Goal: Task Accomplishment & Management: Complete application form

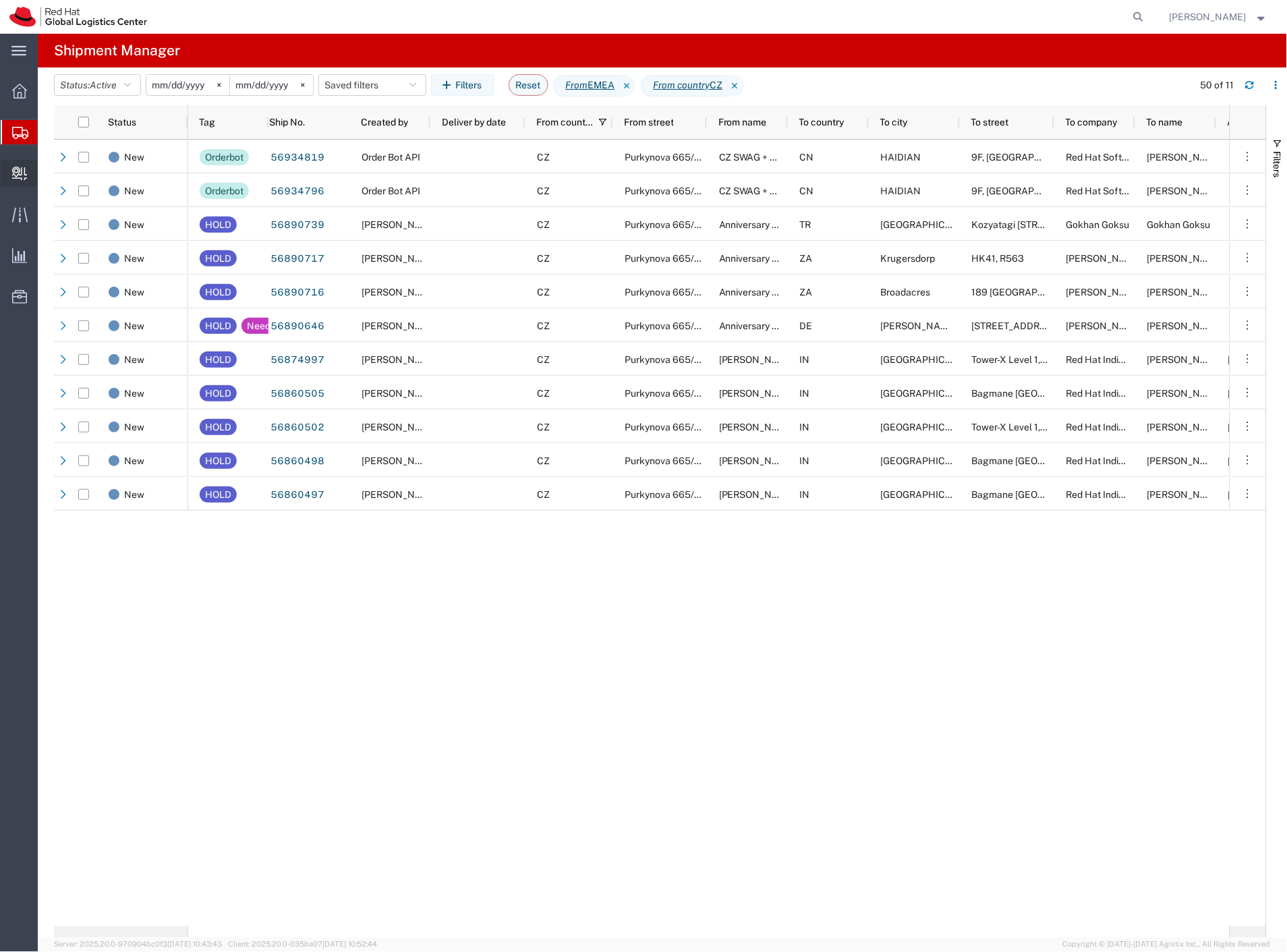
click at [0, 0] on span "Create Delivery" at bounding box center [0, 0] width 0 height 0
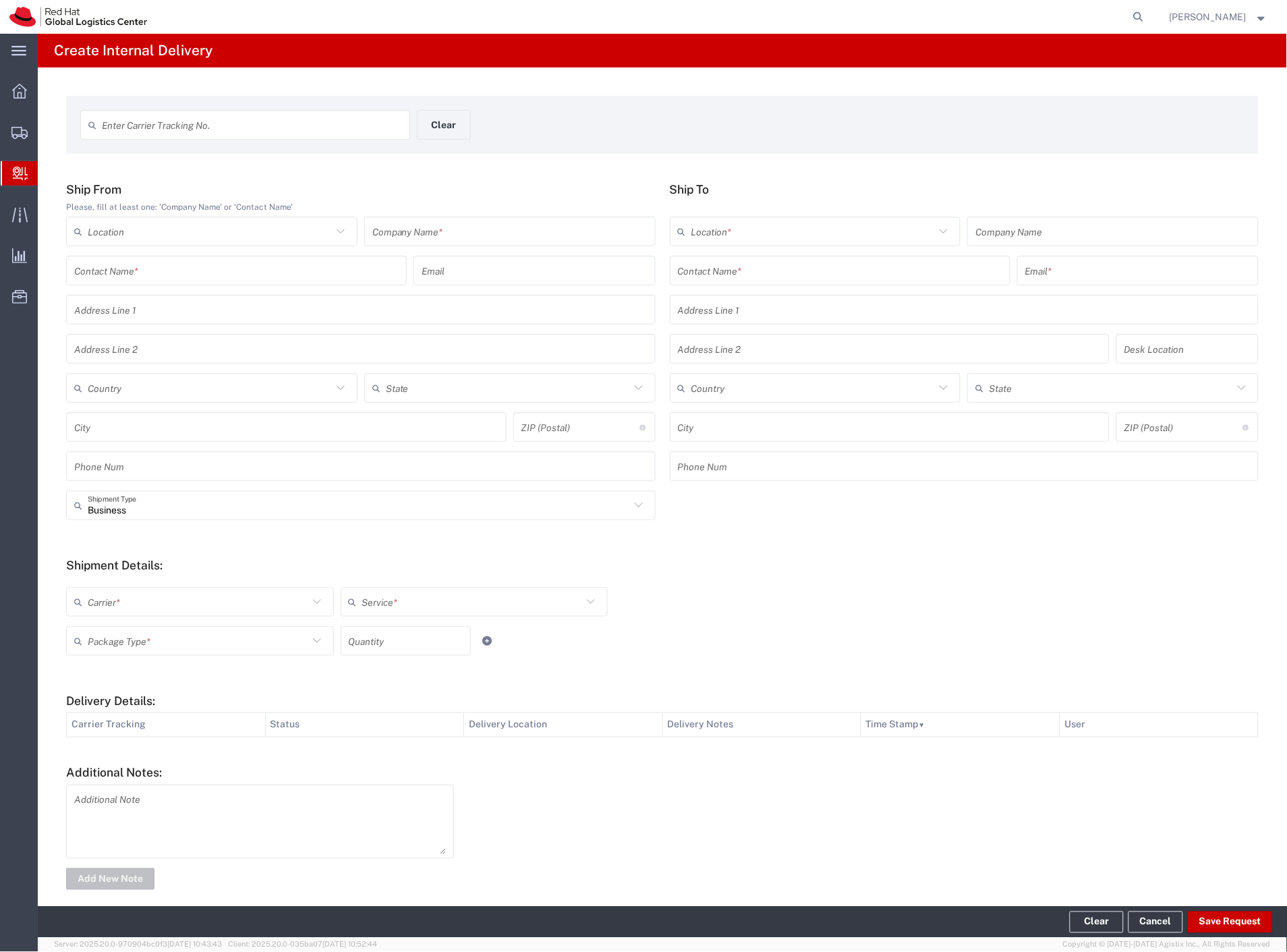
click at [269, 267] on input "text" at bounding box center [236, 271] width 324 height 24
type input "zoohit"
click at [723, 269] on input "text" at bounding box center [839, 271] width 324 height 24
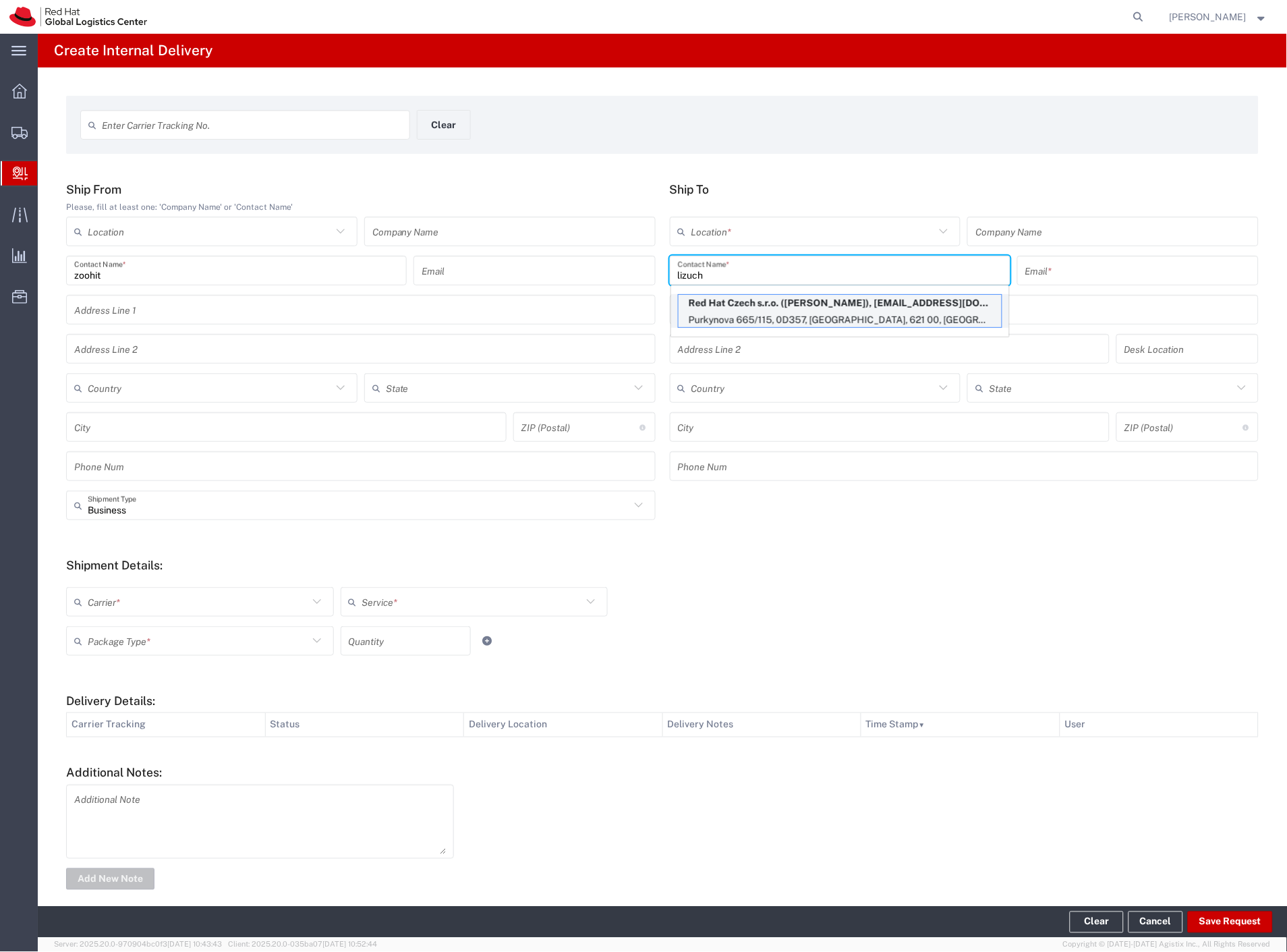
type input "lizuch"
click at [733, 298] on p "Red Hat Czech s.r.o. ([PERSON_NAME]), [EMAIL_ADDRESS][DOMAIN_NAME]" at bounding box center [840, 302] width 323 height 17
type input "RH - [GEOGRAPHIC_DATA] [GEOGRAPHIC_DATA] - C"
type input "Red Hat Czech s.r.o."
type input "[PERSON_NAME]"
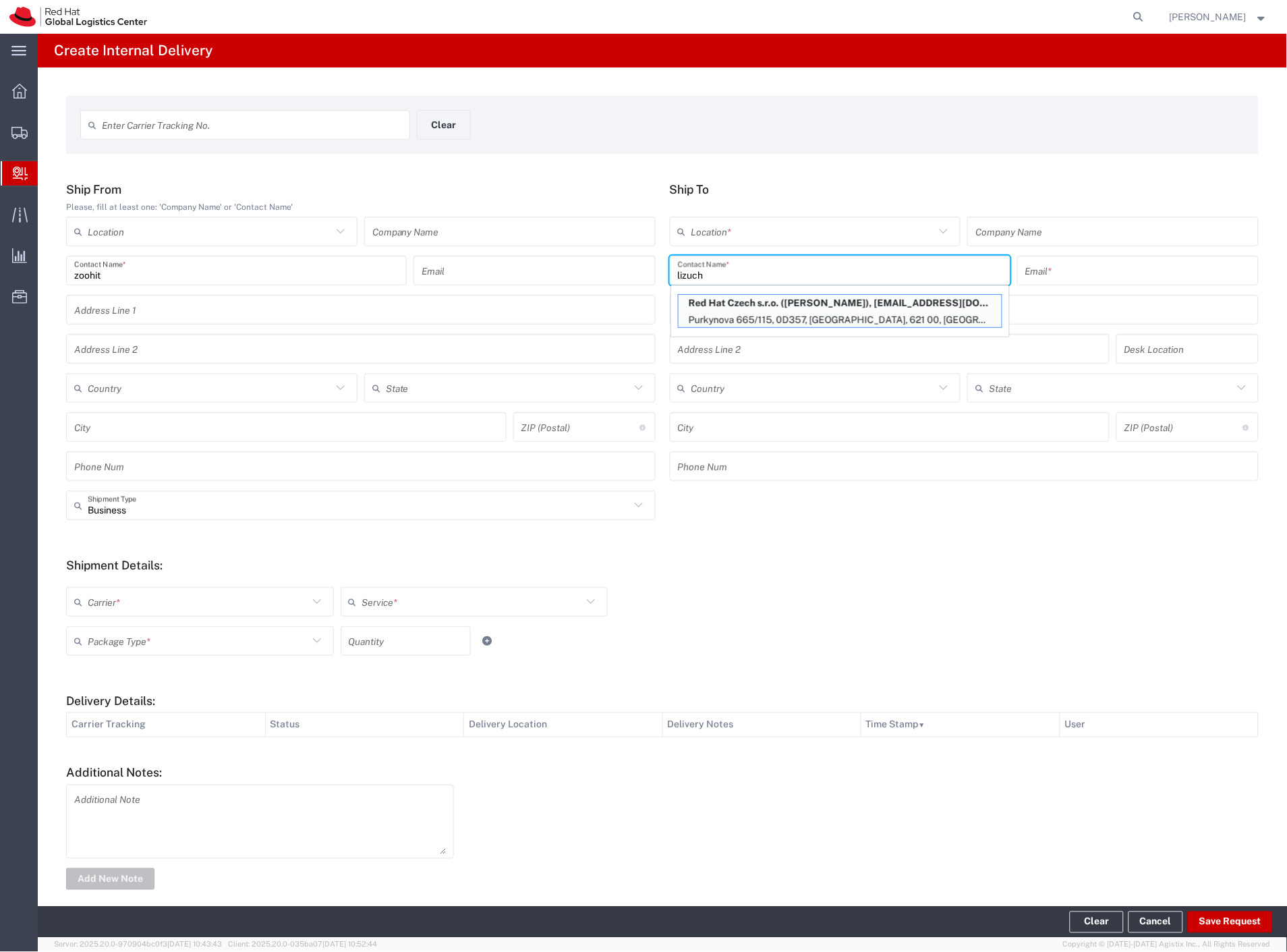
type input "[EMAIL_ADDRESS][DOMAIN_NAME]"
type input "Purkynova 665/115"
type input "0D357"
type input "Czechia"
type input "[GEOGRAPHIC_DATA]"
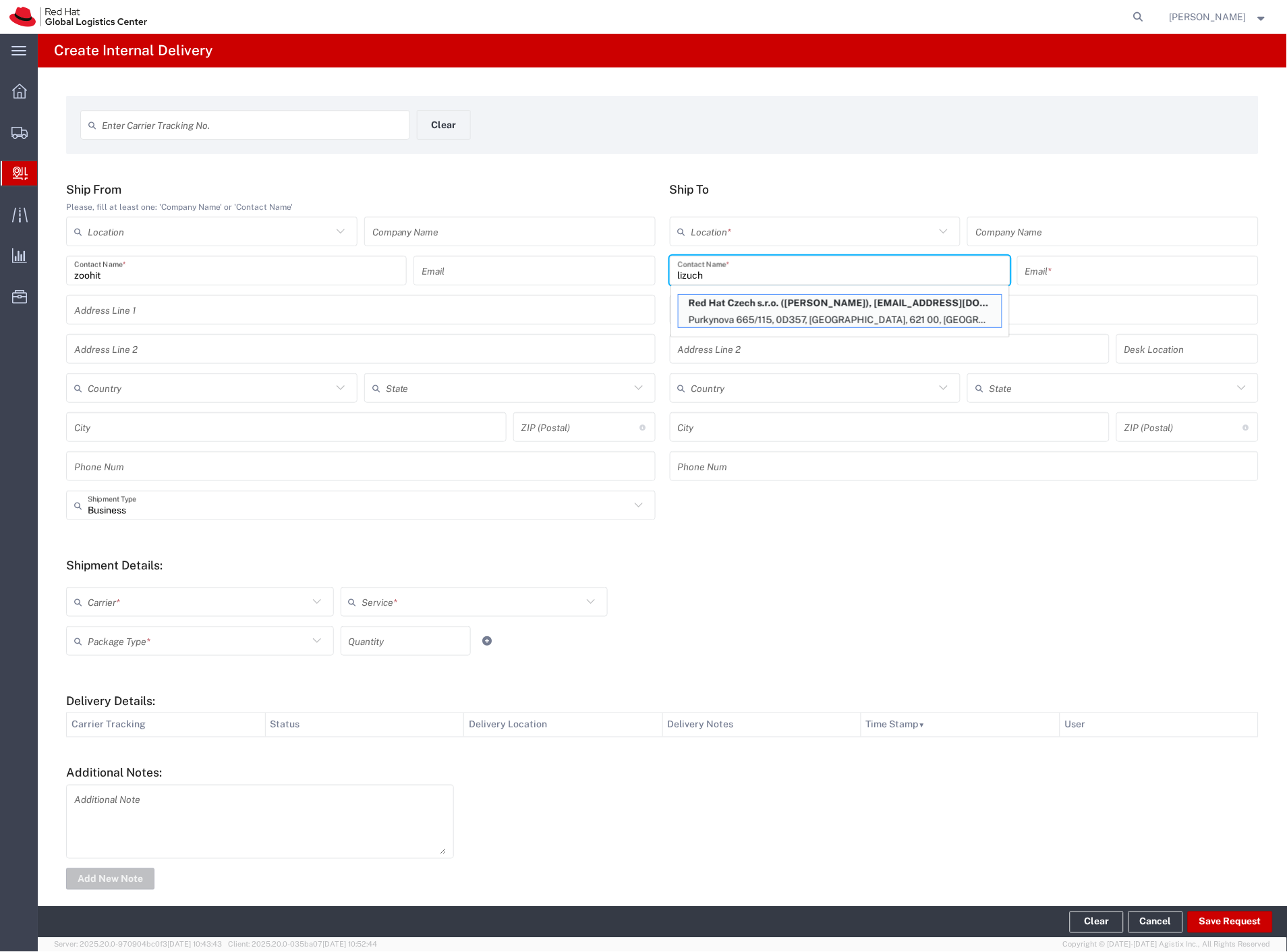
type input "621 00"
type input "420702253567"
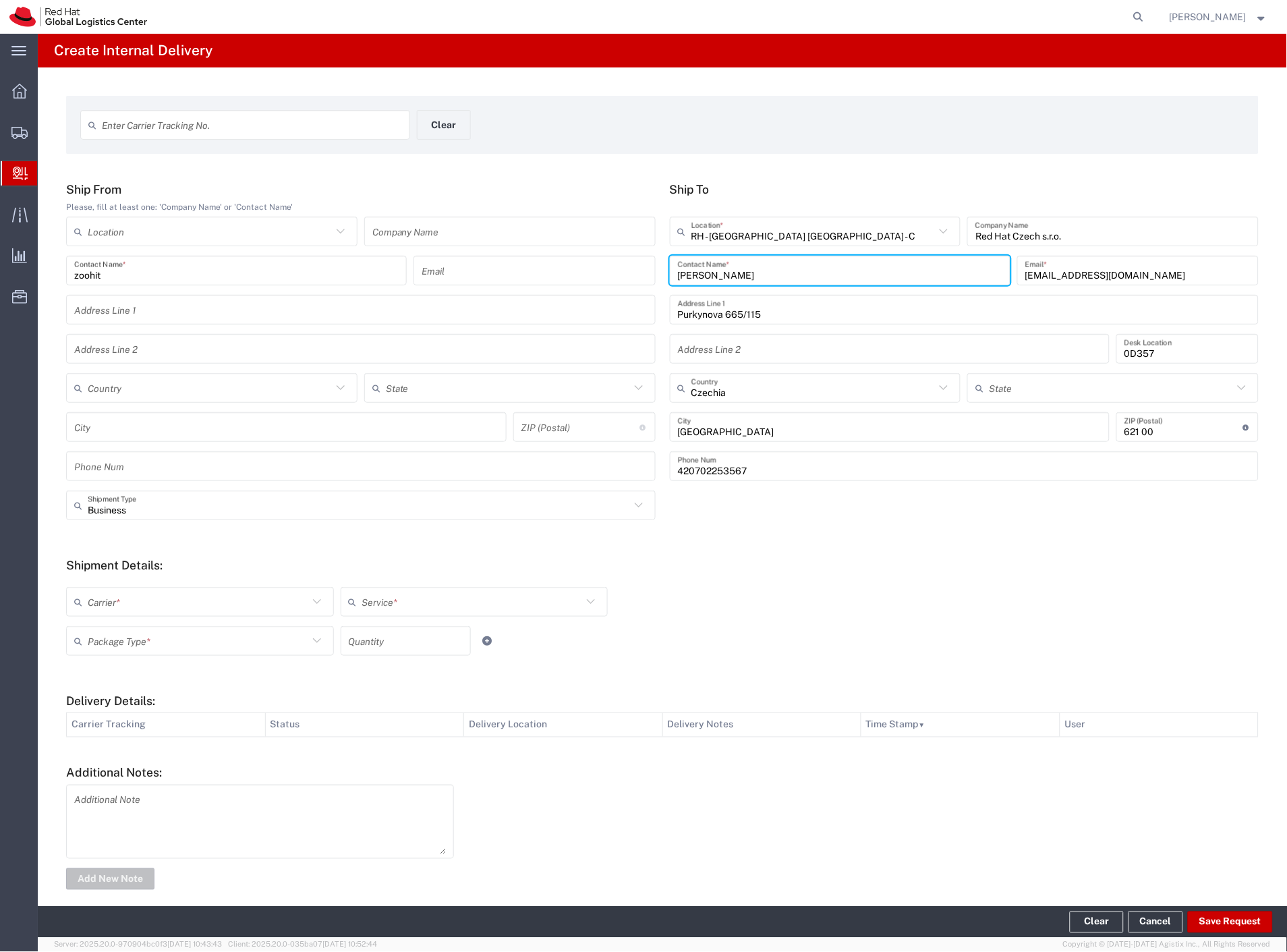
click at [118, 608] on input "text" at bounding box center [197, 602] width 220 height 24
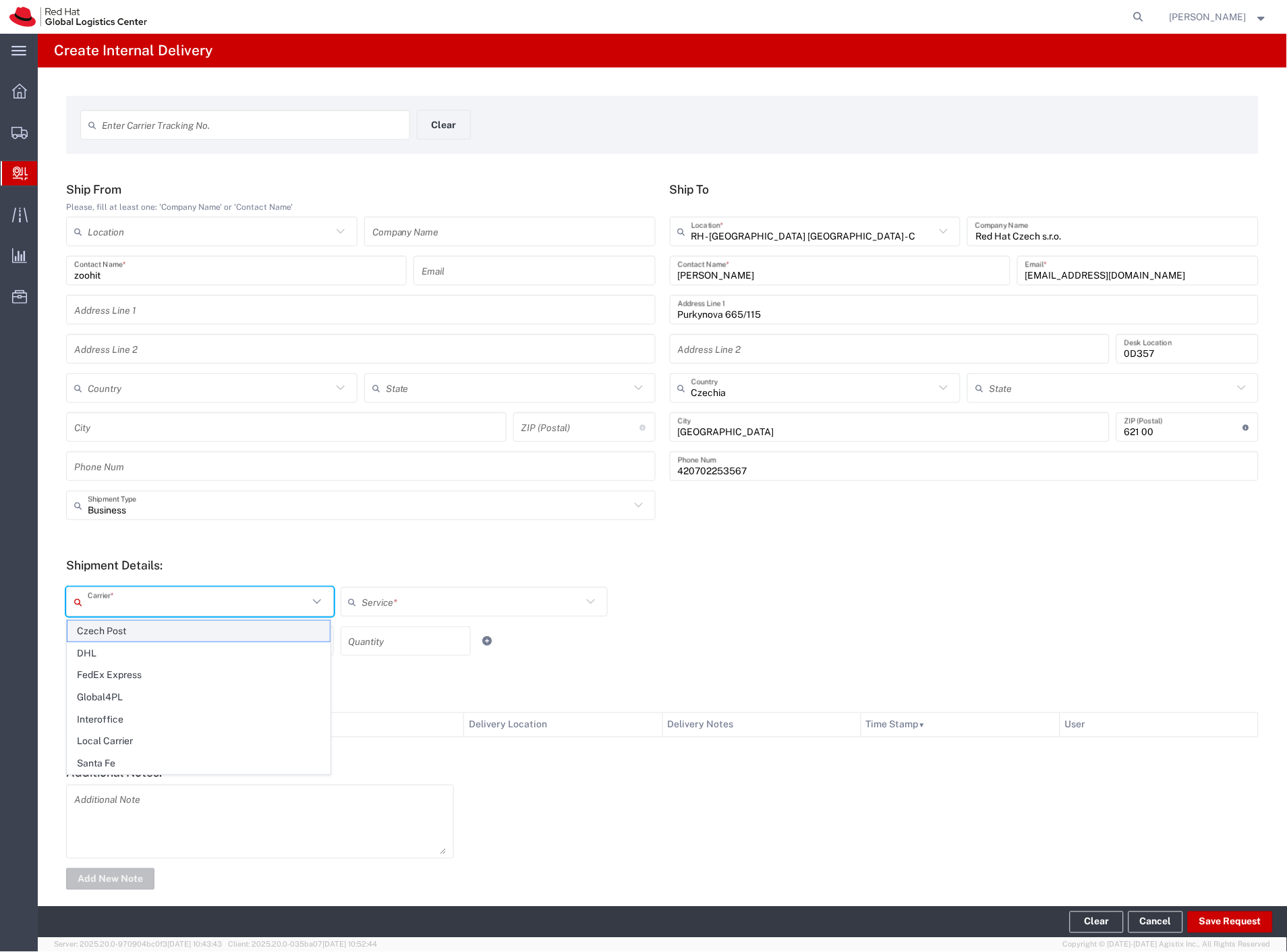
click at [117, 635] on span "Czech Post" at bounding box center [198, 631] width 263 height 21
type input "Czech Post"
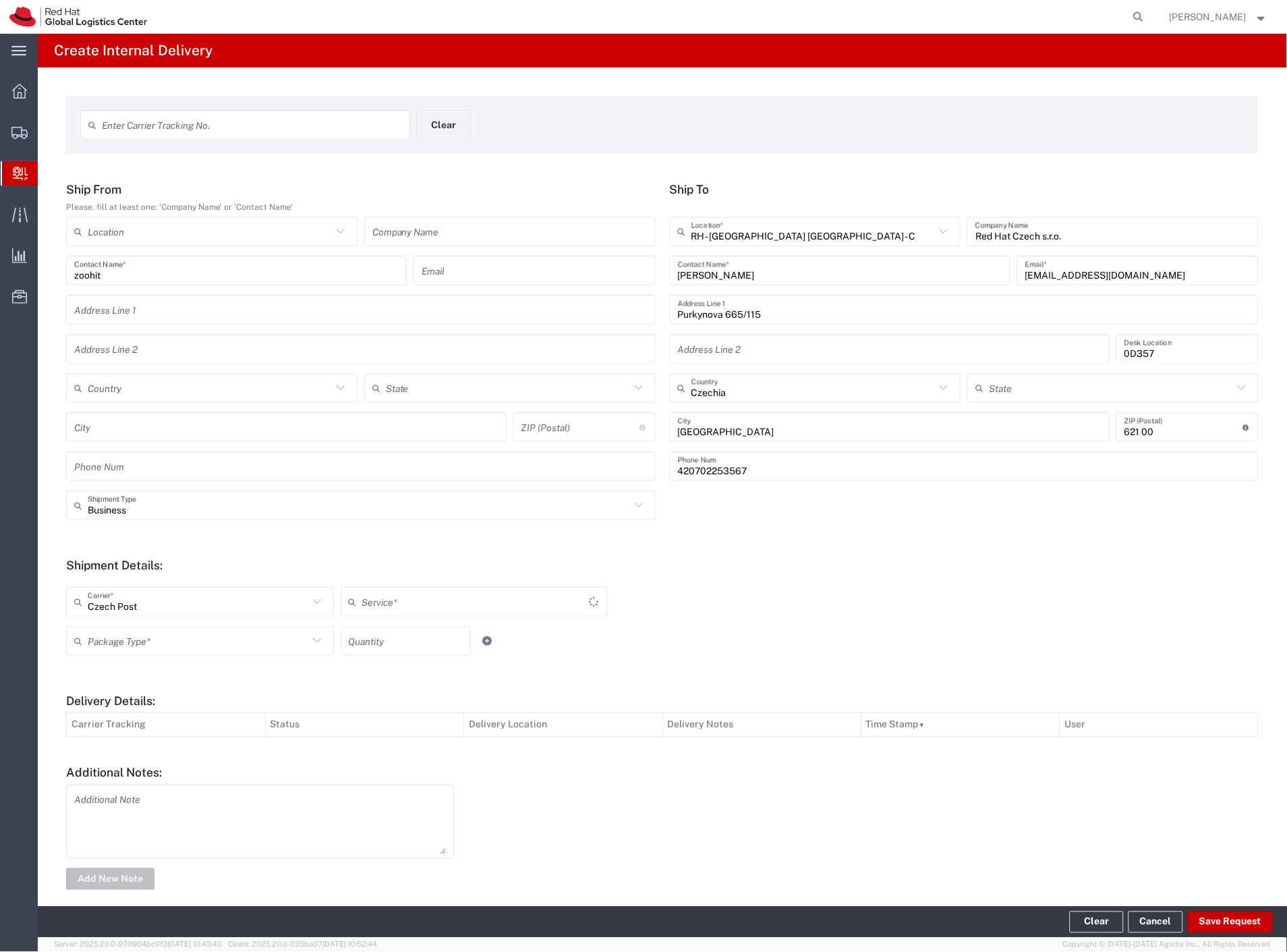
click at [117, 635] on input "text" at bounding box center [197, 641] width 220 height 24
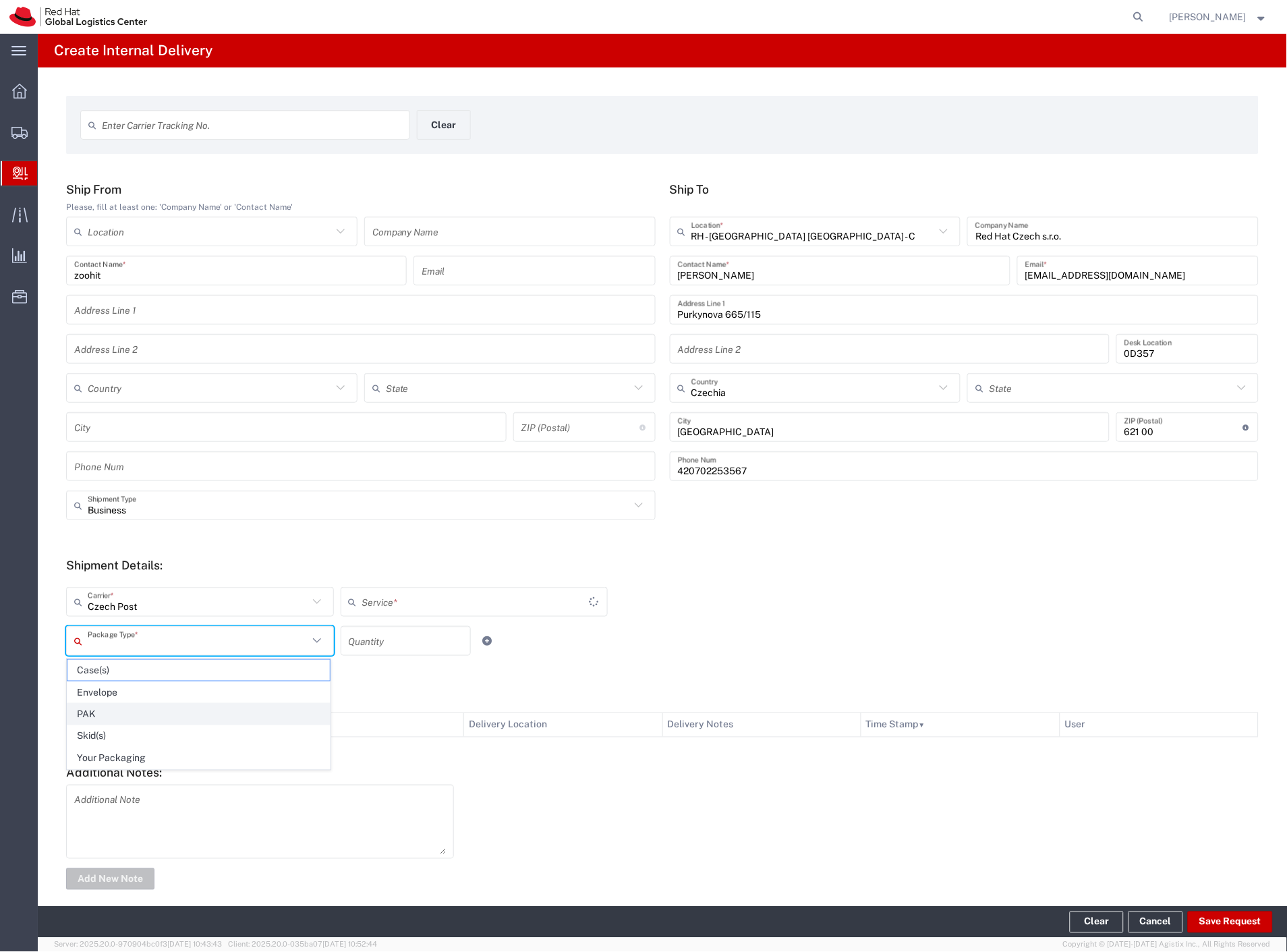
type input "Ground"
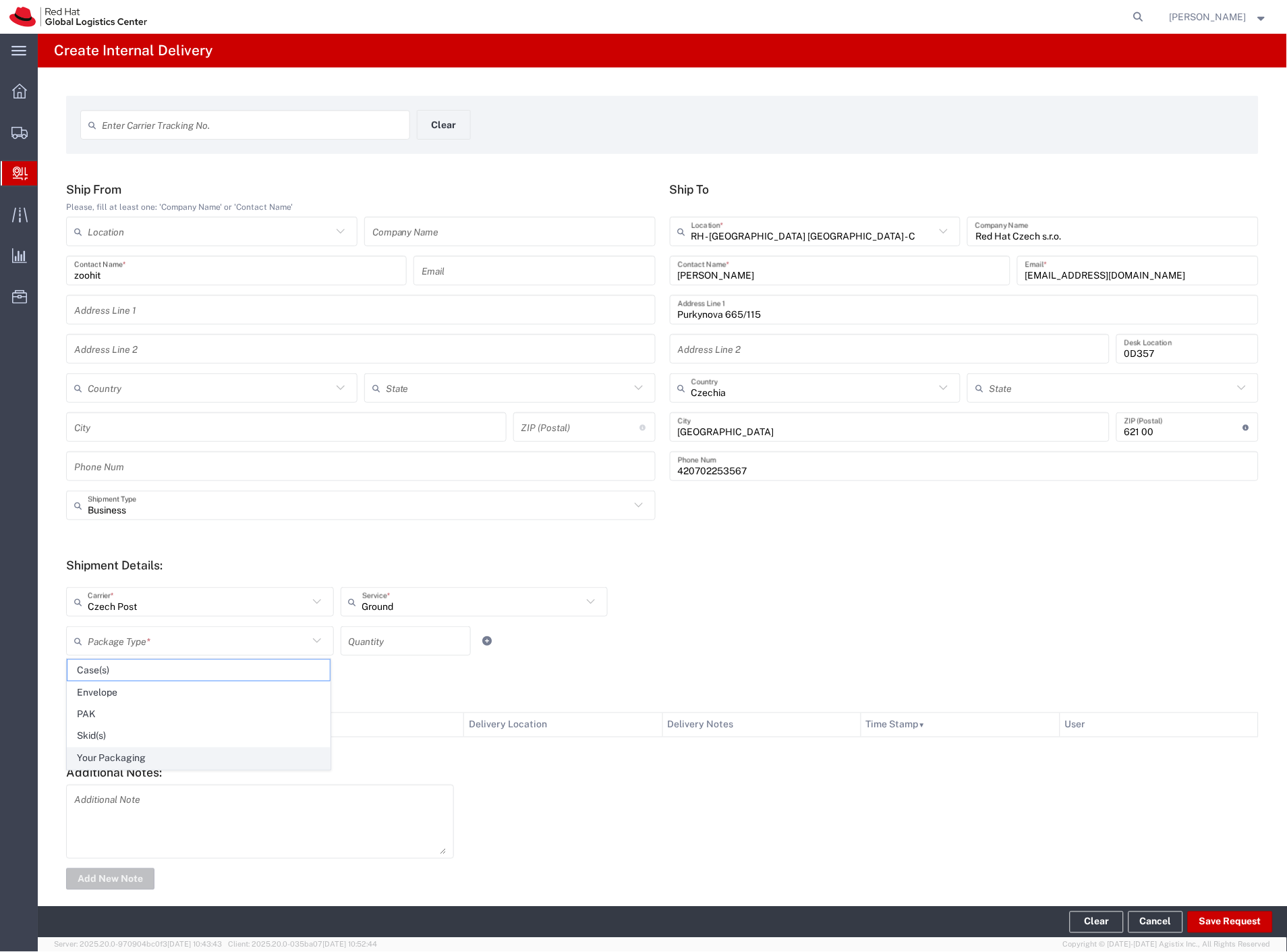
click at [153, 764] on span "Your Packaging" at bounding box center [198, 758] width 263 height 21
type input "Your Packaging"
click at [1188, 915] on footer "Clear Cancel Save Request" at bounding box center [661, 921] width 1248 height 31
click at [1198, 917] on button "Save Request" at bounding box center [1230, 922] width 85 height 22
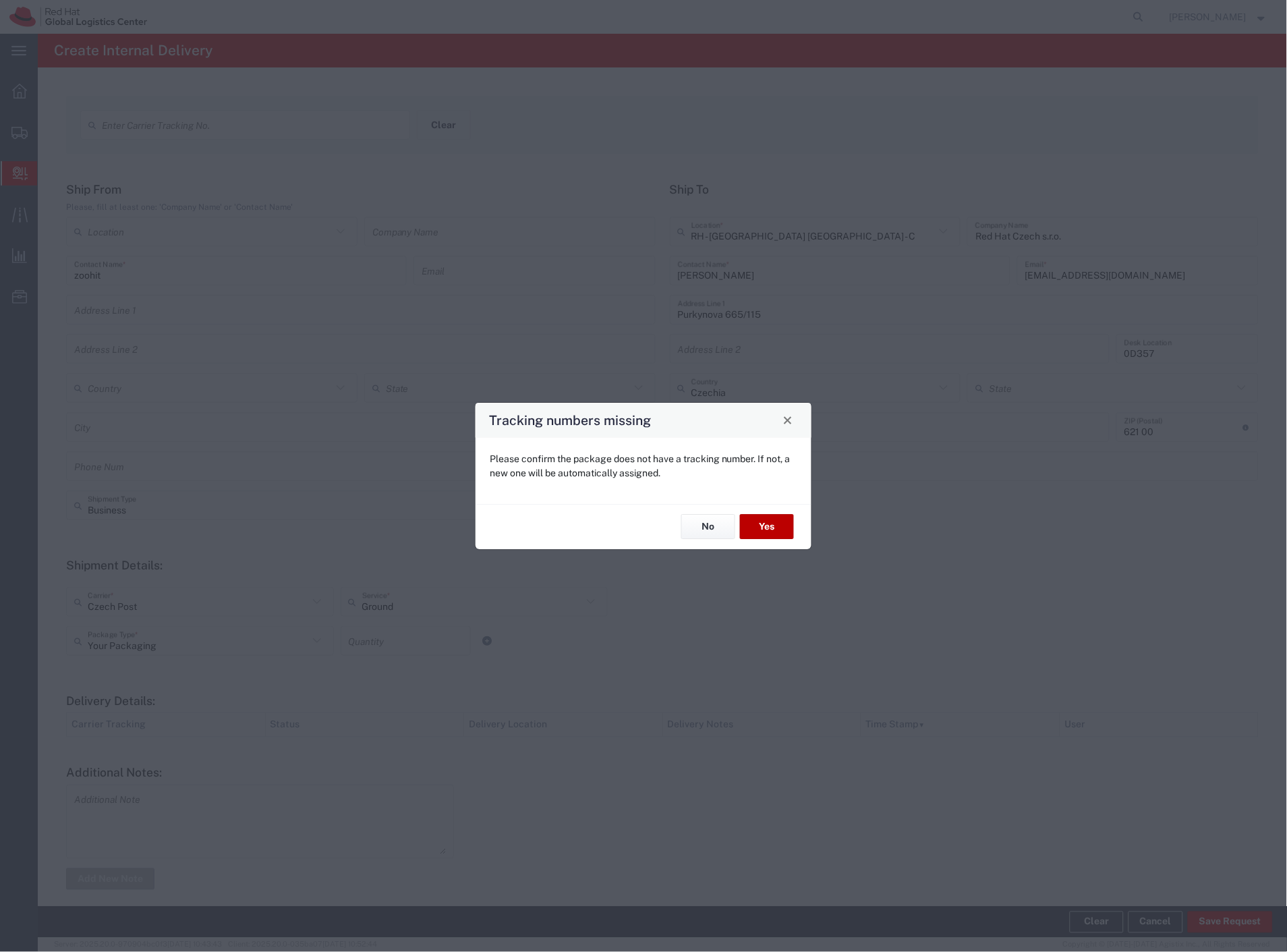
click at [762, 522] on button "Yes" at bounding box center [766, 527] width 54 height 25
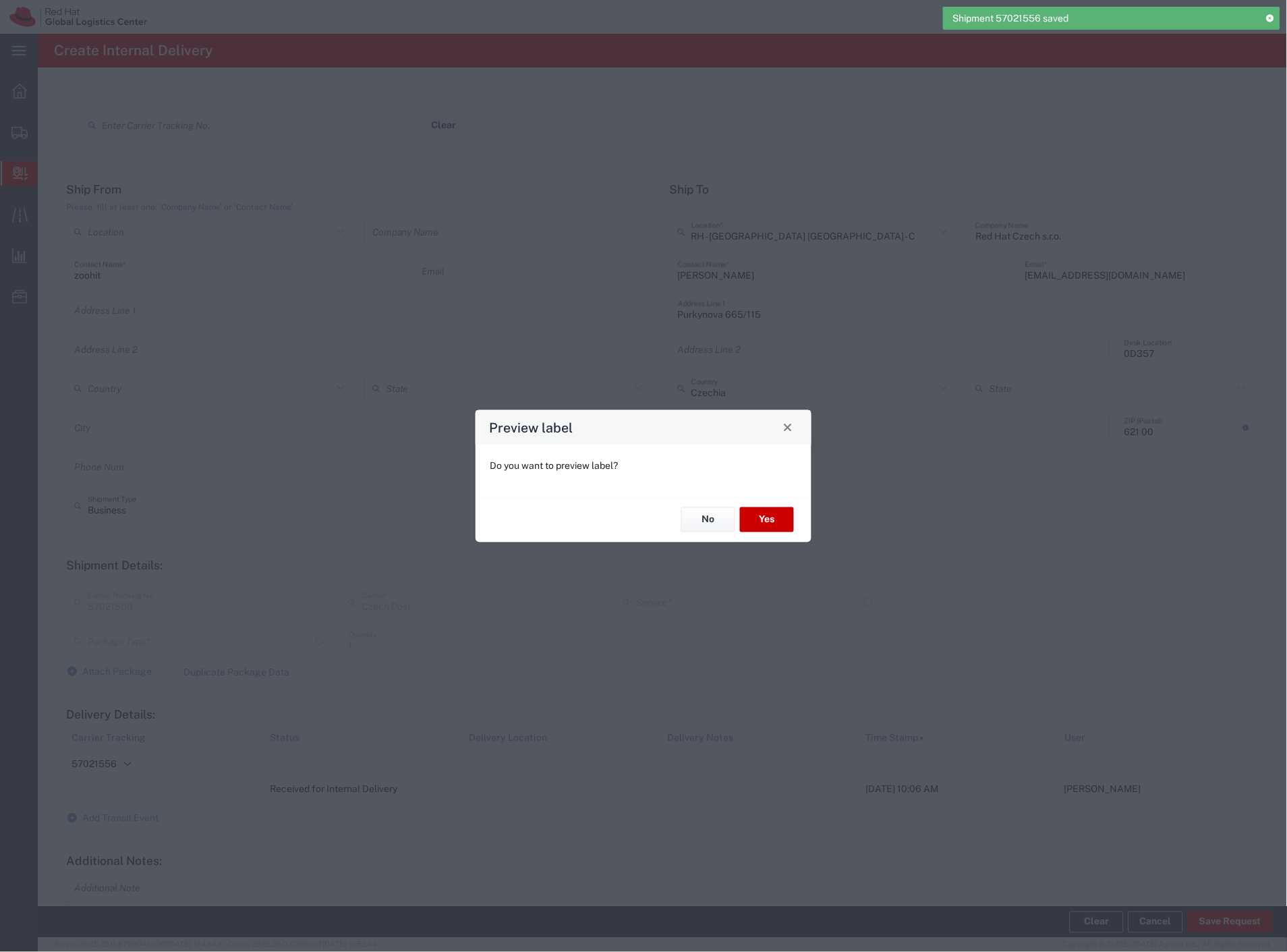
type input "Your Packaging"
type input "Ground"
click at [728, 521] on button "No" at bounding box center [708, 519] width 54 height 25
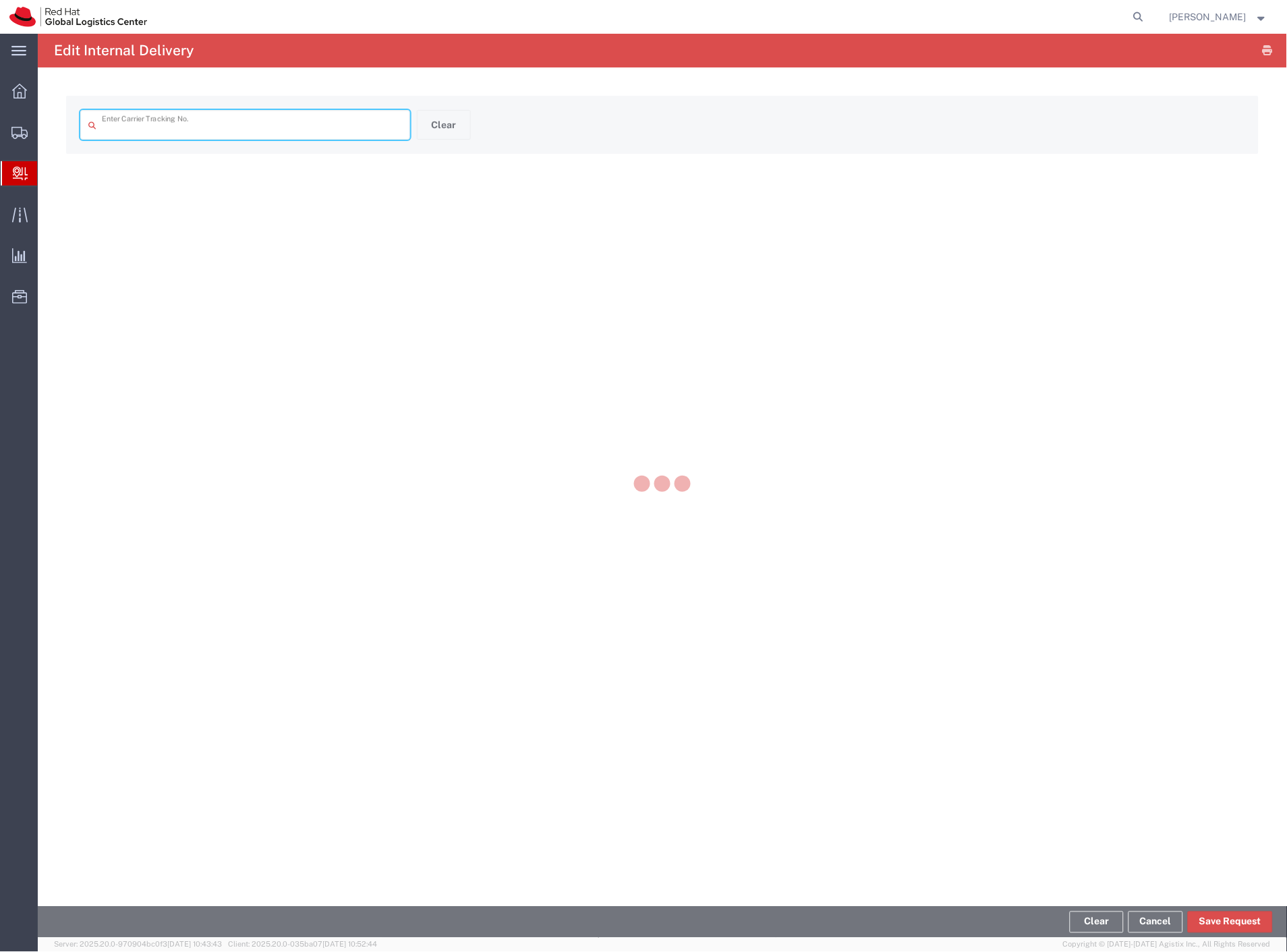
type input "57021556"
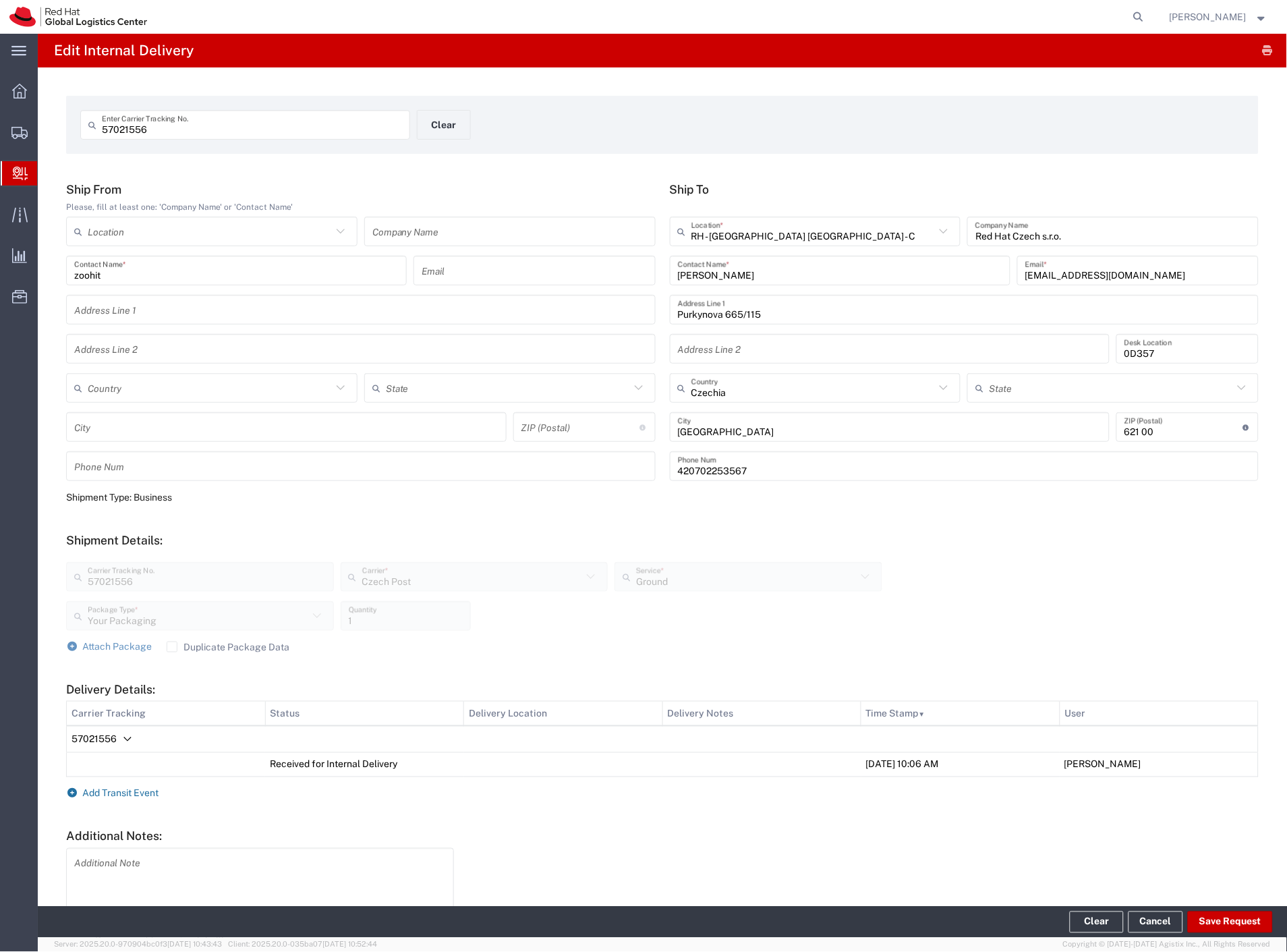
click at [129, 790] on span "Add Transit Event" at bounding box center [121, 792] width 76 height 11
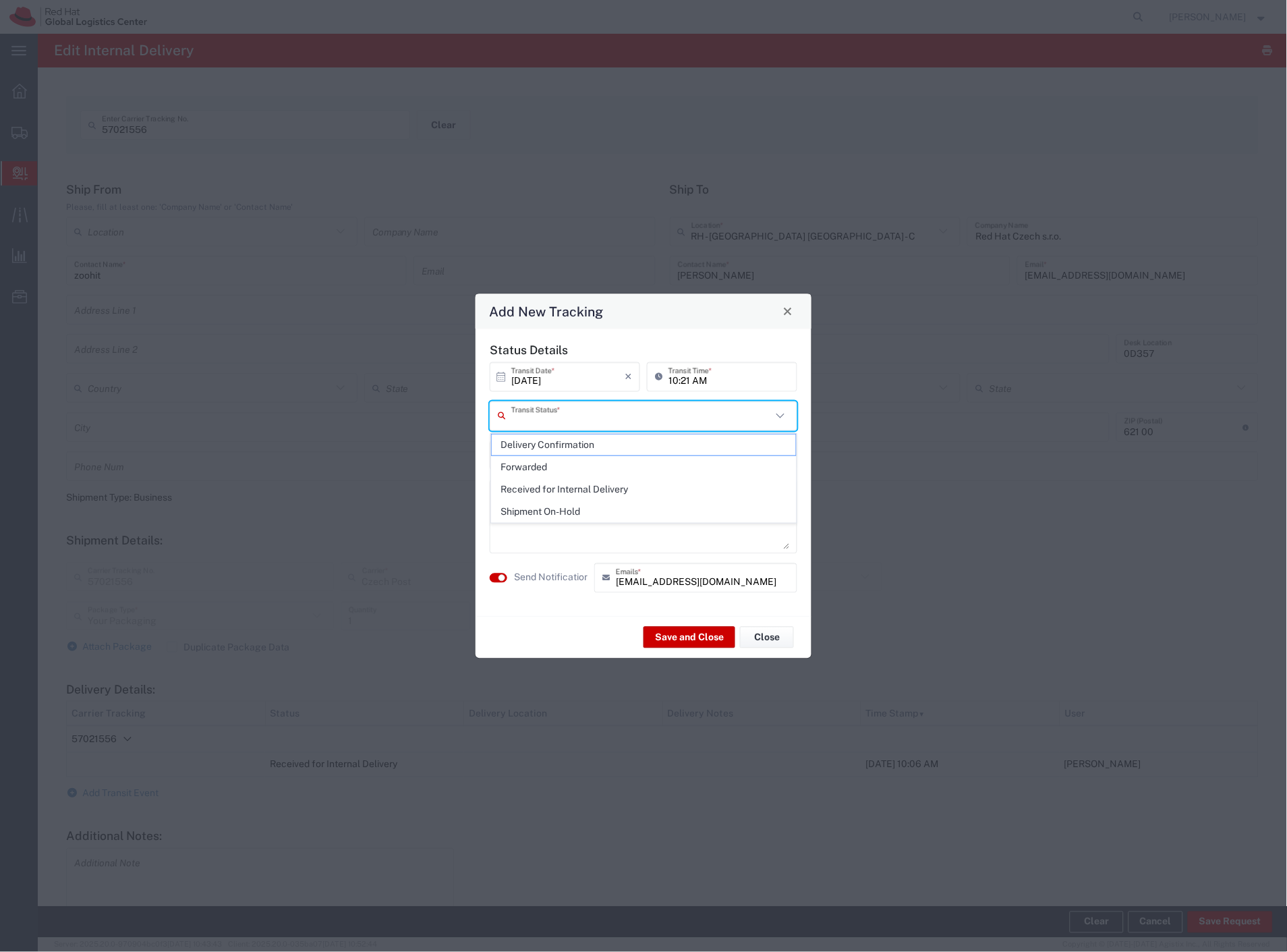
click at [603, 423] on input "text" at bounding box center [641, 416] width 260 height 24
click at [593, 448] on span "Delivery Confirmation" at bounding box center [644, 444] width 304 height 21
type input "Delivery Confirmation"
click at [553, 573] on label "Send Notification" at bounding box center [551, 577] width 75 height 14
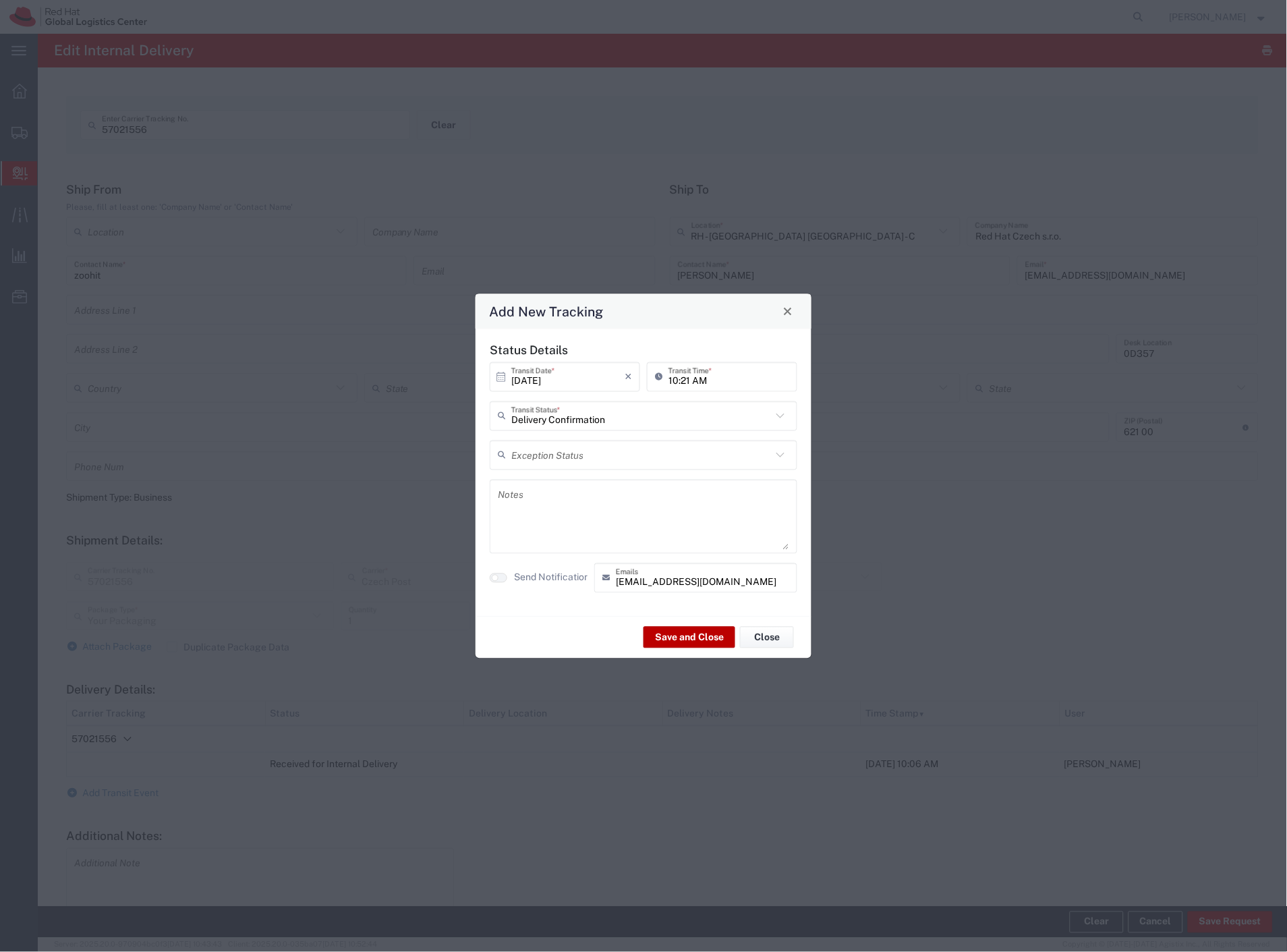
click at [659, 632] on button "Save and Close" at bounding box center [689, 638] width 91 height 22
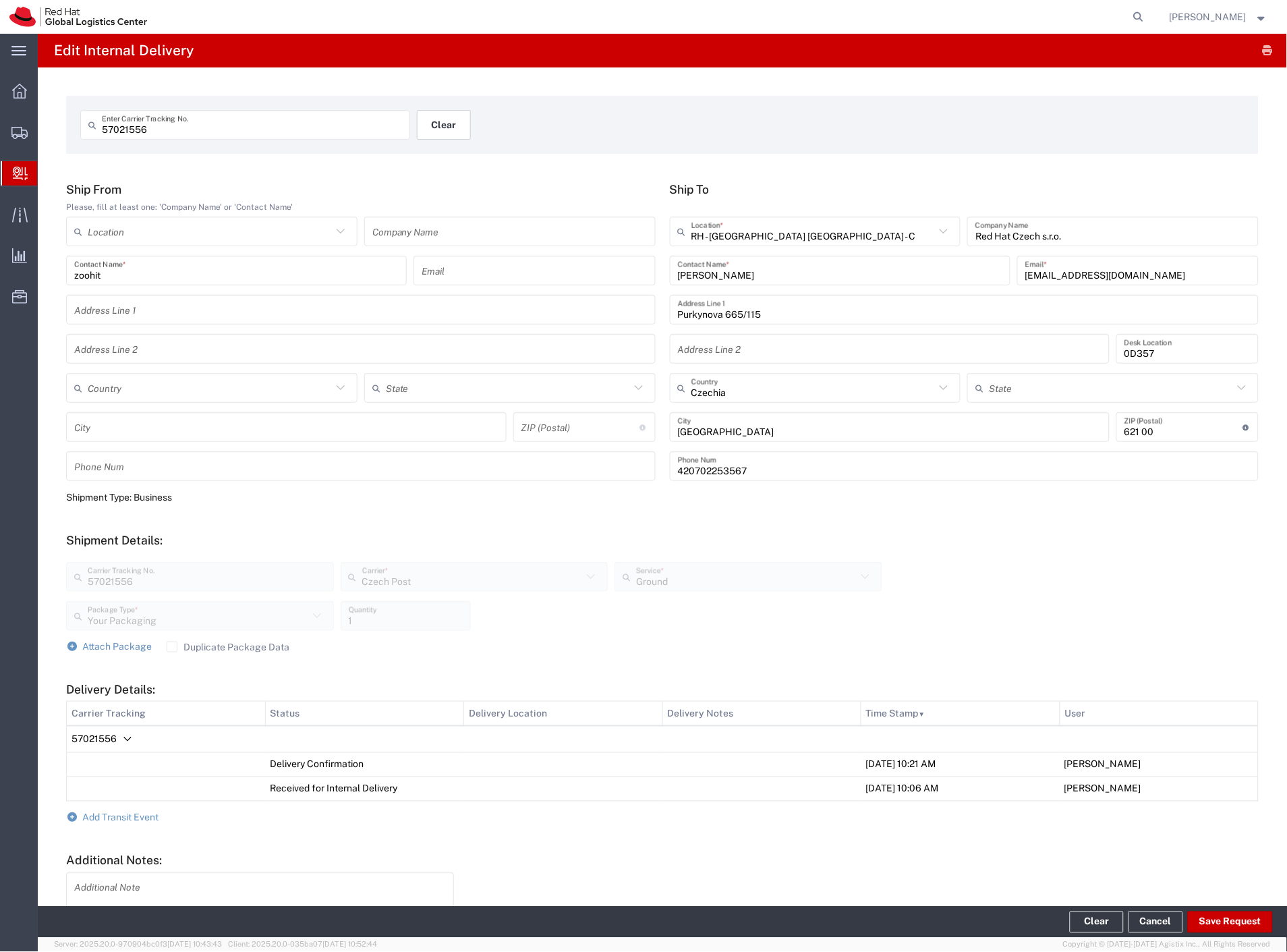
click at [424, 122] on button "Clear" at bounding box center [443, 125] width 54 height 30
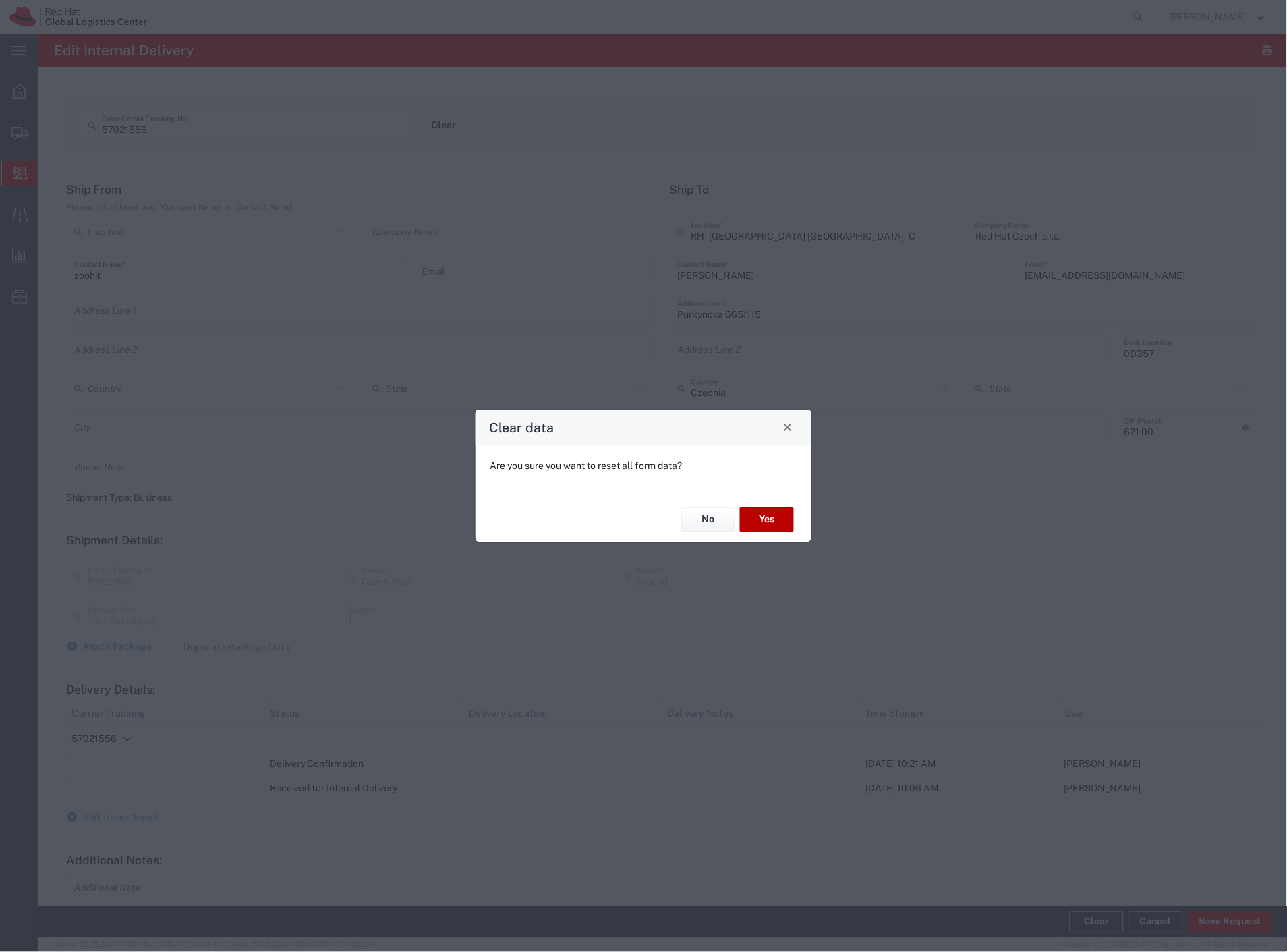
click at [747, 516] on button "Yes" at bounding box center [766, 519] width 54 height 25
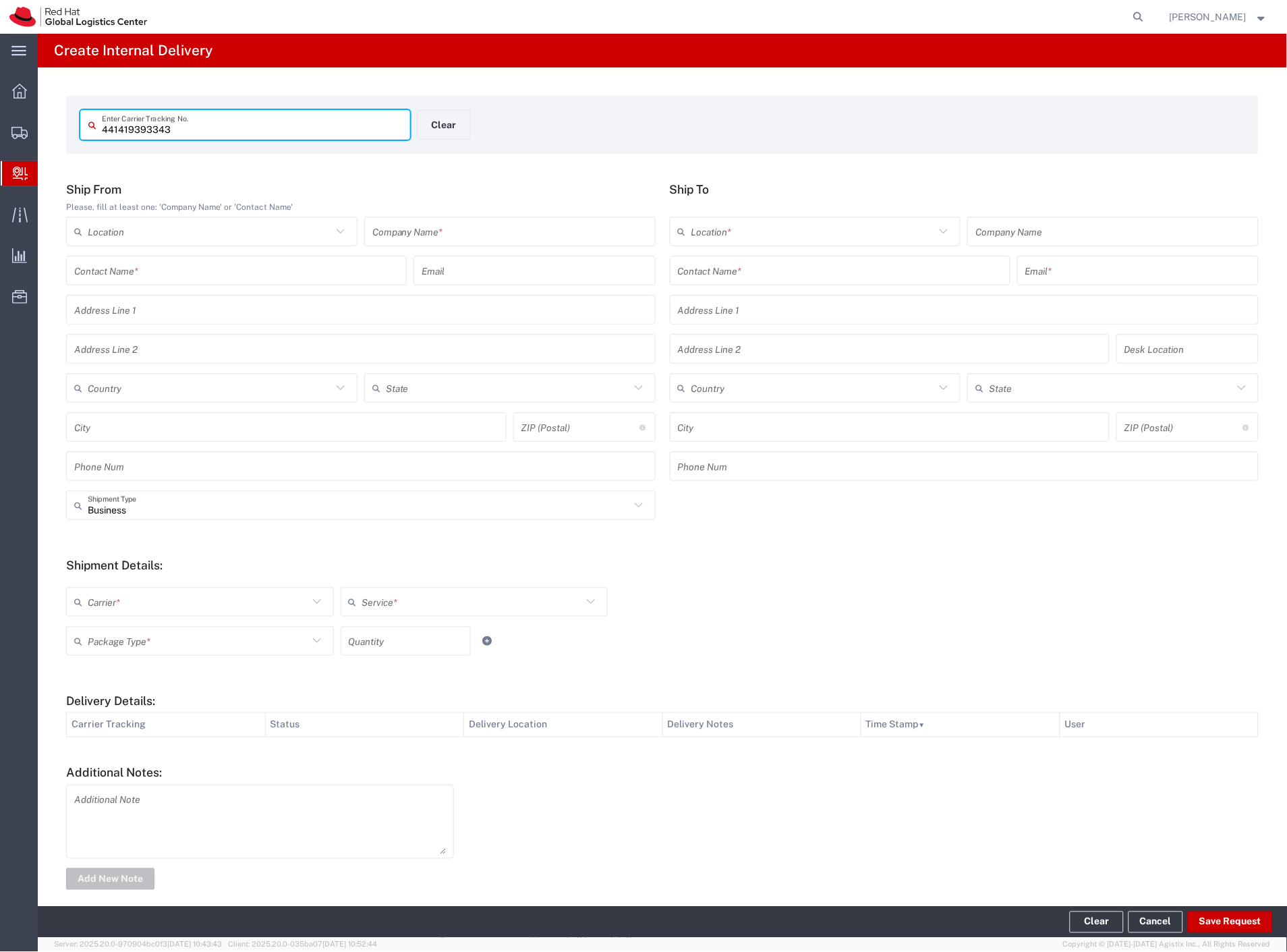
type input "441419393343"
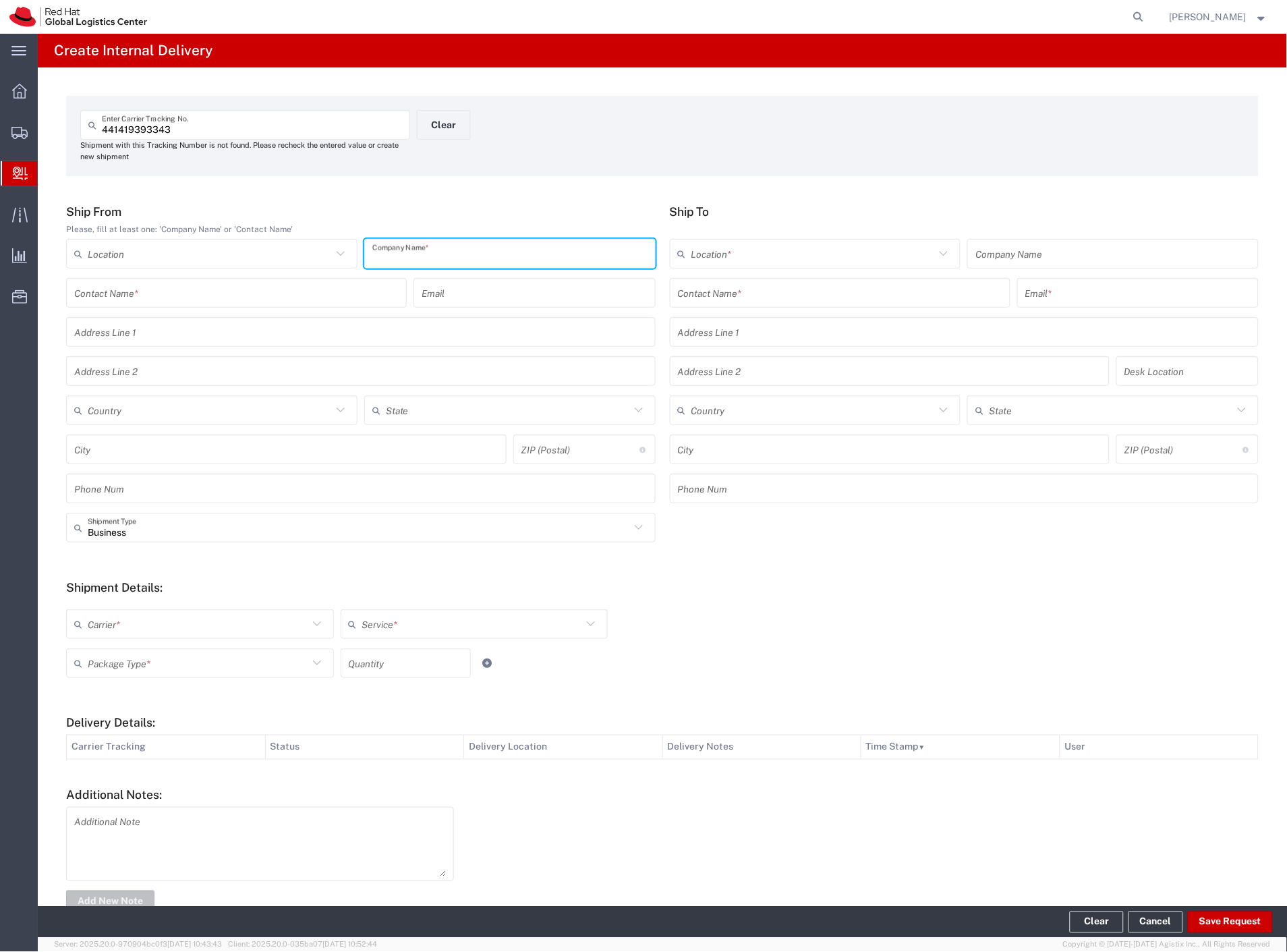
click at [470, 258] on input "text" at bounding box center [509, 254] width 275 height 24
type input "zalando"
click at [711, 288] on input "text" at bounding box center [839, 294] width 324 height 24
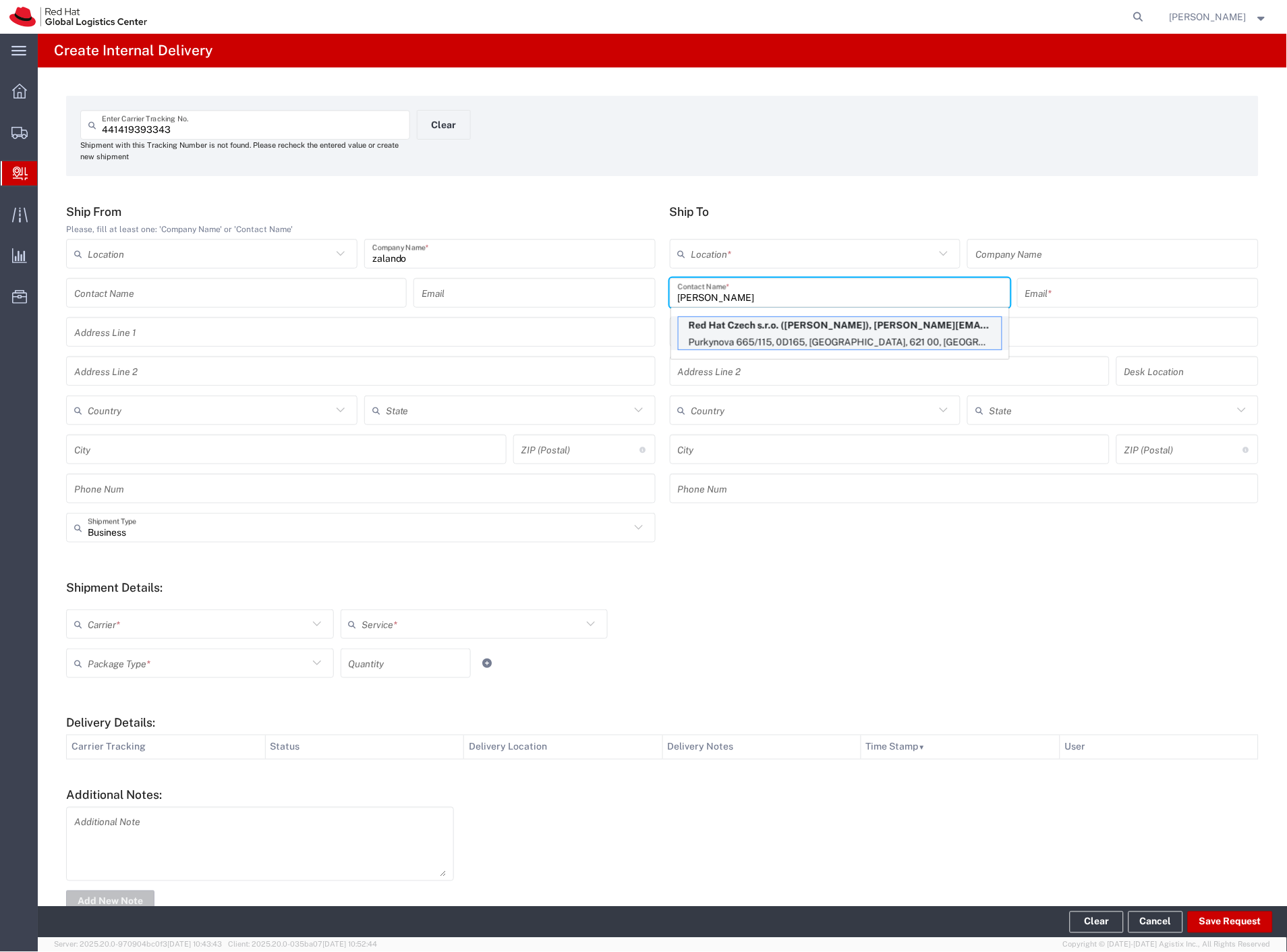
type input "[PERSON_NAME]"
click at [790, 328] on p "Red Hat Czech s.r.o. ([PERSON_NAME]), [PERSON_NAME][EMAIL_ADDRESS][DOMAIN_NAME]" at bounding box center [840, 325] width 323 height 17
type input "RH - [GEOGRAPHIC_DATA] [GEOGRAPHIC_DATA] - C"
type input "Red Hat Czech s.r.o."
type input "[PERSON_NAME]"
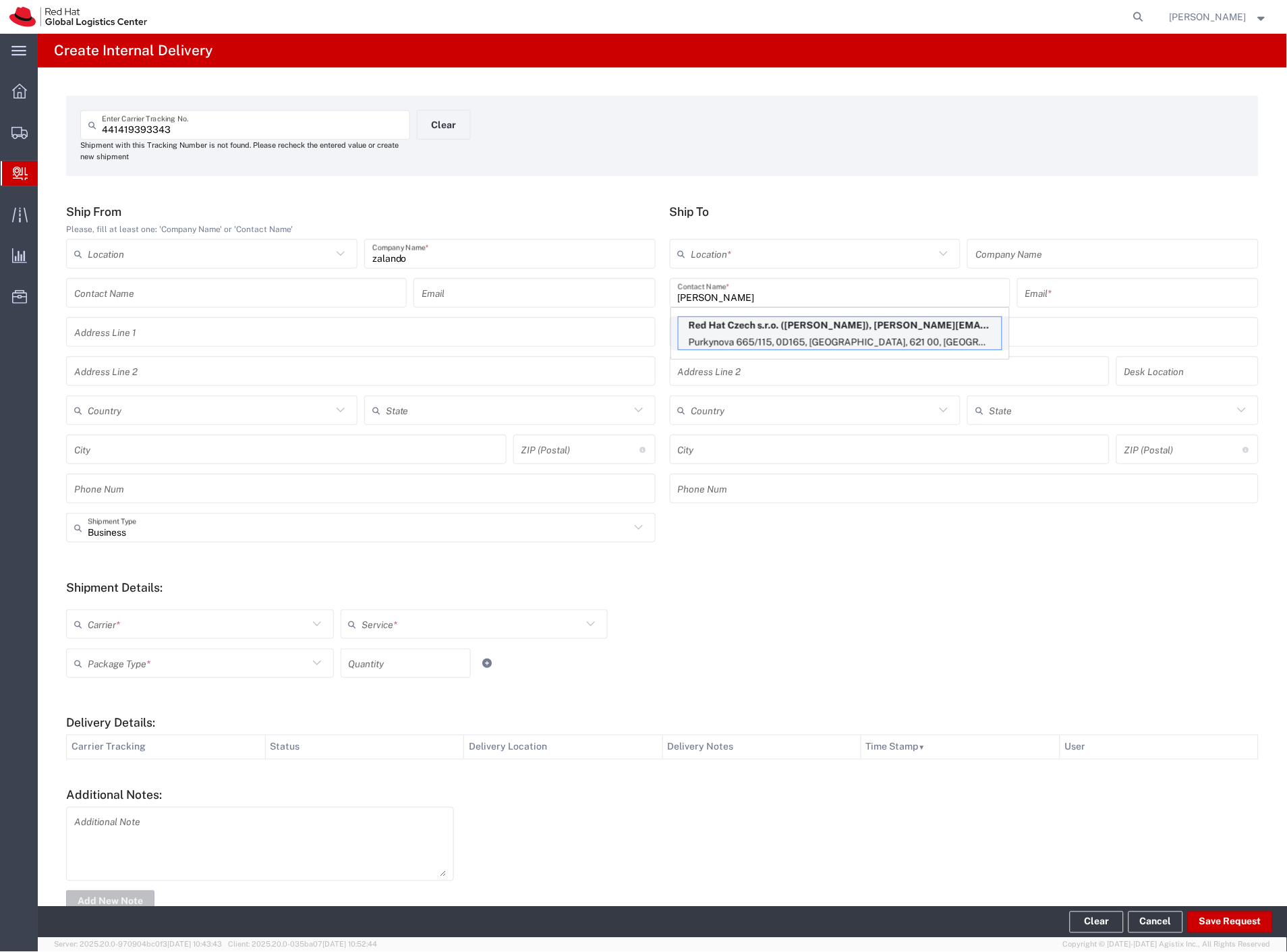
type input "[EMAIL_ADDRESS][DOMAIN_NAME]"
type input "Purkynova 665/115"
type input "0D165"
type input "Czechia"
type input "[GEOGRAPHIC_DATA]"
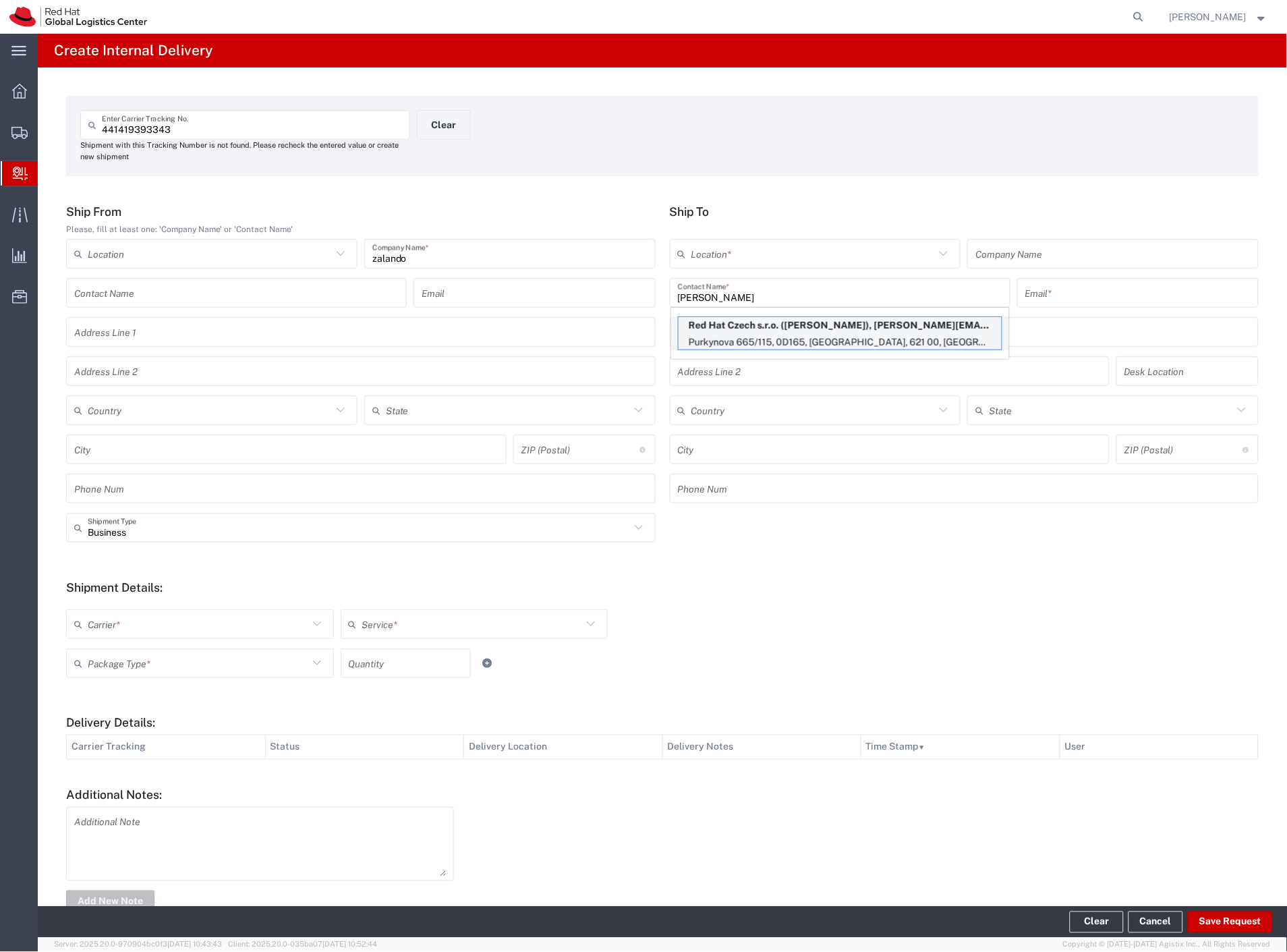
type input "621 00"
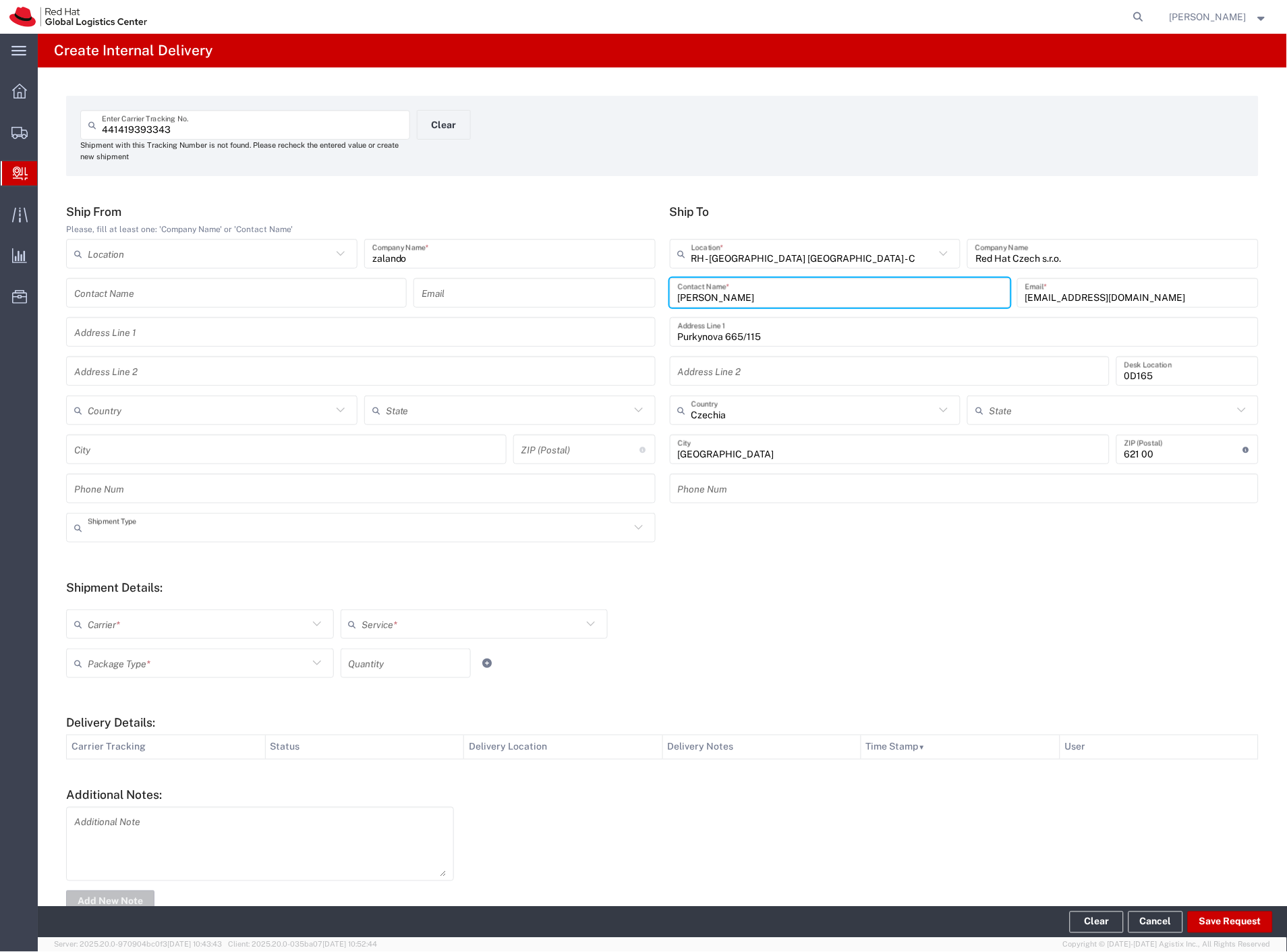
click at [131, 535] on input "text" at bounding box center [358, 528] width 542 height 24
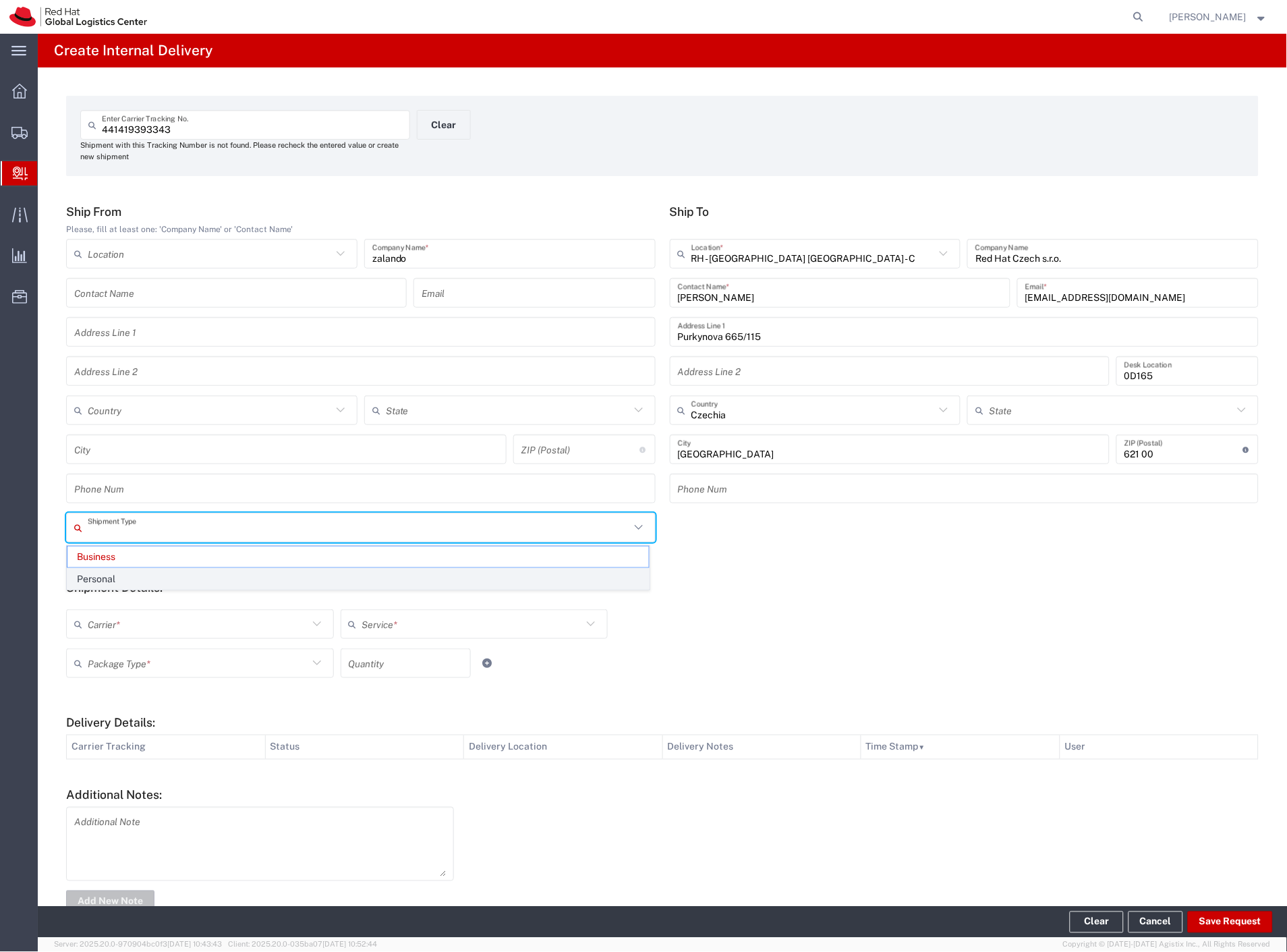
click at [122, 580] on span "Personal" at bounding box center [358, 578] width 581 height 21
type input "Personal"
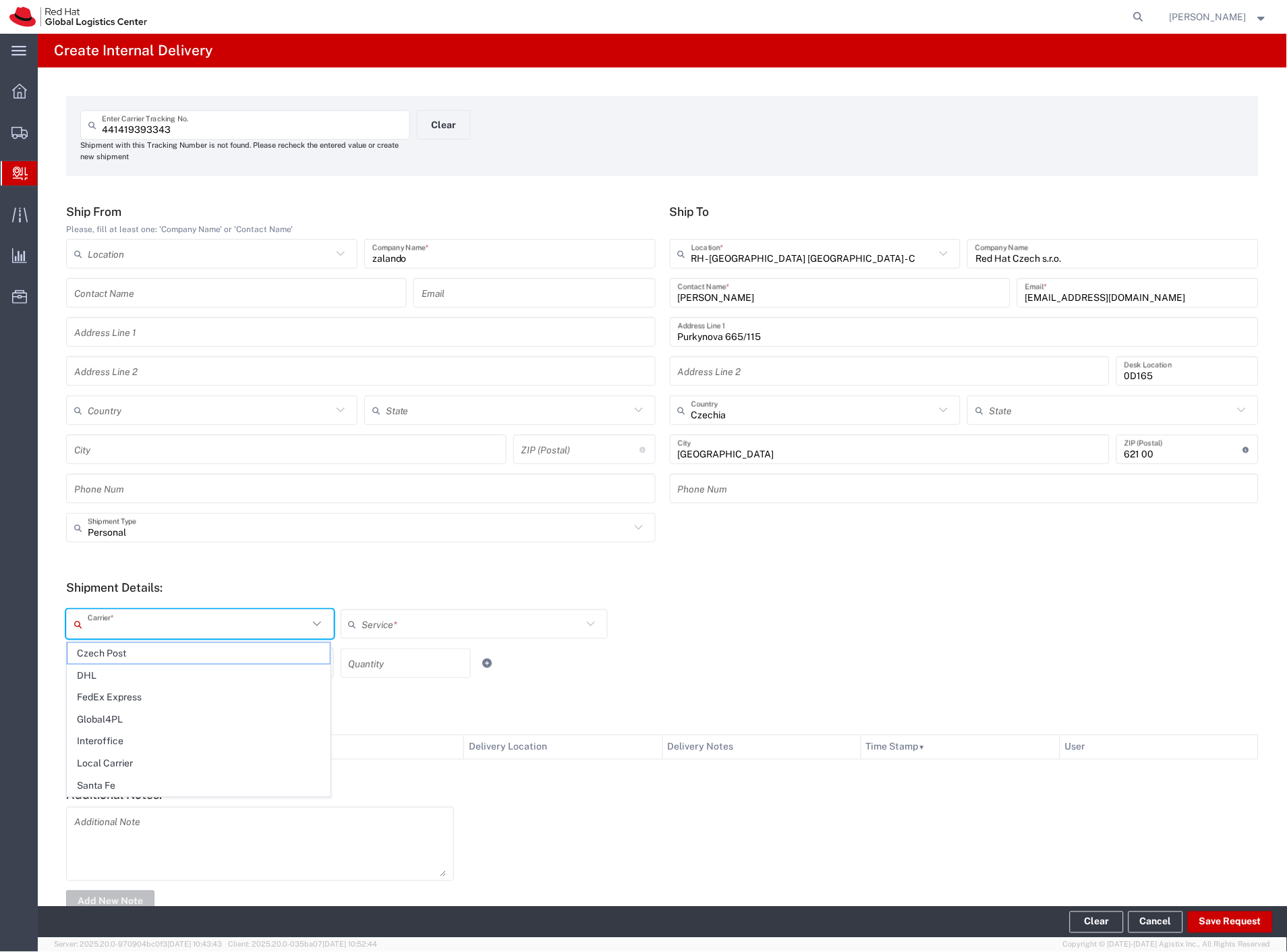
drag, startPoint x: 112, startPoint y: 626, endPoint x: 136, endPoint y: 727, distance: 103.8
click at [112, 639] on div "Carrier * Czech Post DHL FedEx Express Global4PL Interoffice Local Carrier Sant…" at bounding box center [474, 628] width 823 height 39
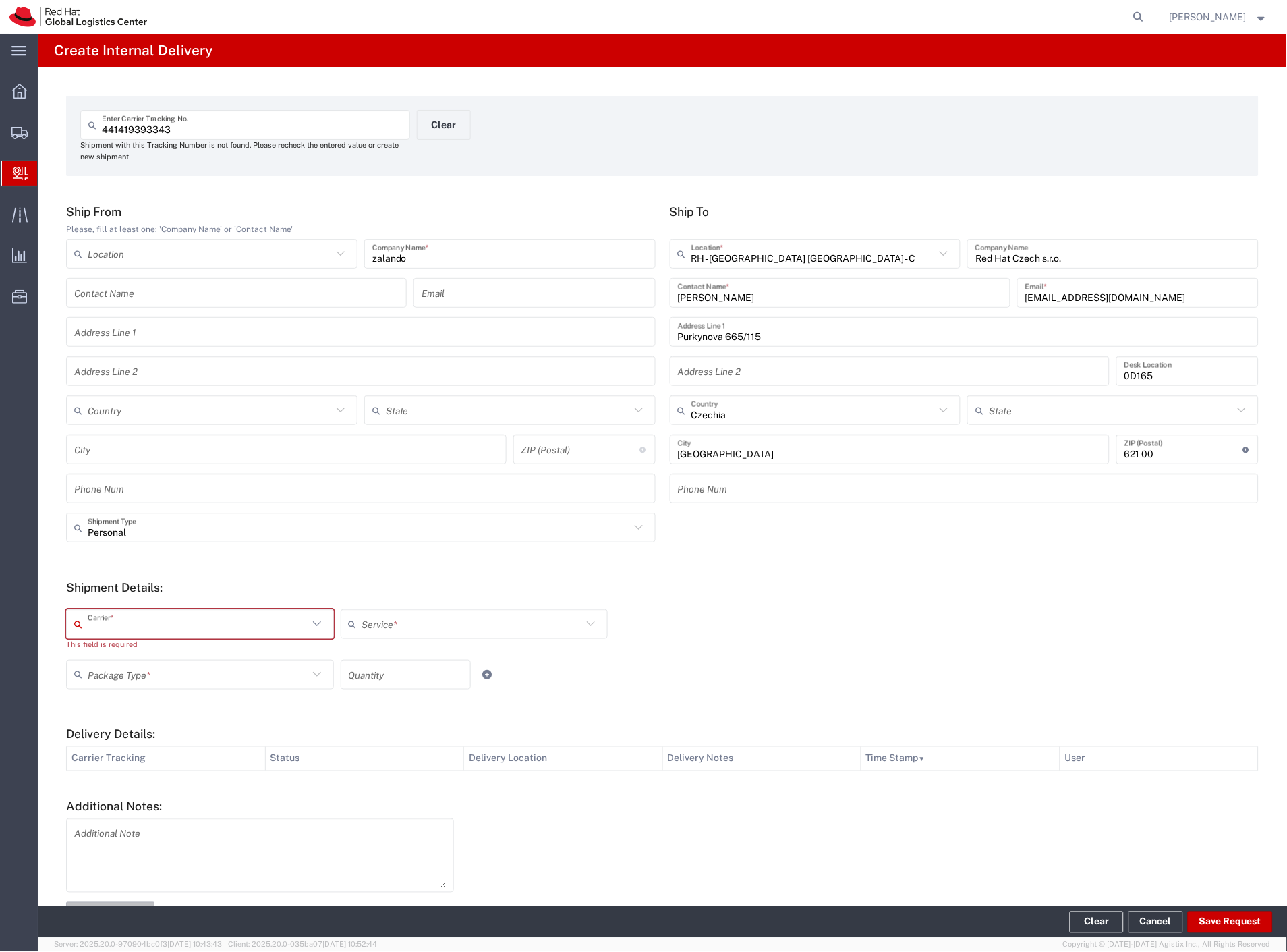
click at [122, 621] on input "text" at bounding box center [197, 624] width 220 height 24
click at [277, 587] on h5 "Shipment Details:" at bounding box center [662, 587] width 1192 height 14
click at [271, 619] on input "text" at bounding box center [197, 624] width 220 height 24
click at [147, 759] on span "Local Carrier" at bounding box center [198, 764] width 263 height 21
type input "Local Carrier"
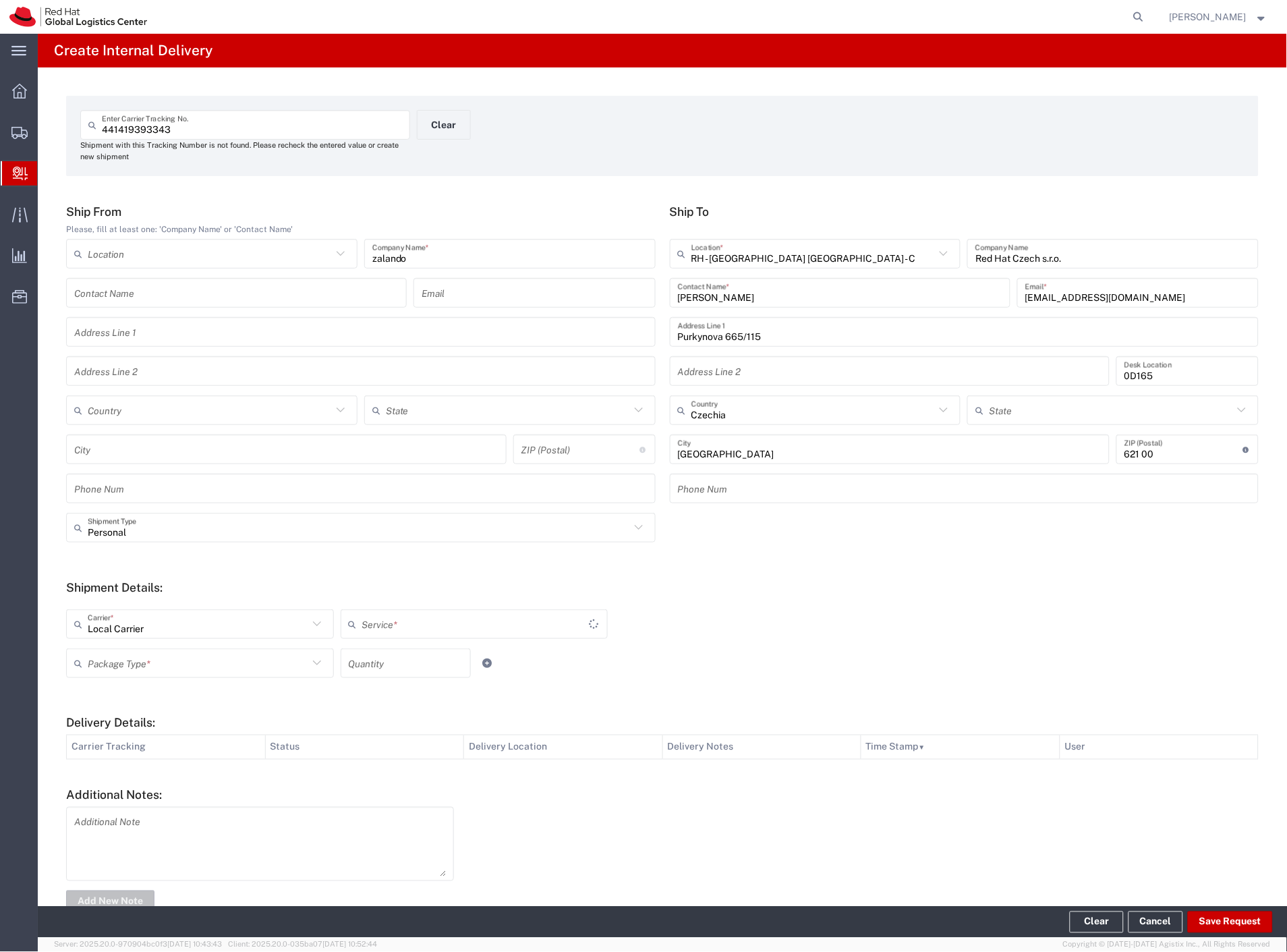
type input "Local_Ground"
click at [259, 665] on input "text" at bounding box center [197, 663] width 220 height 24
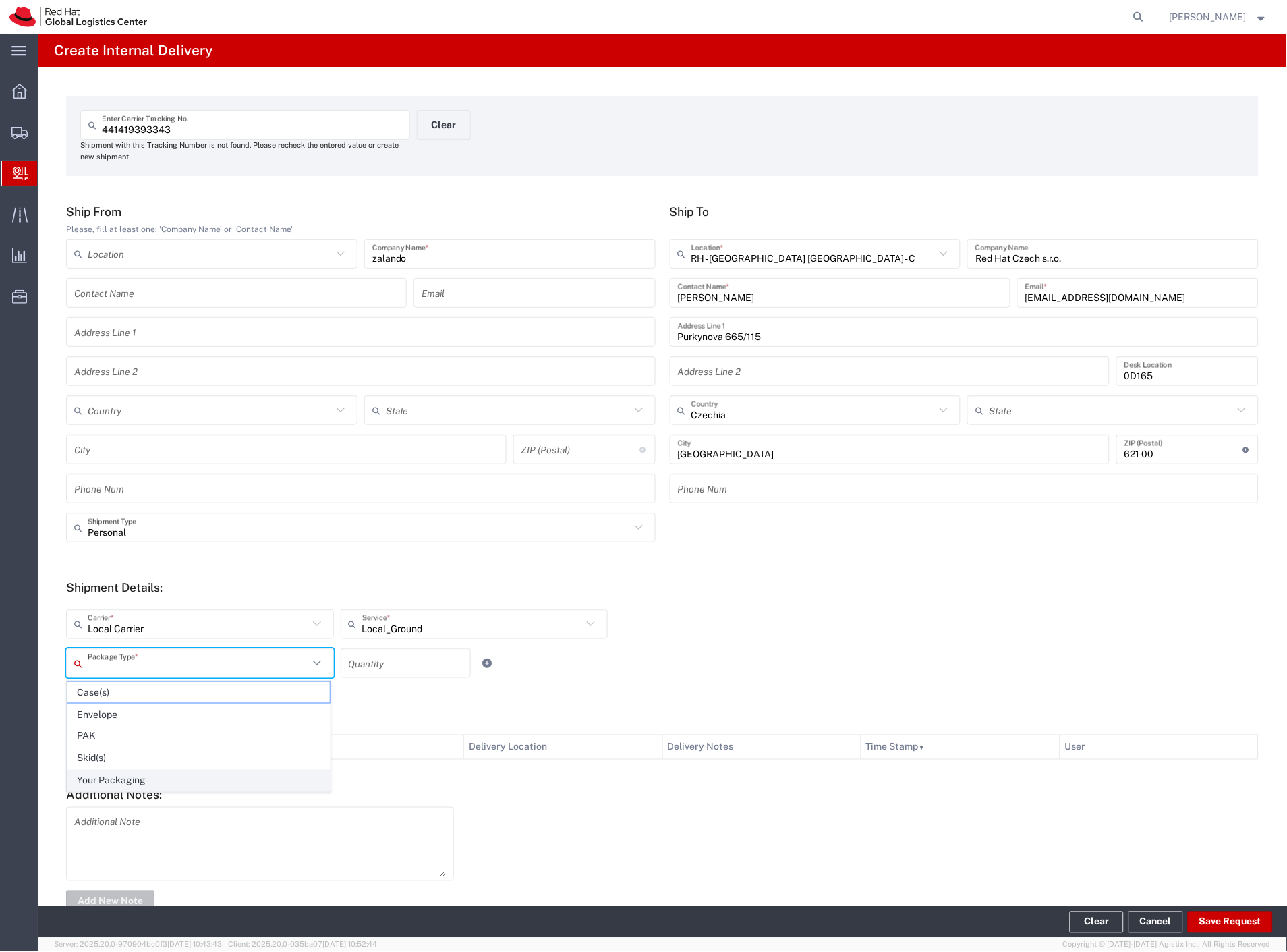
click at [197, 774] on span "Your Packaging" at bounding box center [198, 780] width 263 height 21
type input "Your Packaging"
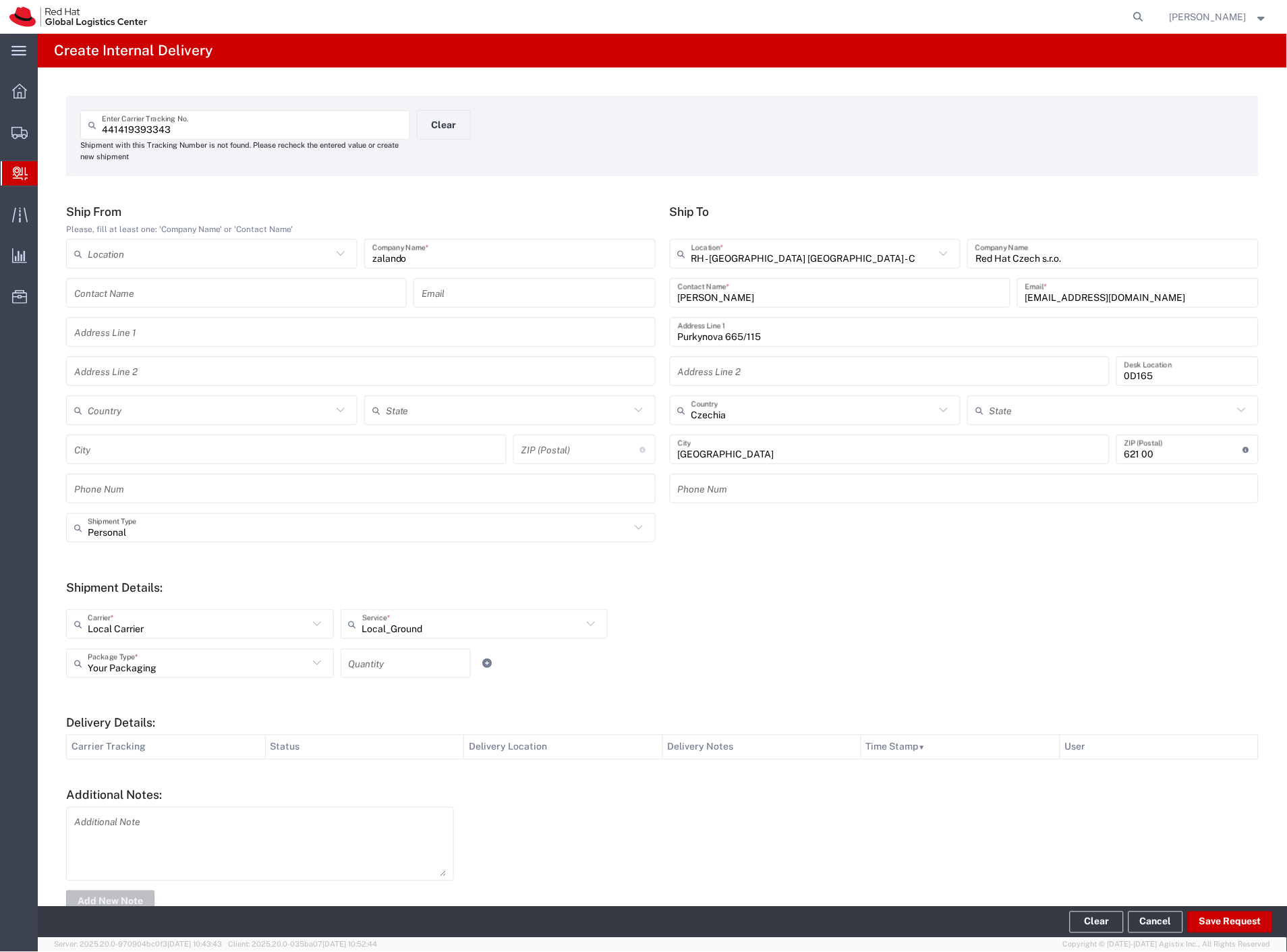
drag, startPoint x: 382, startPoint y: 659, endPoint x: 690, endPoint y: 662, distance: 308.0
click at [383, 659] on input "number" at bounding box center [406, 663] width 114 height 24
type input "3"
click at [700, 665] on div "Your Packaging Package Type * Case(s) Envelope PAK Skid(s) Your Packaging 3 Qua…" at bounding box center [474, 667] width 823 height 39
click at [1223, 920] on button "Save Request" at bounding box center [1230, 922] width 85 height 22
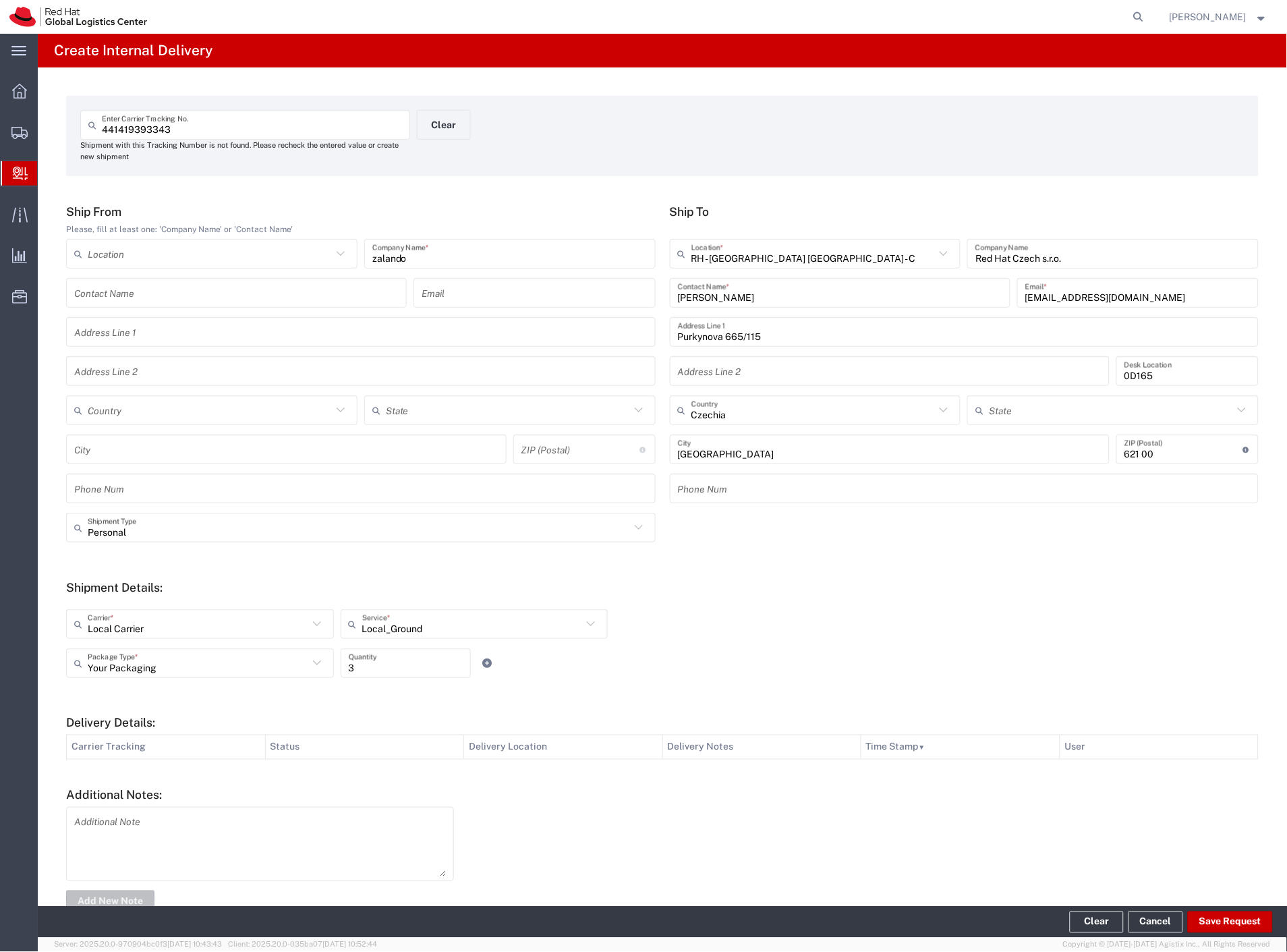
type input "Personal"
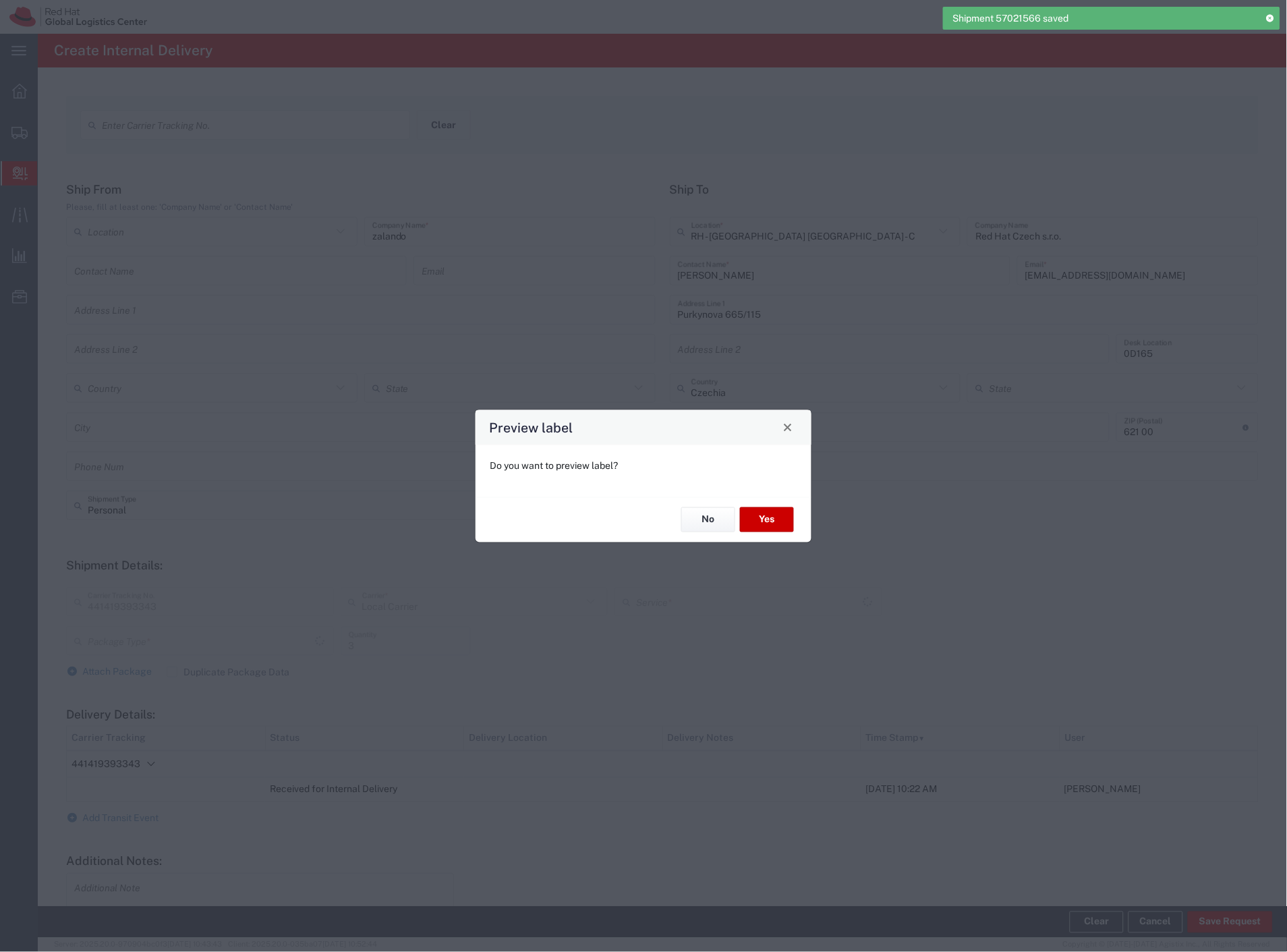
type input "Your Packaging"
type input "Local_Ground"
click at [764, 517] on button "Yes" at bounding box center [766, 519] width 54 height 25
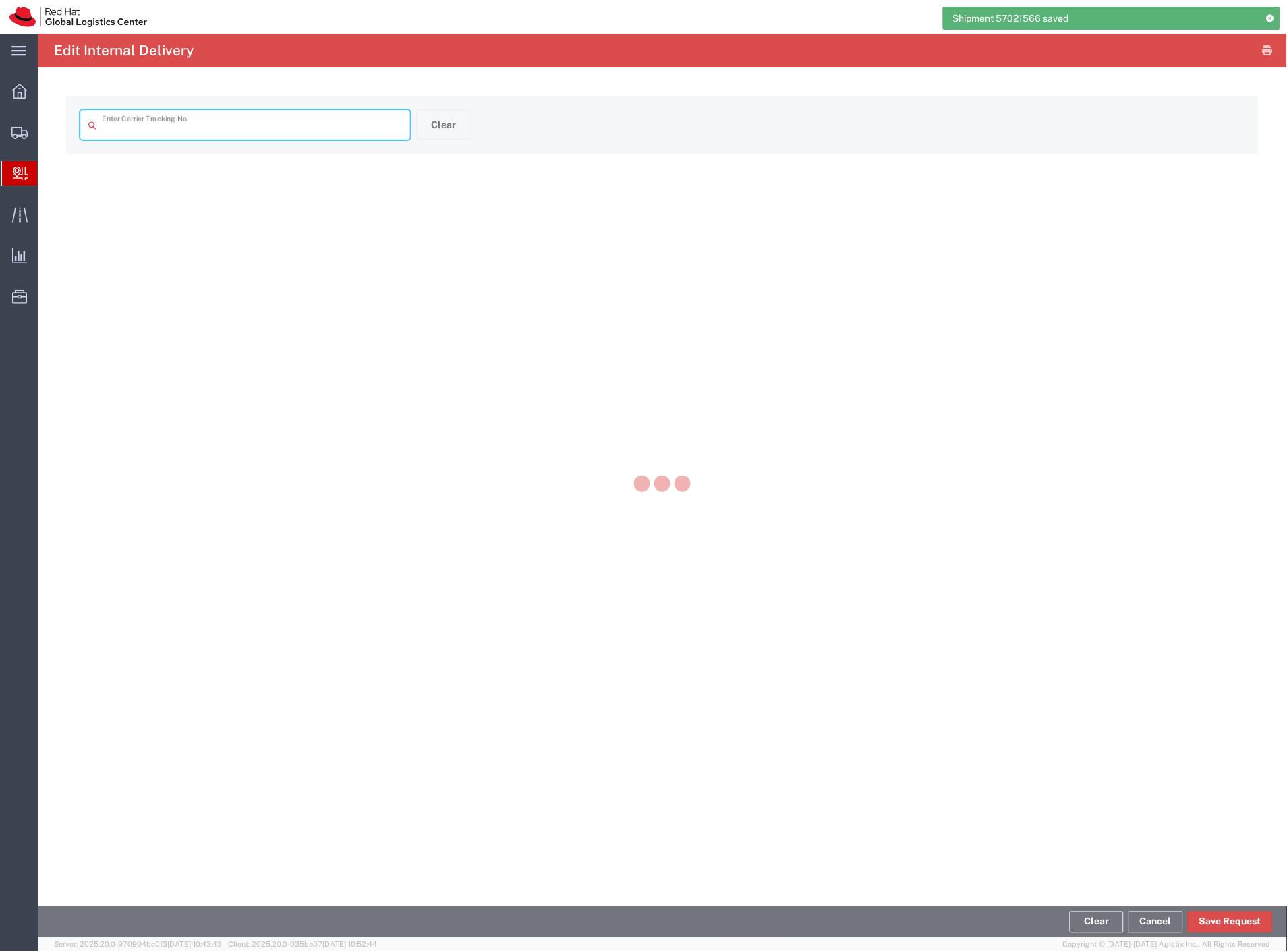
type input "441419393343"
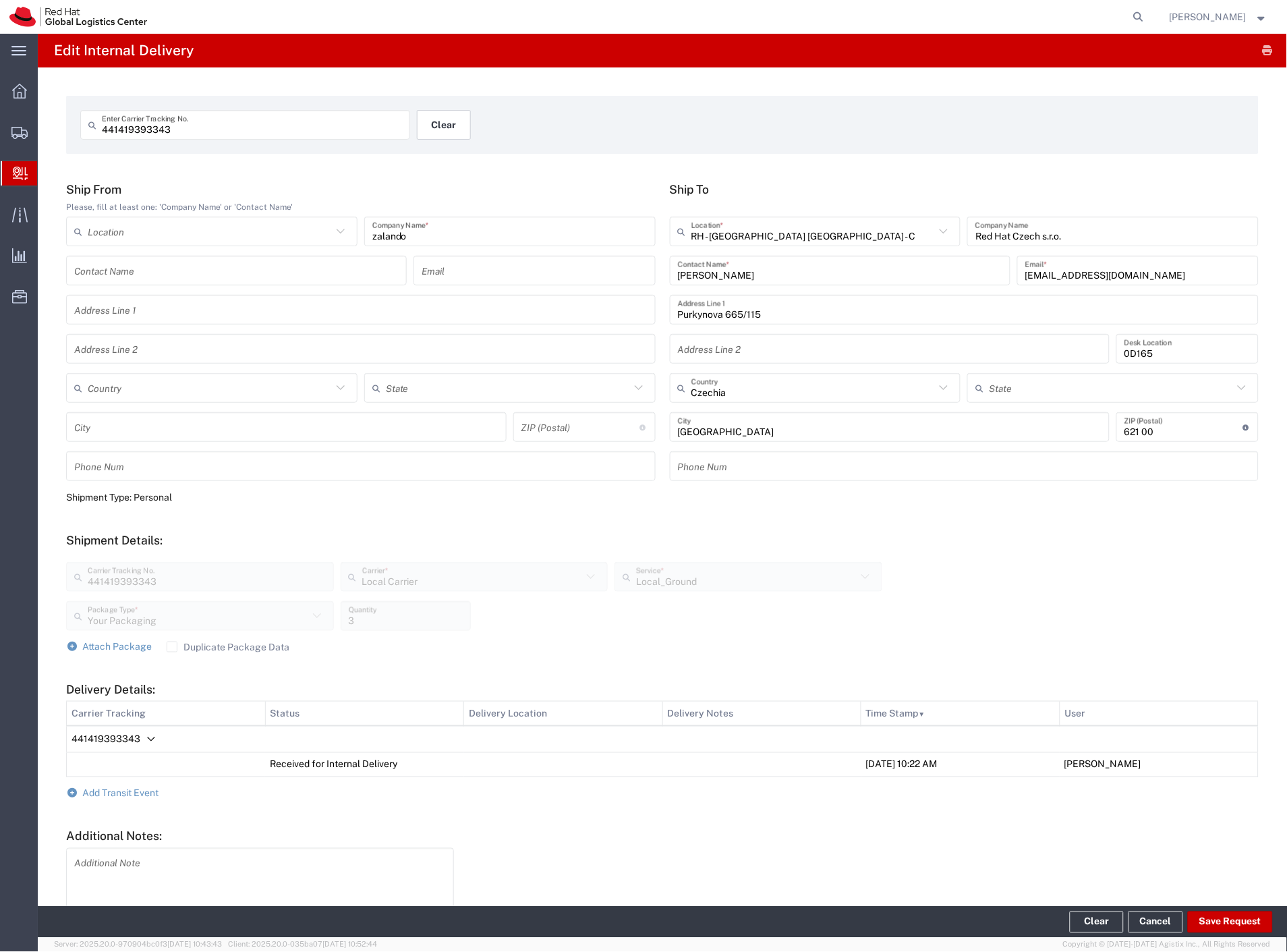
click at [447, 123] on button "Clear" at bounding box center [443, 125] width 54 height 30
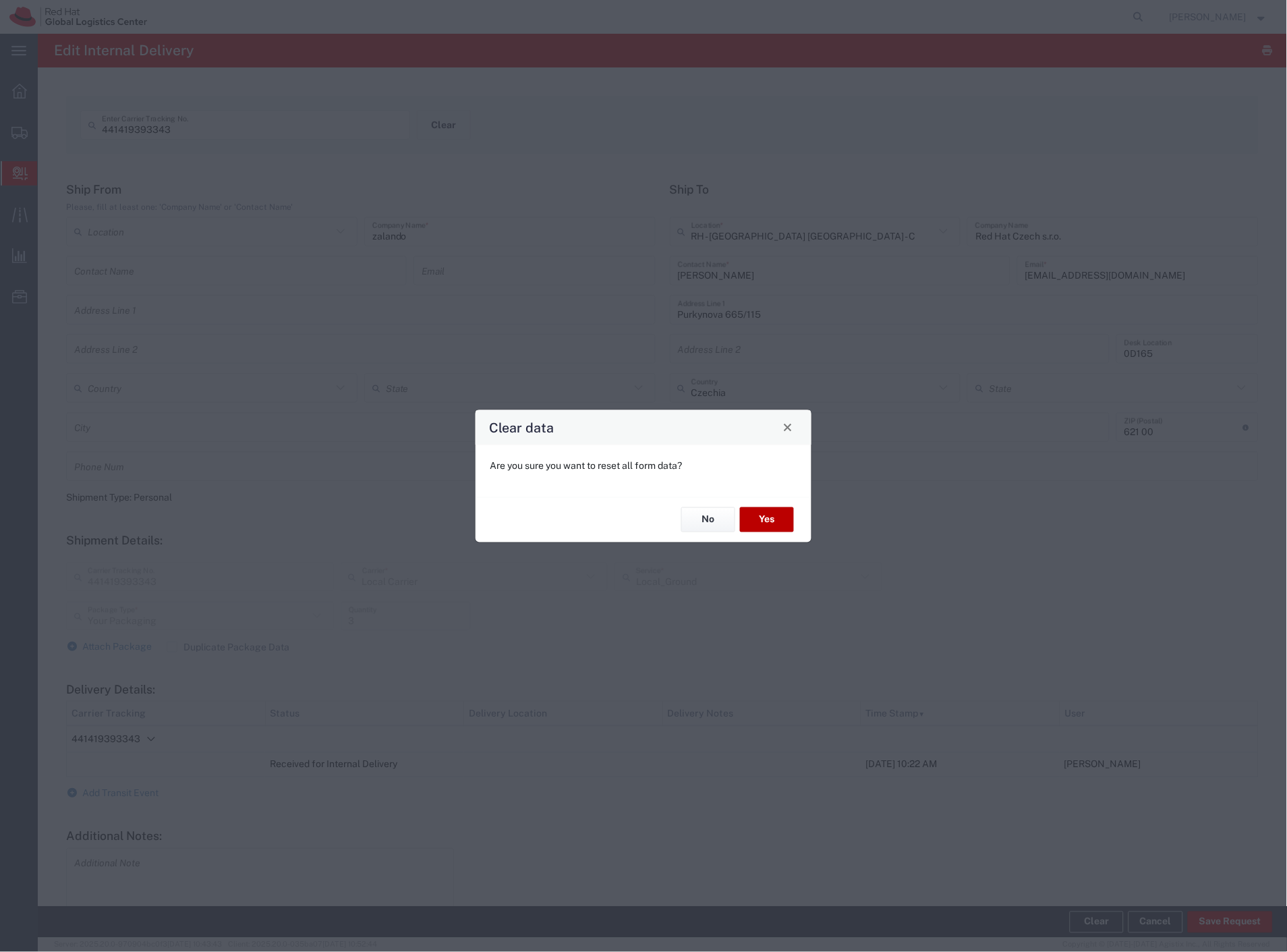
click at [760, 520] on button "Yes" at bounding box center [766, 519] width 54 height 25
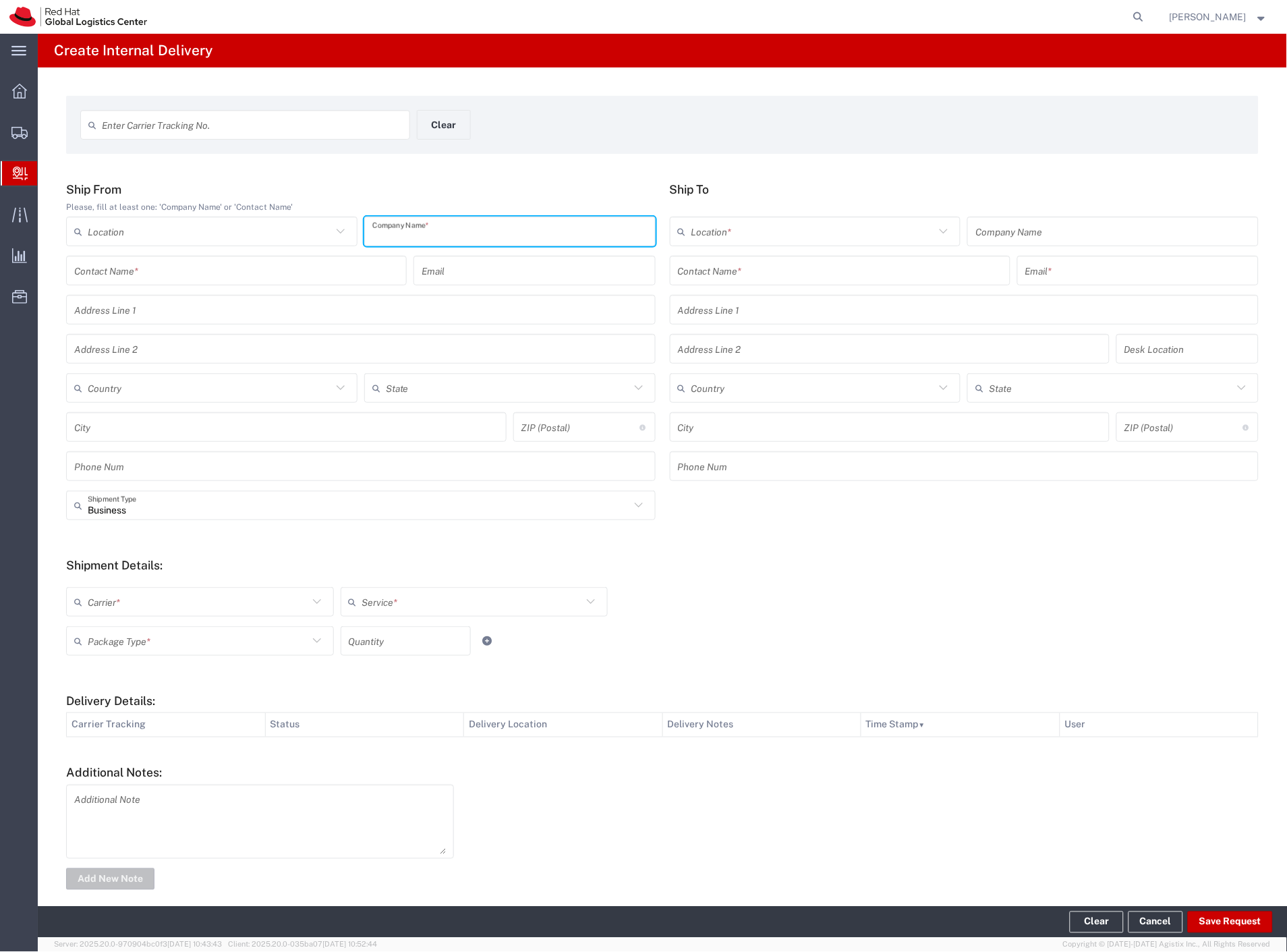
click at [472, 237] on input "text" at bounding box center [509, 232] width 275 height 24
type input "zelena firma"
click at [780, 266] on input "text" at bounding box center [839, 271] width 324 height 24
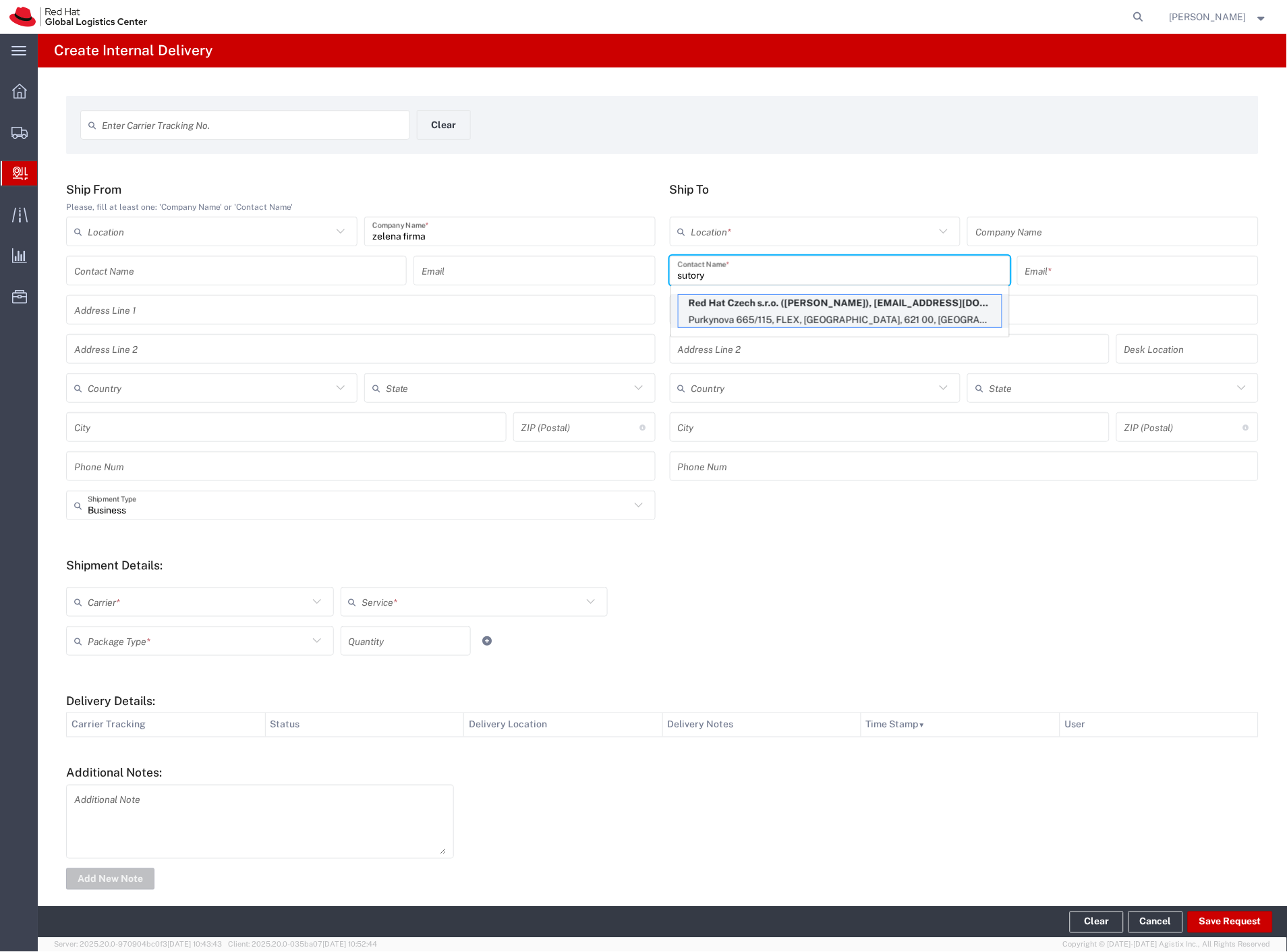
type input "sutory"
click at [804, 312] on p "Purkynova 665/115, FLEX, [GEOGRAPHIC_DATA], 621 00, [GEOGRAPHIC_DATA]" at bounding box center [840, 319] width 323 height 17
type input "RH - [GEOGRAPHIC_DATA] [GEOGRAPHIC_DATA] - C"
type input "Red Hat Czech s.r.o."
type input "[PERSON_NAME]"
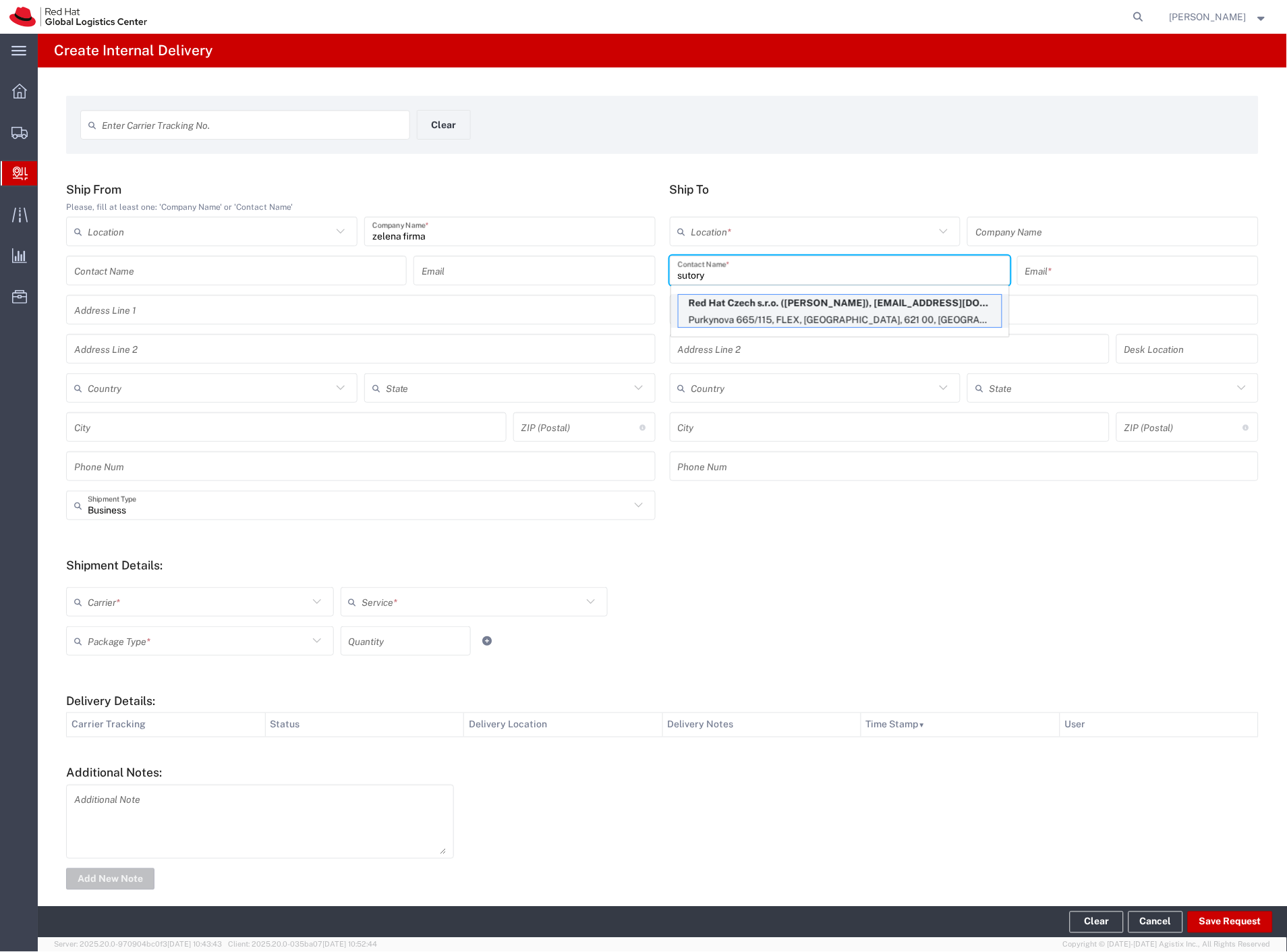
type input "[EMAIL_ADDRESS][DOMAIN_NAME]"
type input "Purkynova 665/115"
type input "FLEX"
type input "Czechia"
type input "[GEOGRAPHIC_DATA]"
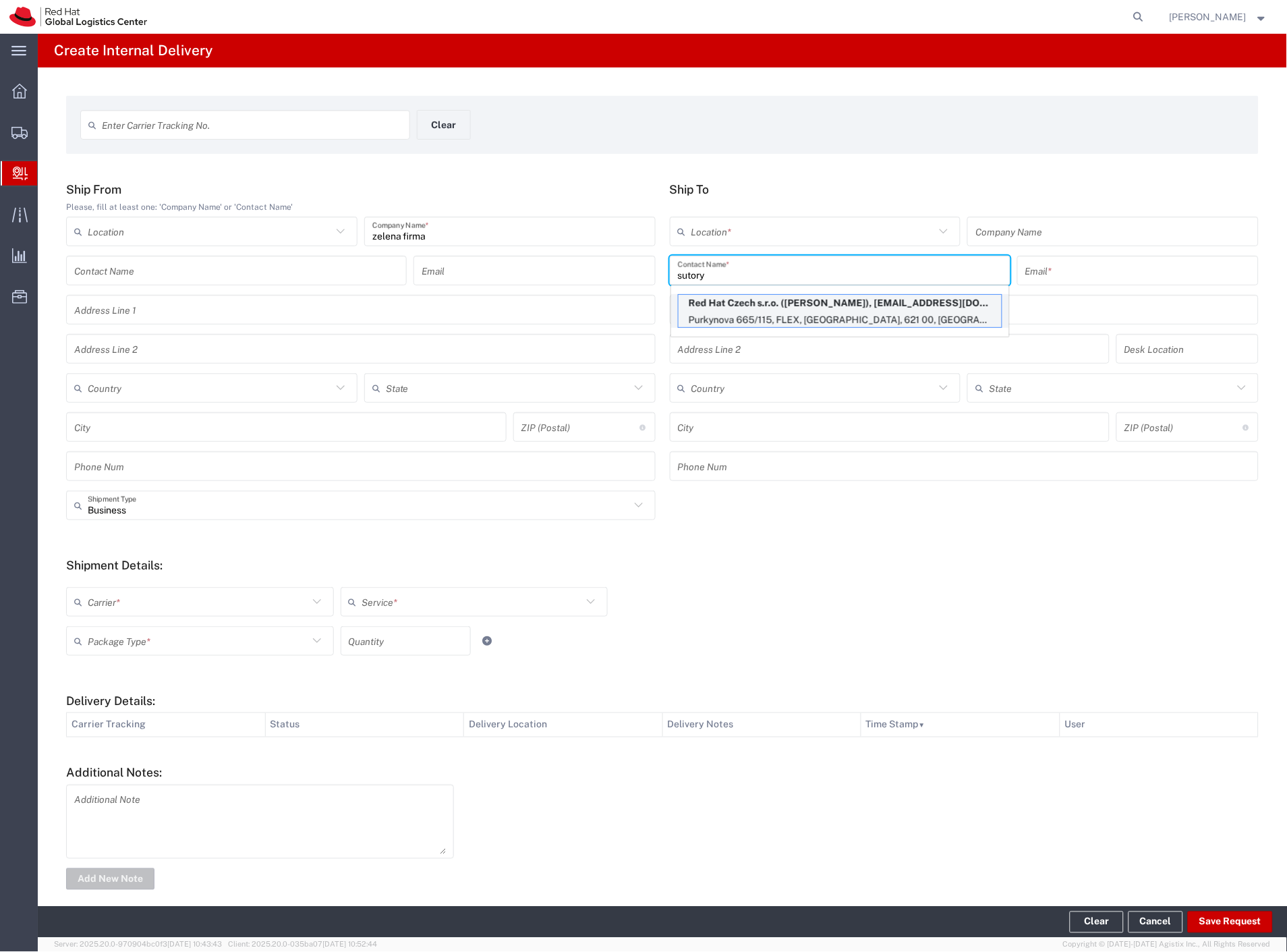
type input "621 00"
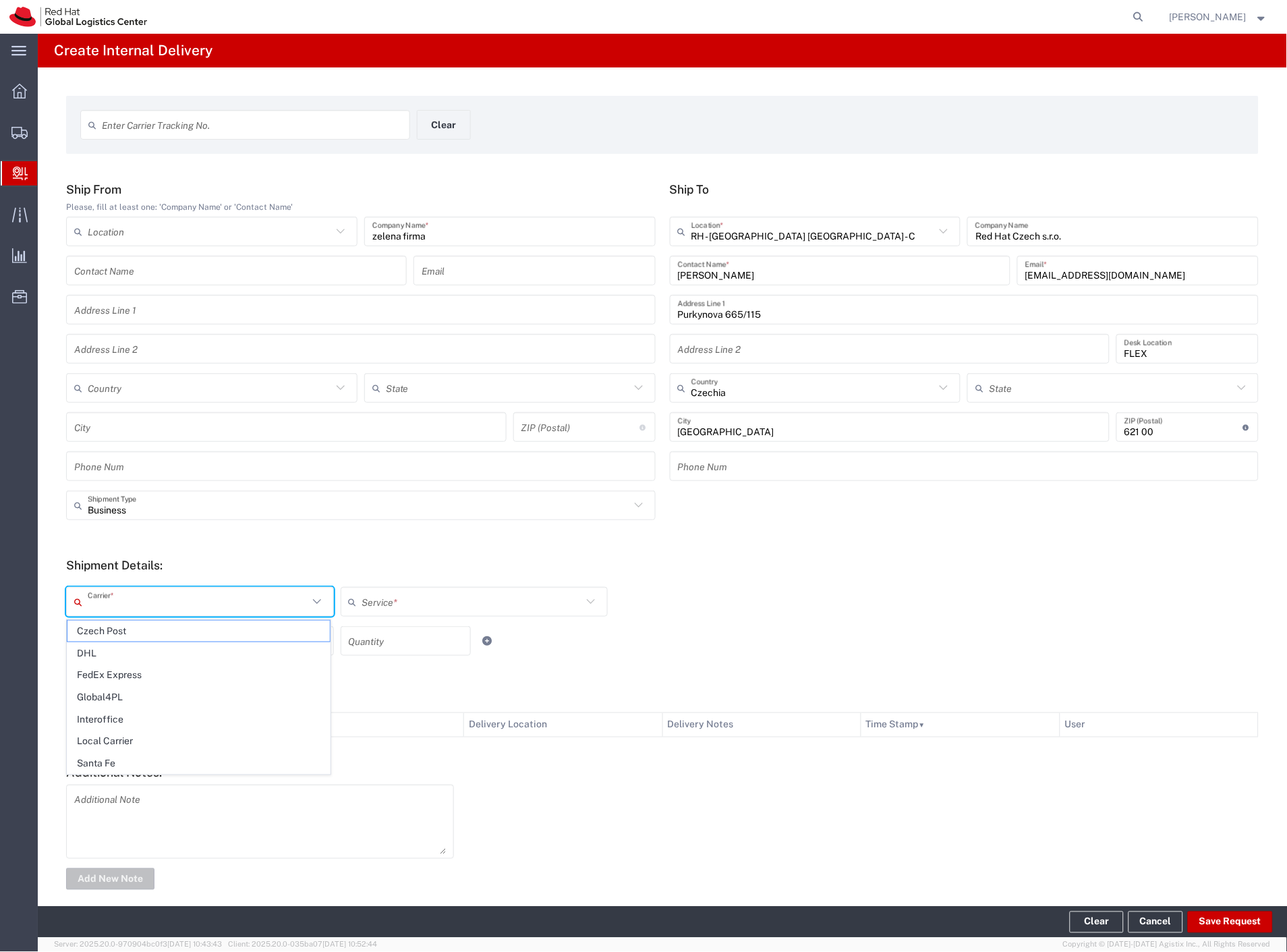
click at [168, 591] on input "text" at bounding box center [197, 602] width 220 height 24
click at [156, 628] on span "Czech Post" at bounding box center [198, 631] width 263 height 21
type input "Czech Post"
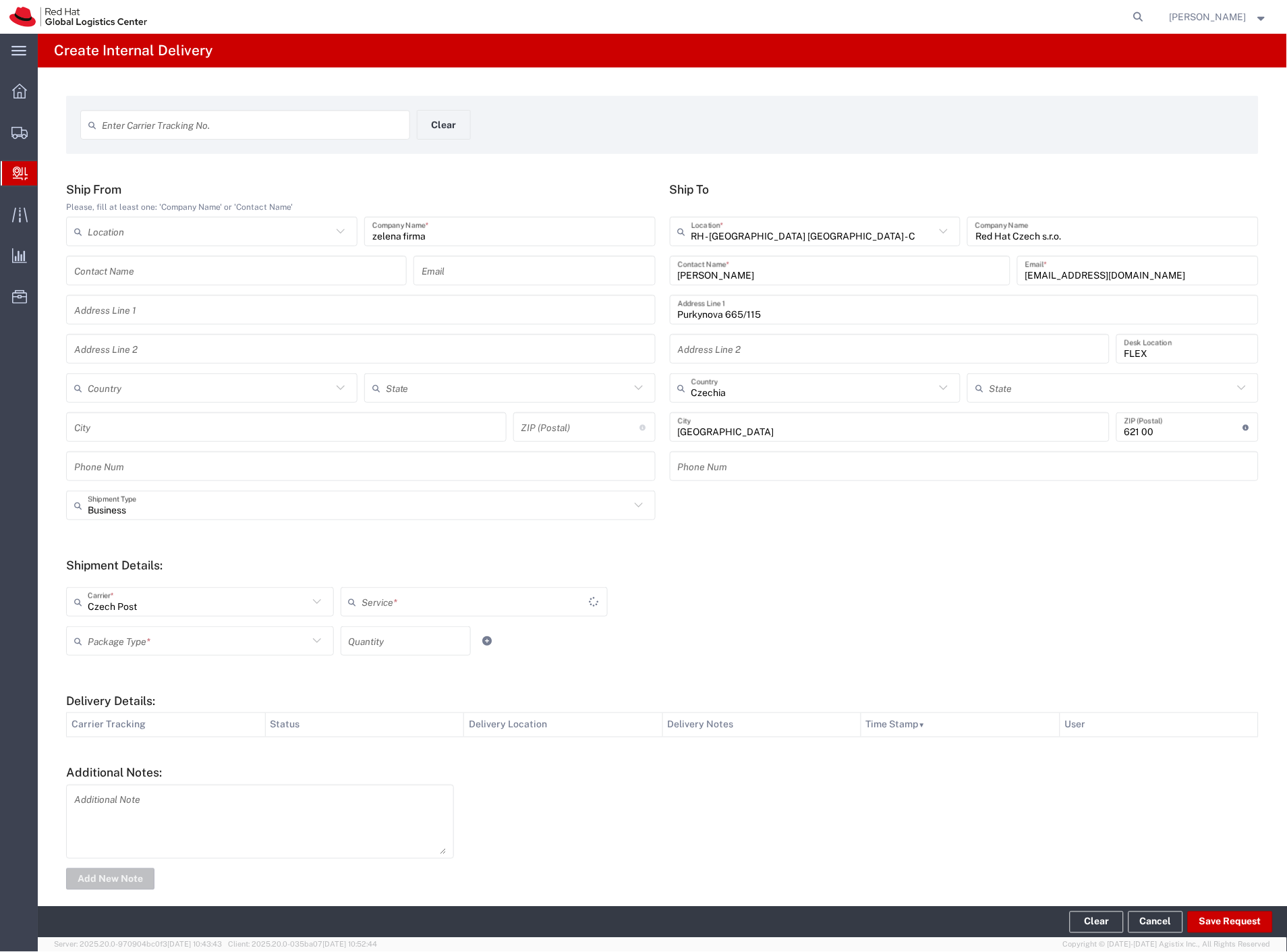
drag, startPoint x: 156, startPoint y: 628, endPoint x: 156, endPoint y: 636, distance: 8.0
click at [156, 632] on div "Package Type *" at bounding box center [200, 641] width 268 height 30
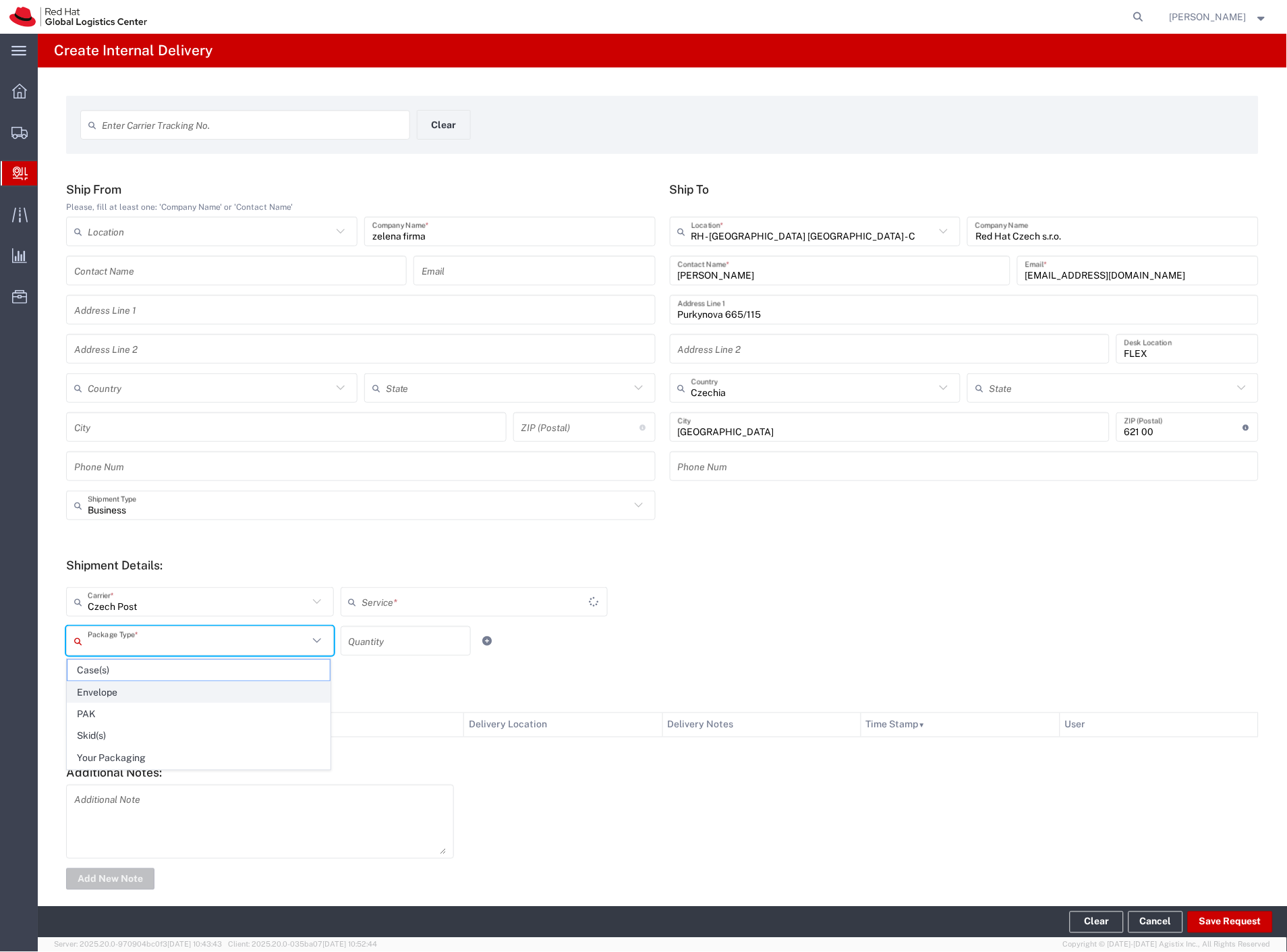
type input "Ground"
click at [151, 756] on span "Your Packaging" at bounding box center [198, 758] width 263 height 21
type input "Your Packaging"
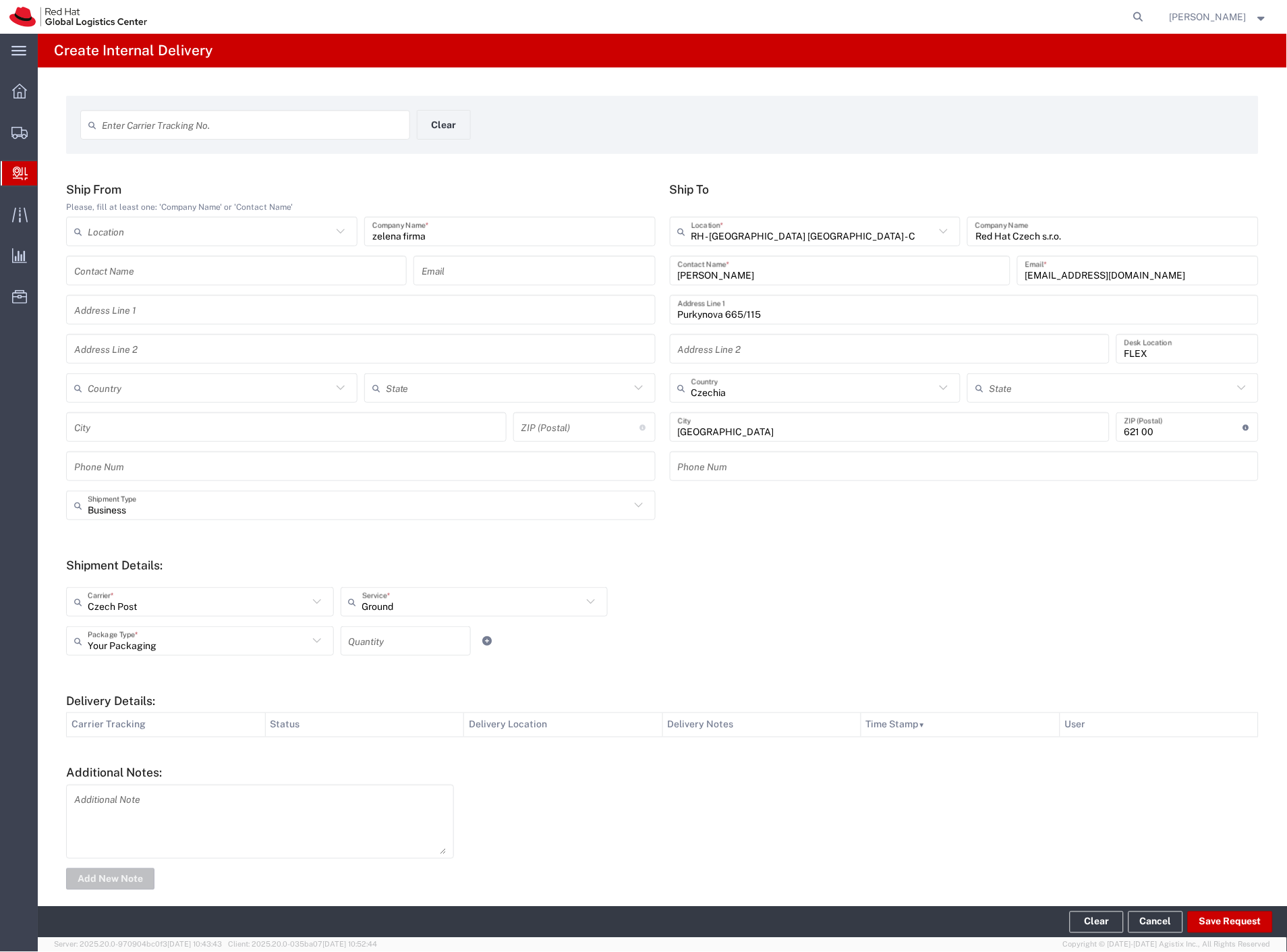
click at [460, 640] on div "Quantity" at bounding box center [405, 641] width 130 height 30
type input "1"
drag, startPoint x: 710, startPoint y: 662, endPoint x: 840, endPoint y: 730, distance: 146.7
click at [711, 662] on div "Your Packaging Package Type * Case(s) Envelope PAK Skid(s) Your Packaging 1 Qua…" at bounding box center [474, 645] width 823 height 39
click at [1213, 931] on button "Save Request" at bounding box center [1230, 922] width 85 height 22
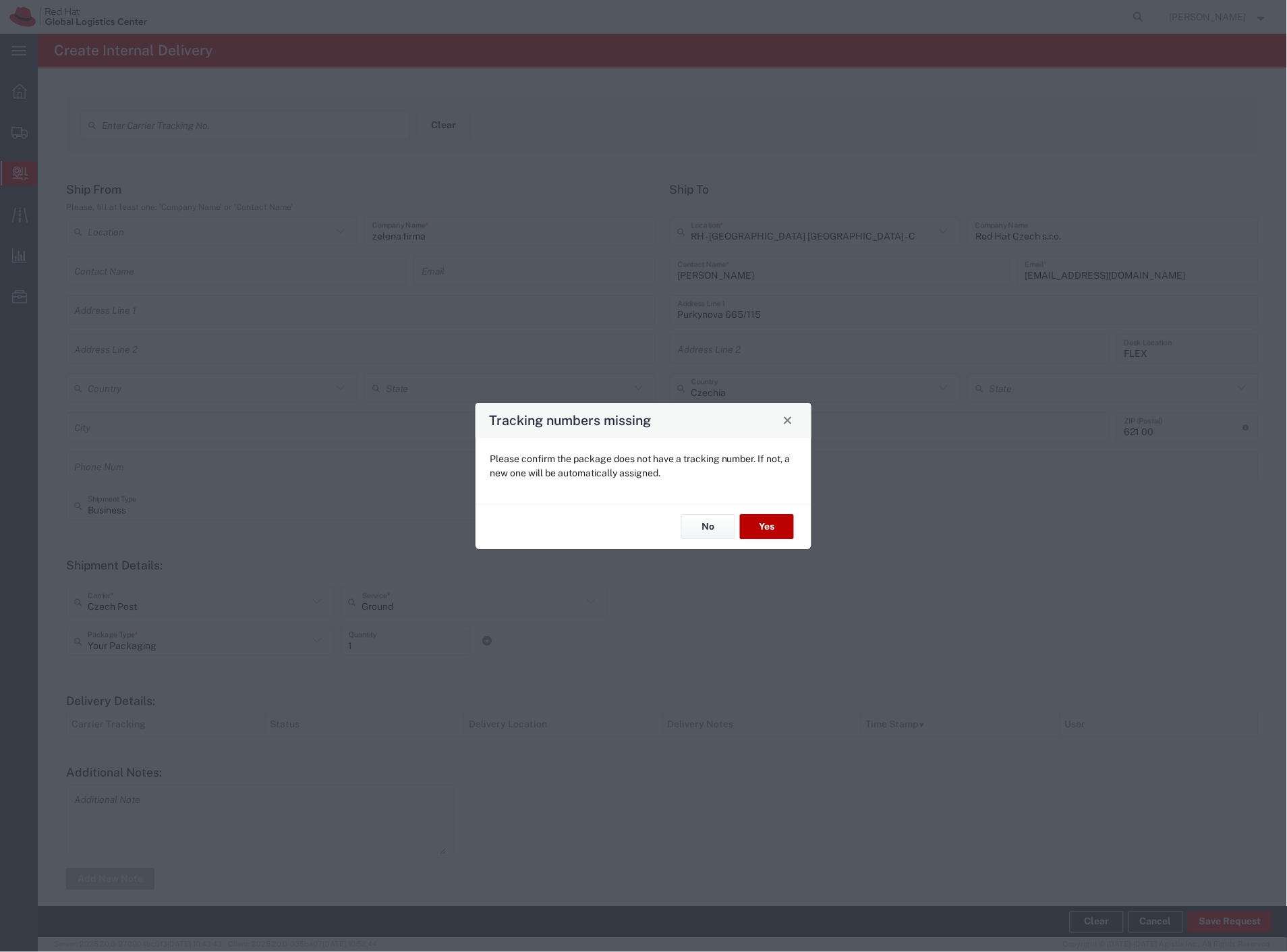
click at [758, 525] on button "Yes" at bounding box center [766, 527] width 54 height 25
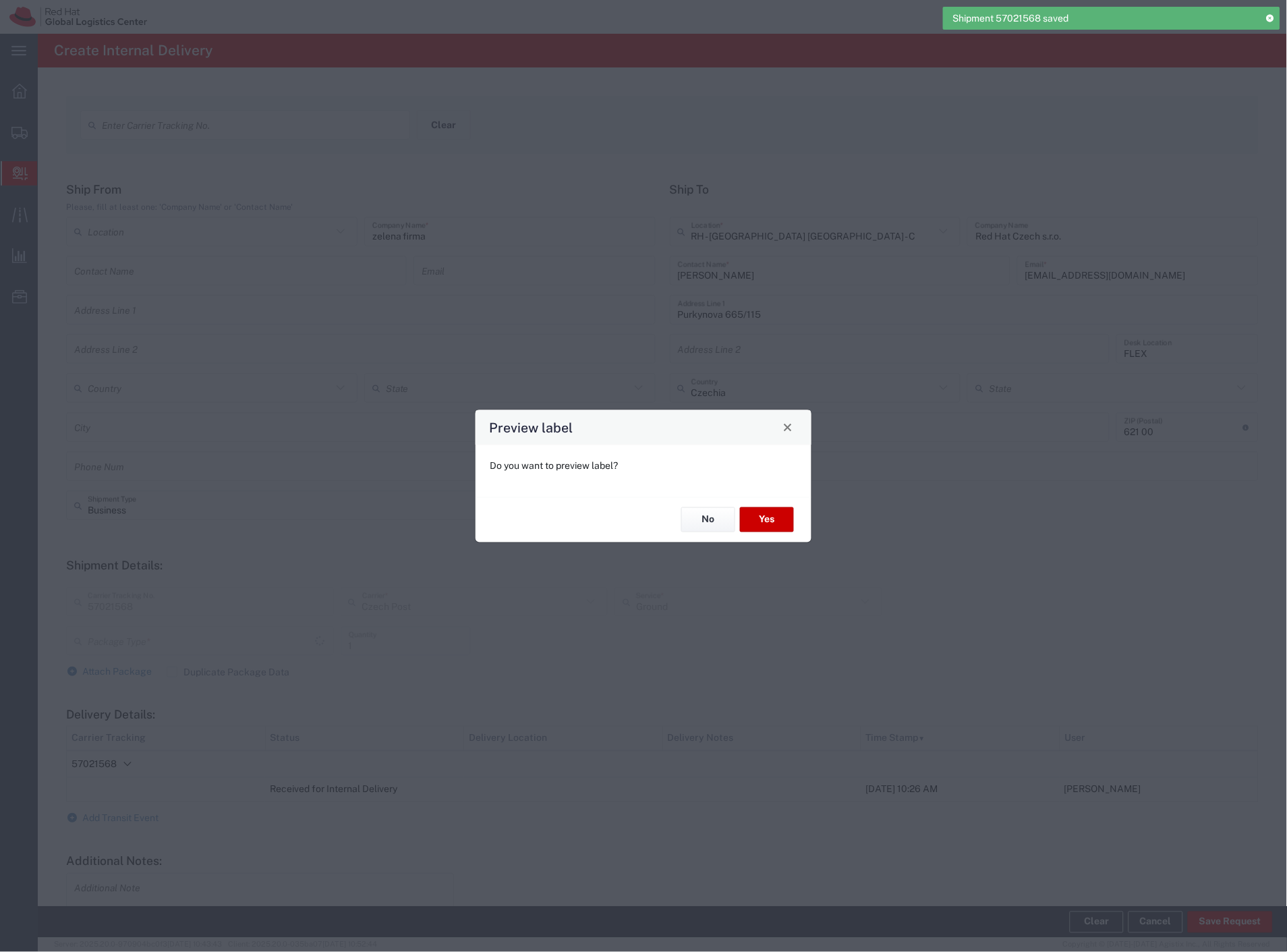
type input "Your Packaging"
click at [717, 524] on button "No" at bounding box center [708, 519] width 54 height 25
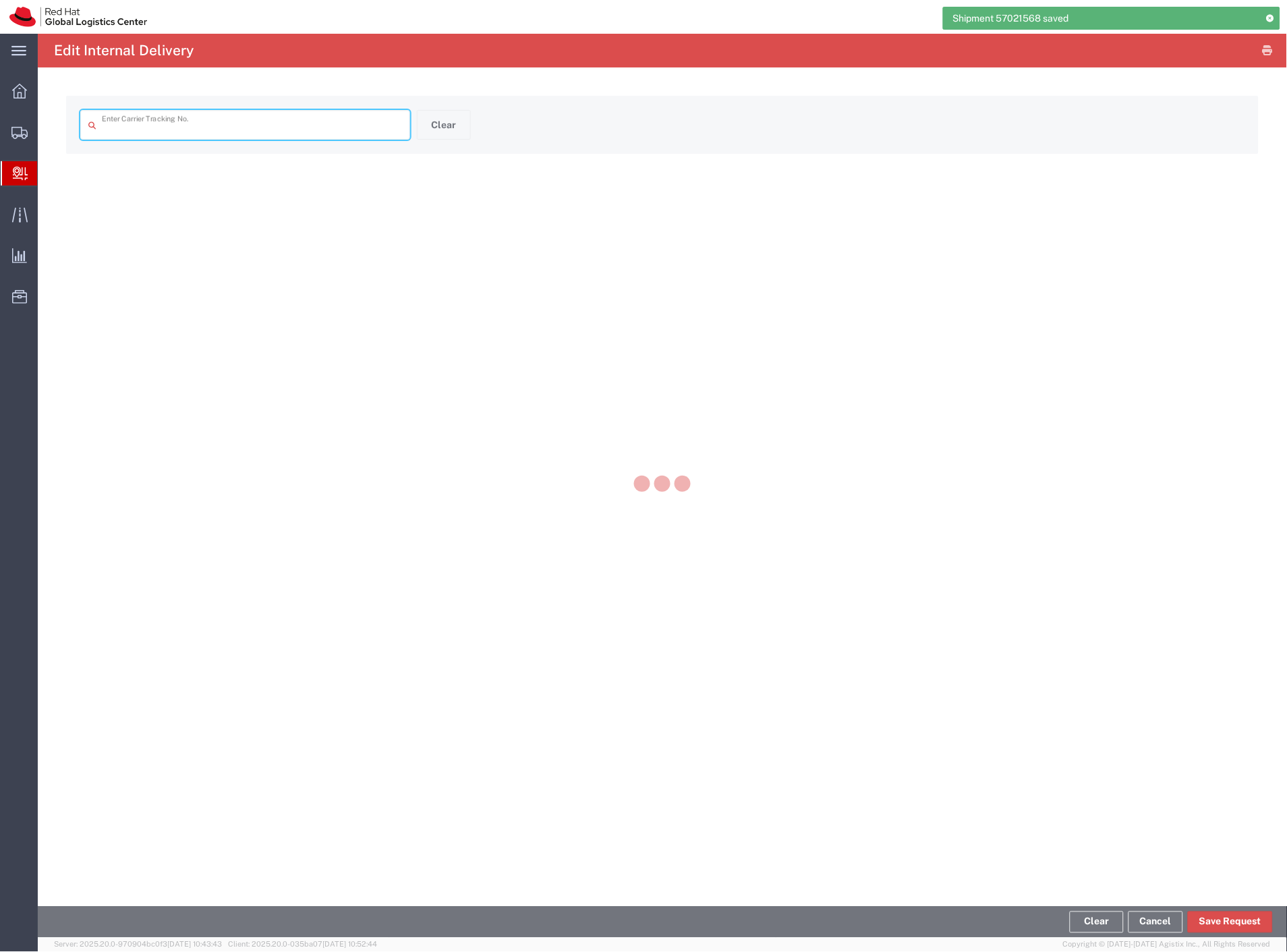
type input "57021568"
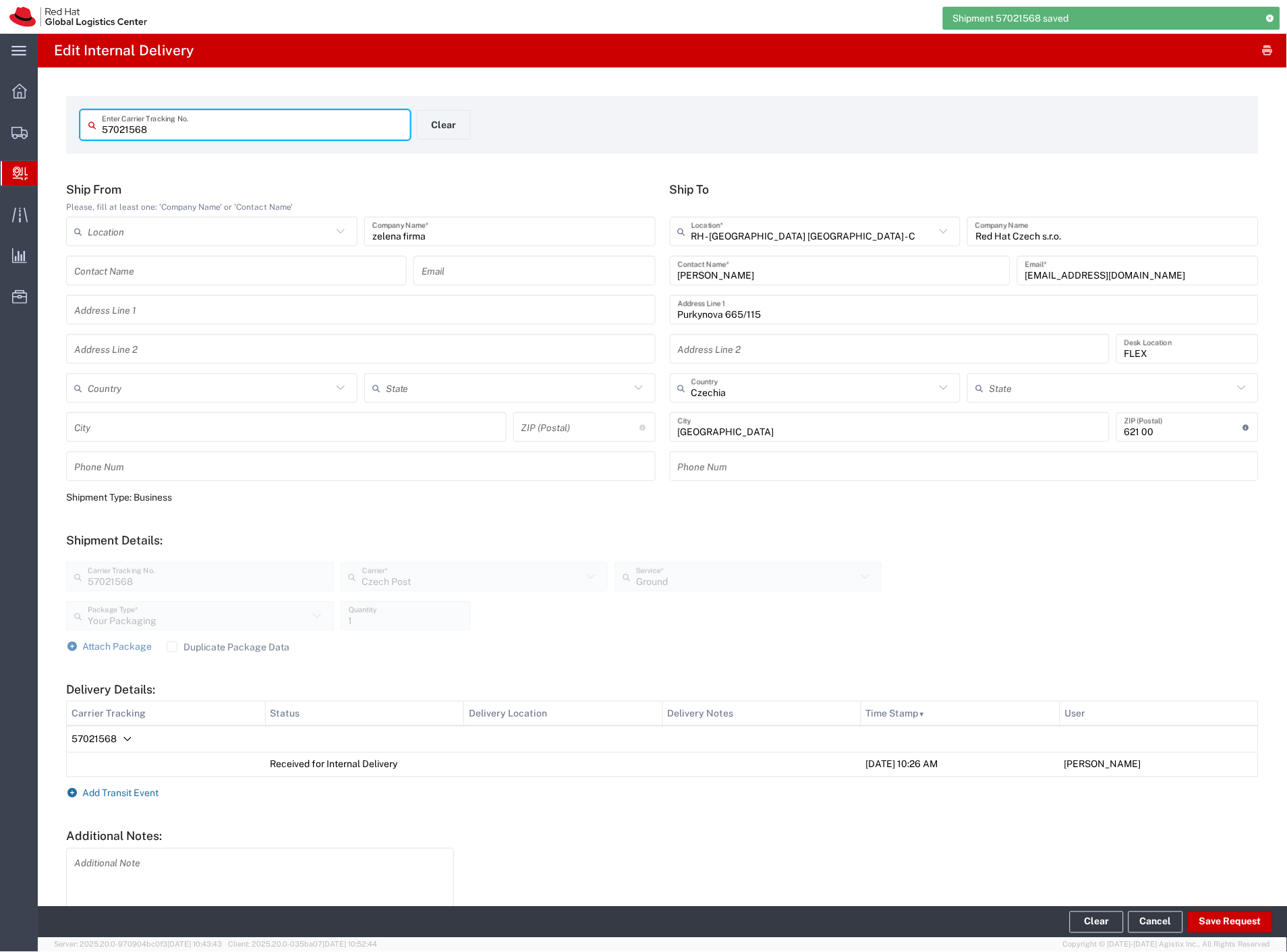
click at [140, 795] on span "Add Transit Event" at bounding box center [121, 792] width 76 height 11
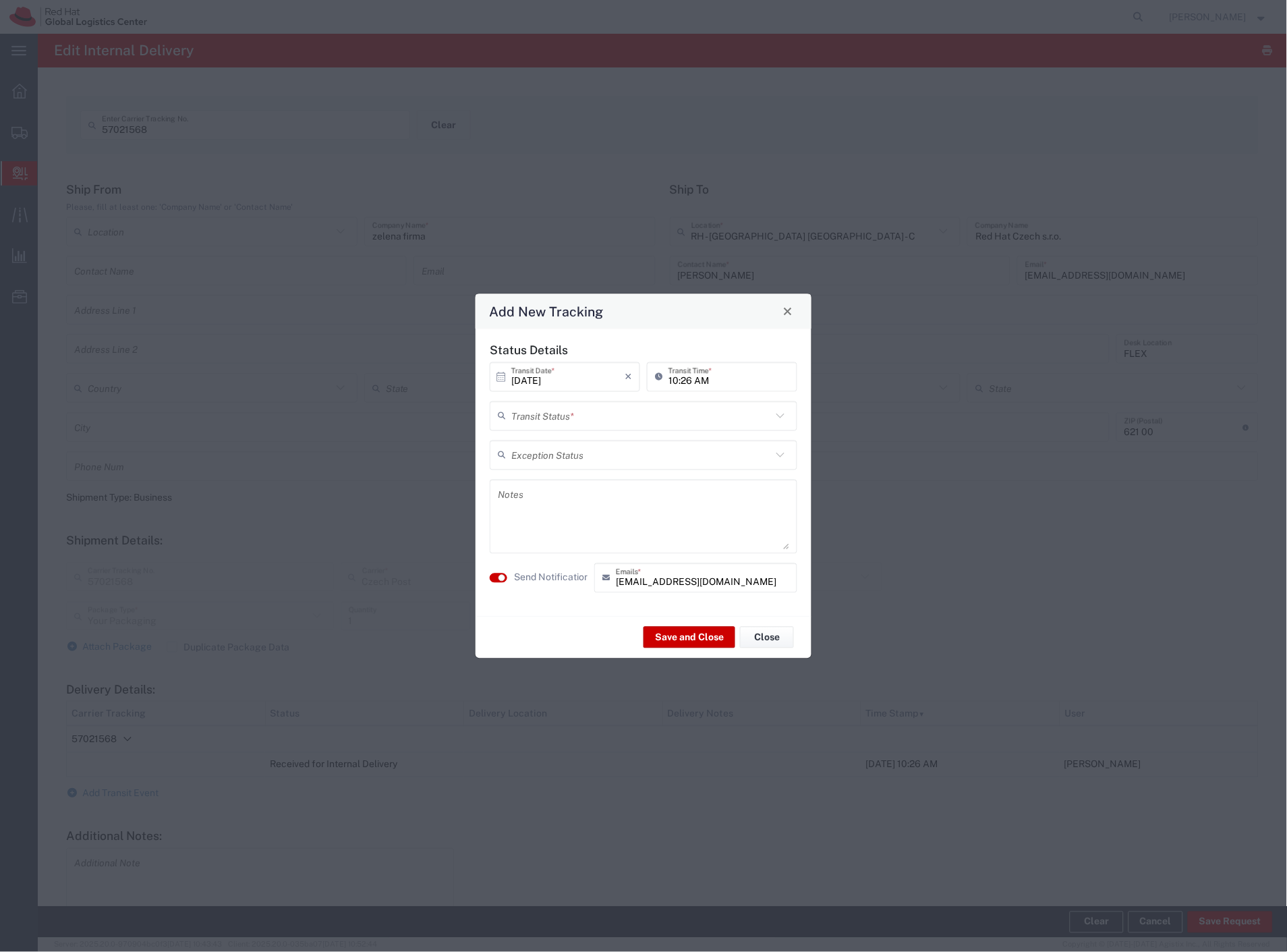
click at [656, 416] on input "text" at bounding box center [641, 416] width 260 height 24
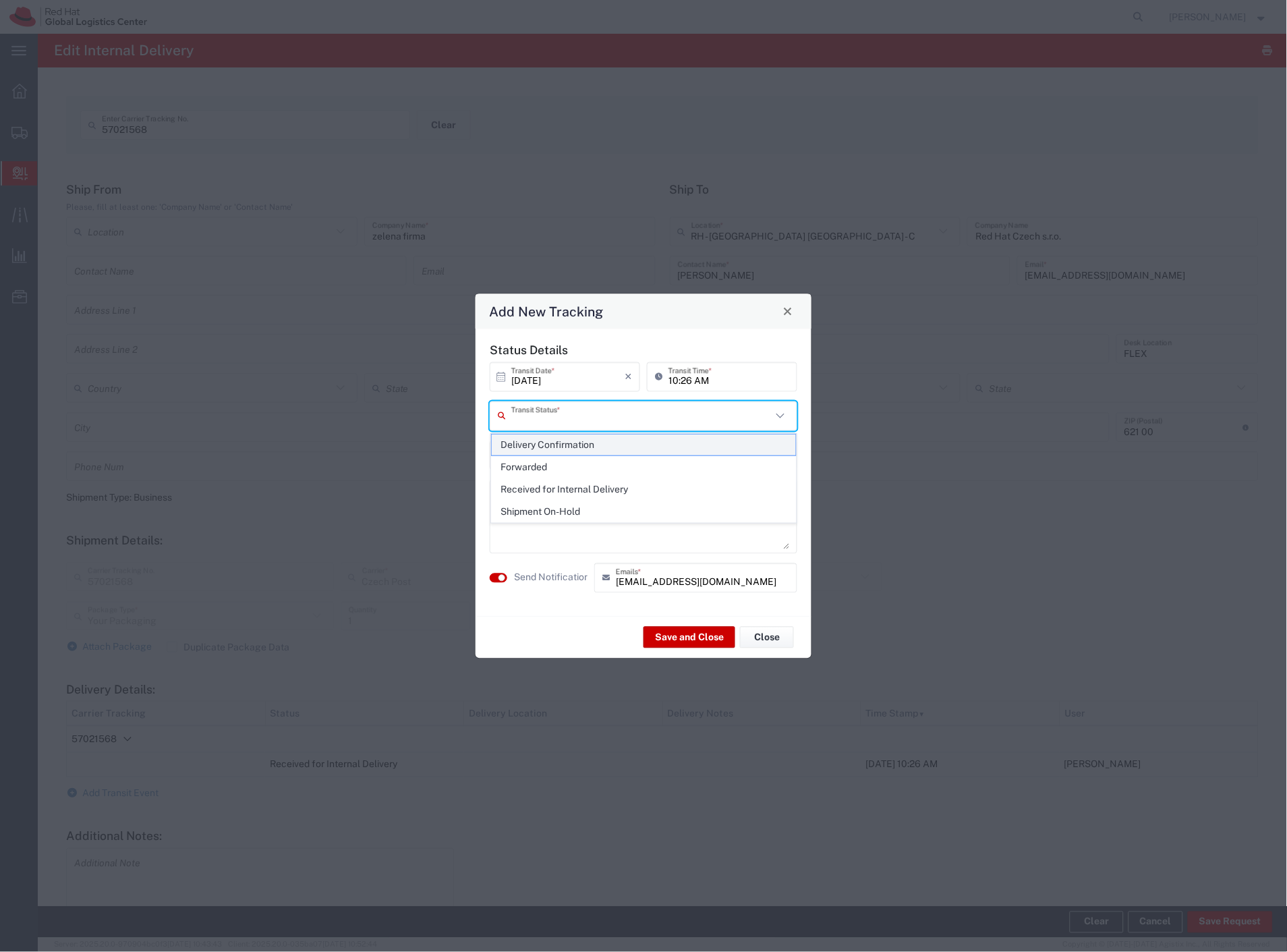
click at [593, 445] on span "Delivery Confirmation" at bounding box center [644, 444] width 304 height 21
type input "Delivery Confirmation"
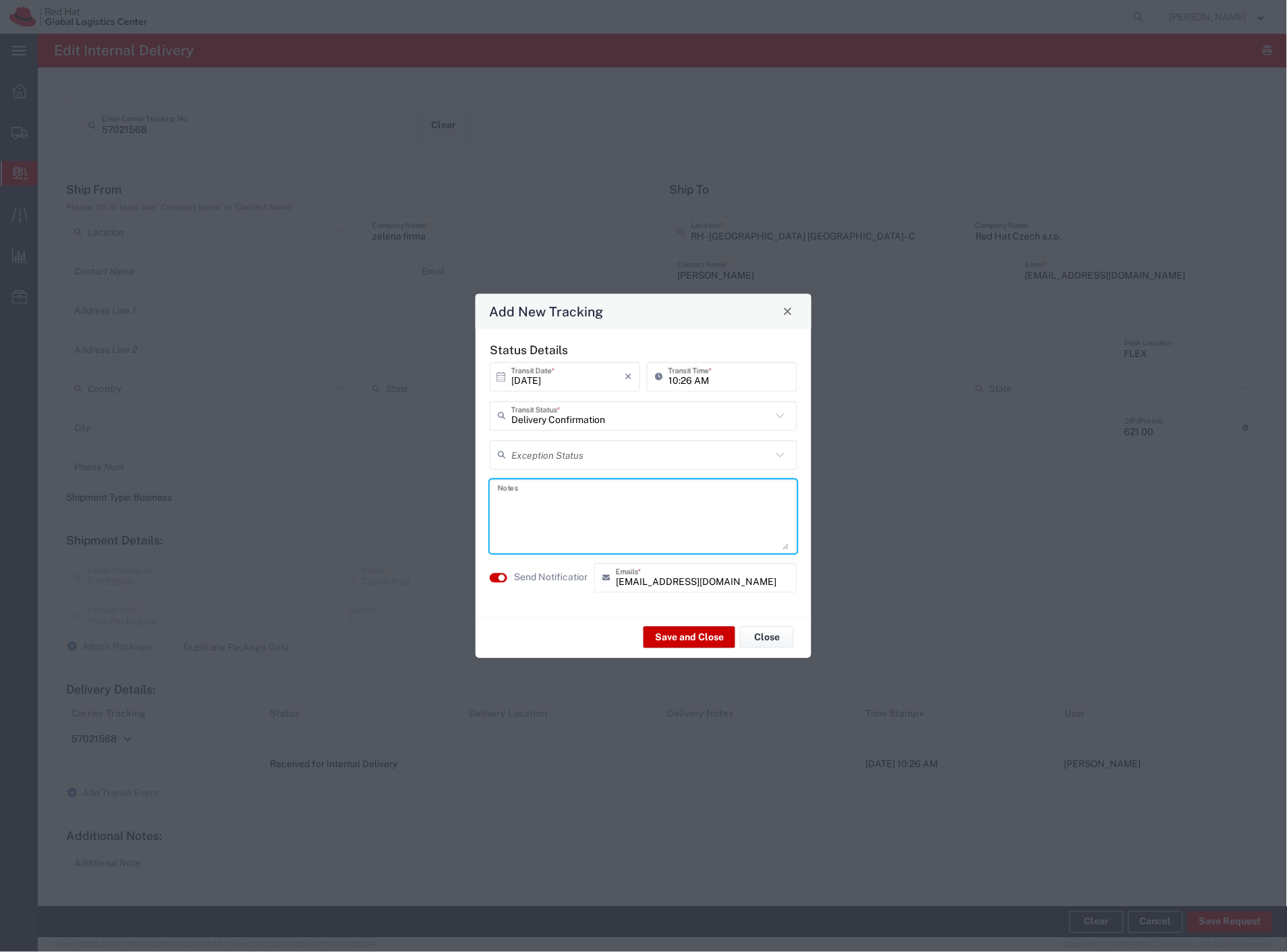
click at [589, 531] on textarea at bounding box center [644, 516] width 292 height 66
type textarea "desk"
click at [692, 629] on button "Save and Close" at bounding box center [689, 638] width 91 height 22
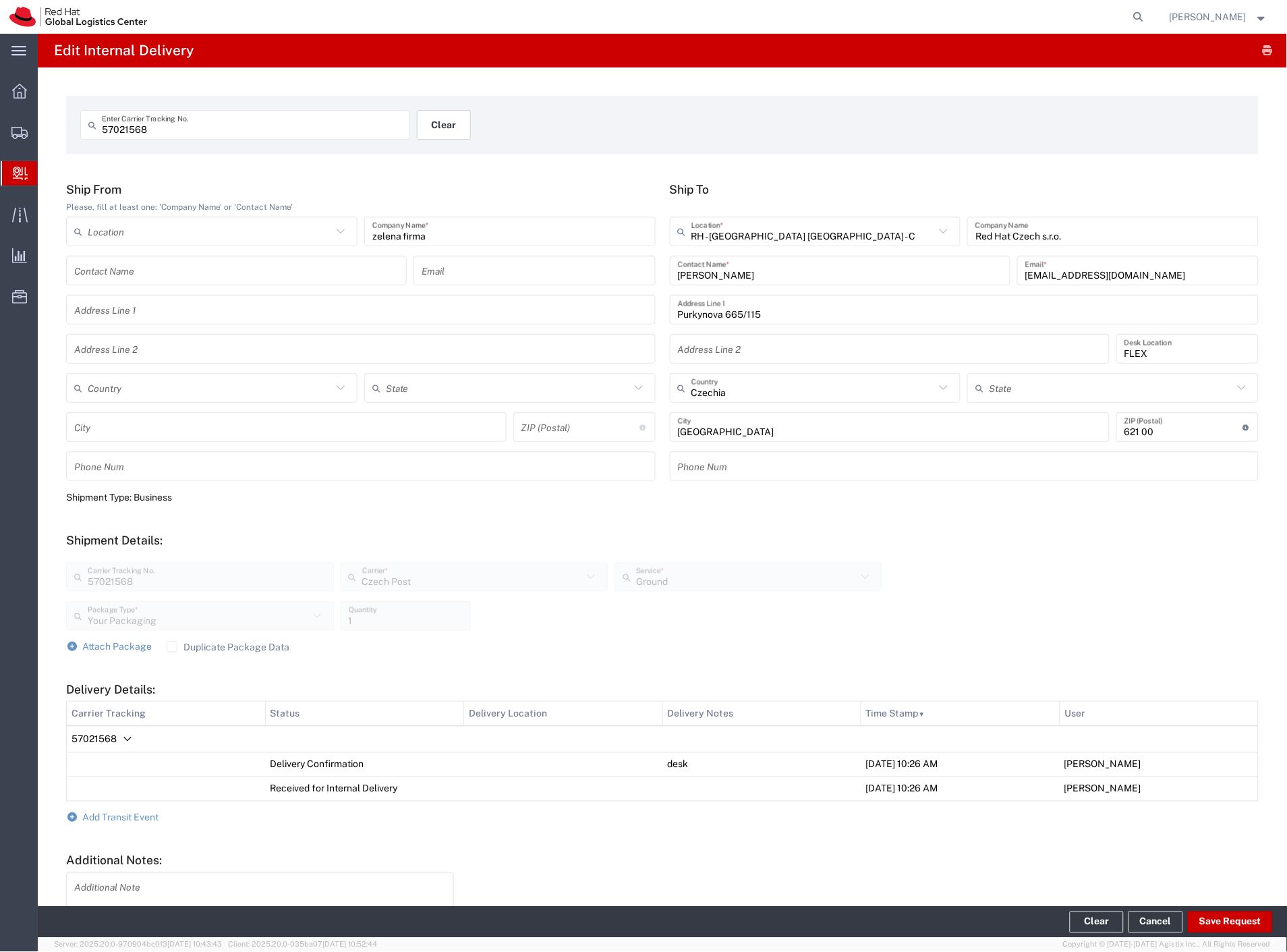
click at [429, 110] on button "Clear" at bounding box center [443, 125] width 54 height 30
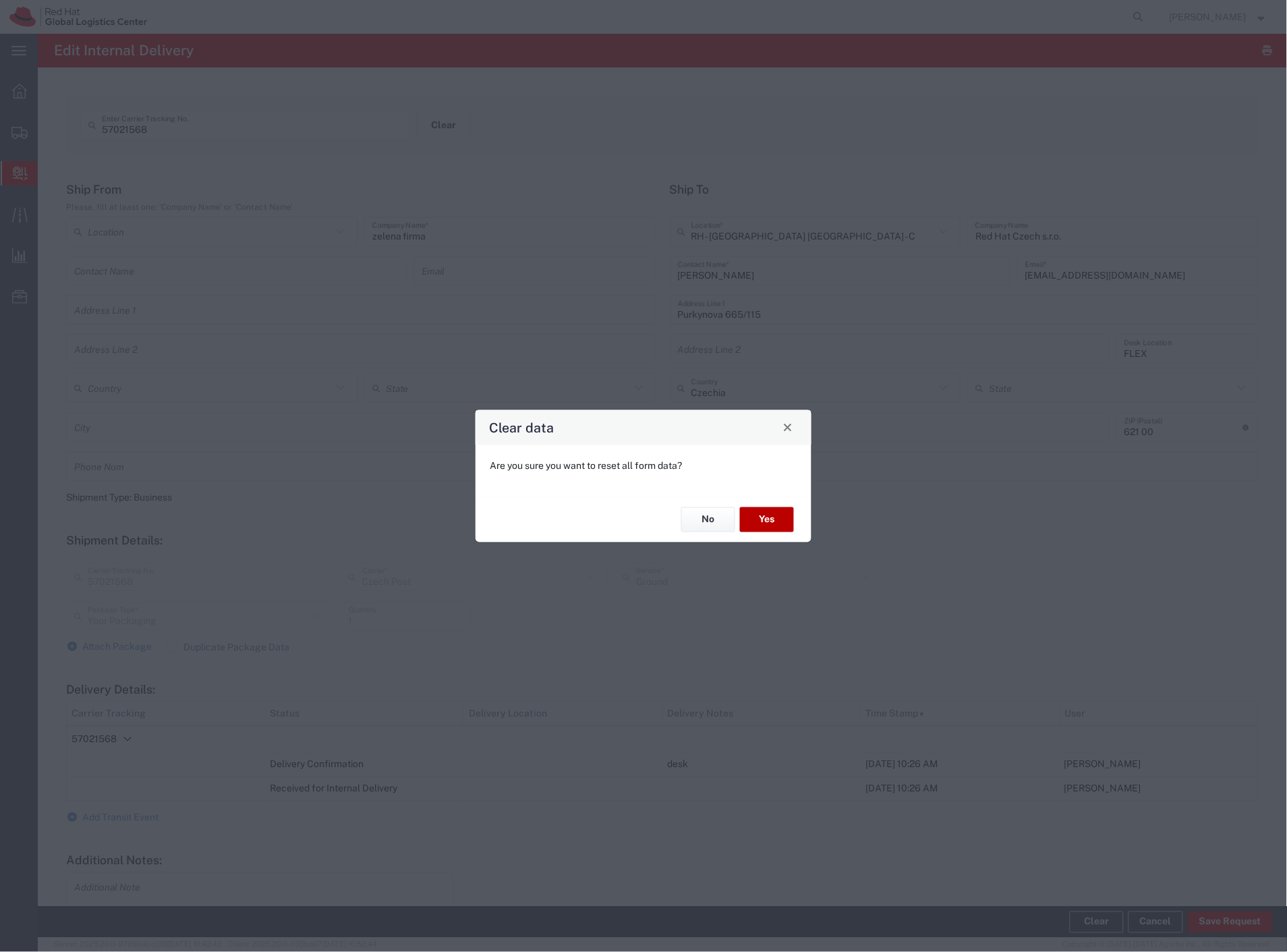
click at [783, 528] on button "Yes" at bounding box center [766, 519] width 54 height 25
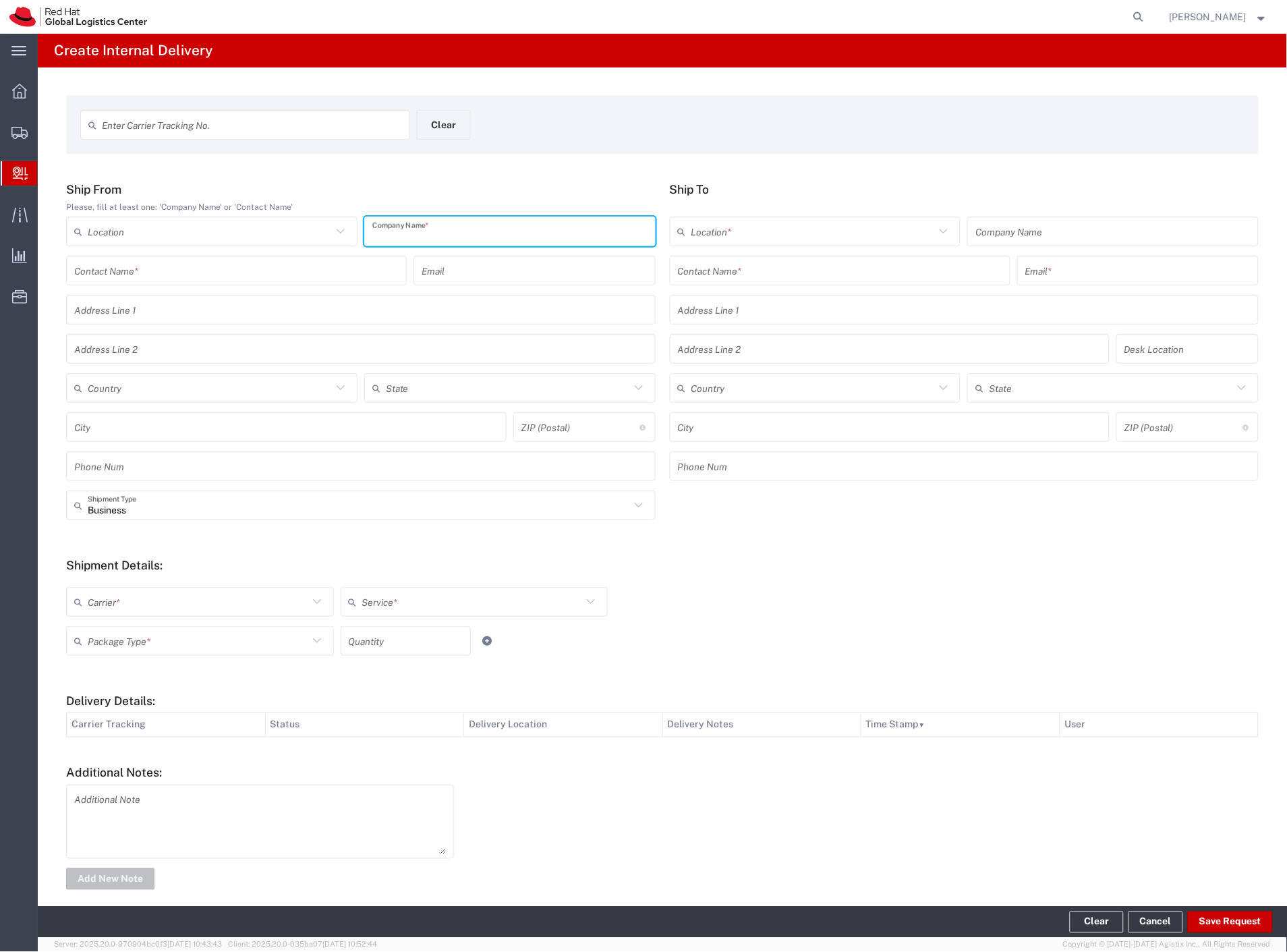
click at [438, 231] on input "text" at bounding box center [509, 232] width 275 height 24
type input "sportagon GLS"
click at [709, 269] on input "text" at bounding box center [839, 271] width 324 height 24
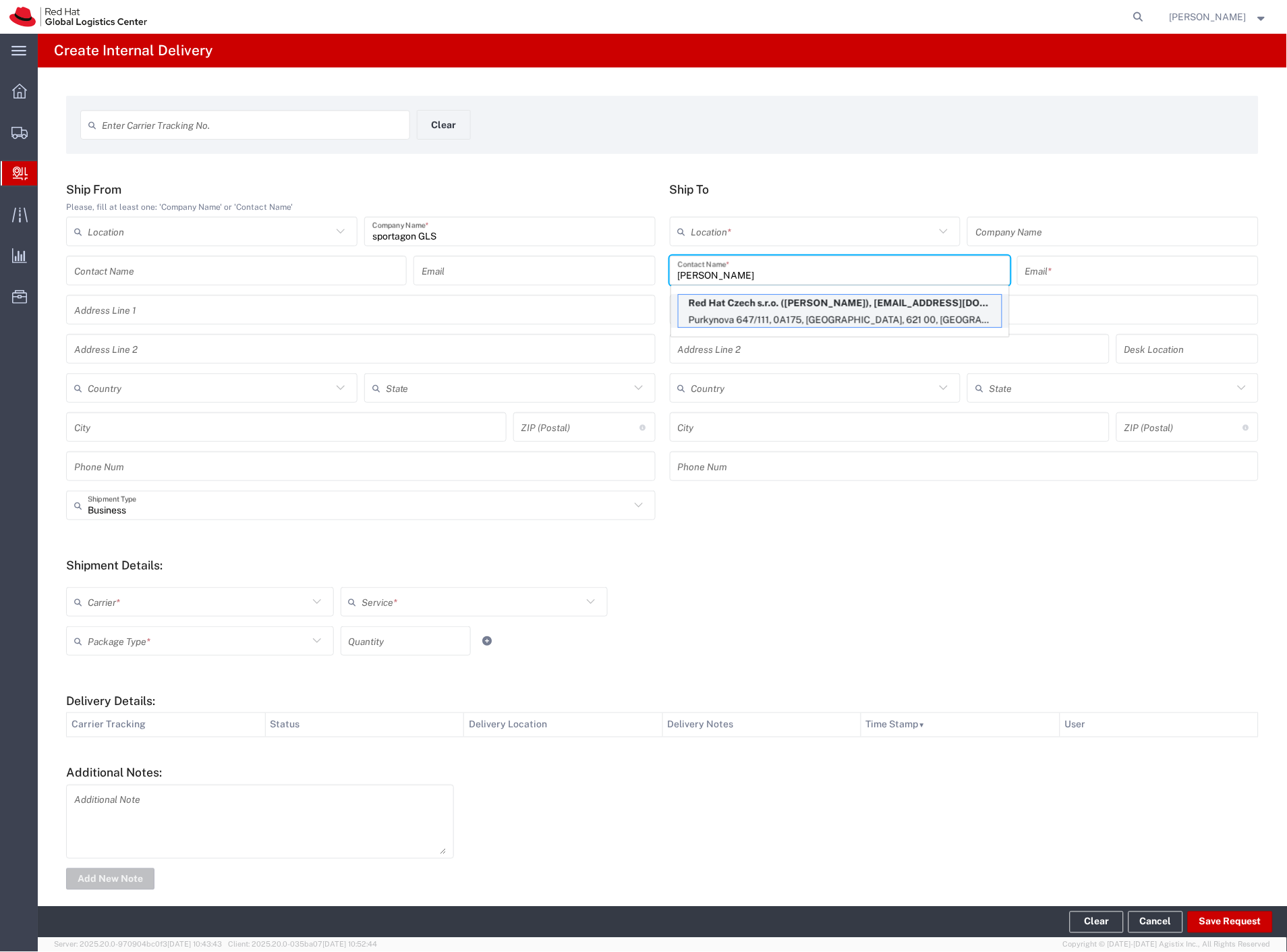
type input "[PERSON_NAME]"
click at [814, 321] on p "Purkynova 647/111, 0A175, [GEOGRAPHIC_DATA], 621 00, [GEOGRAPHIC_DATA]" at bounding box center [840, 319] width 323 height 17
type input "RH - [GEOGRAPHIC_DATA] [GEOGRAPHIC_DATA] - B"
type input "Red Hat Czech s.r.o."
type input "[PERSON_NAME]"
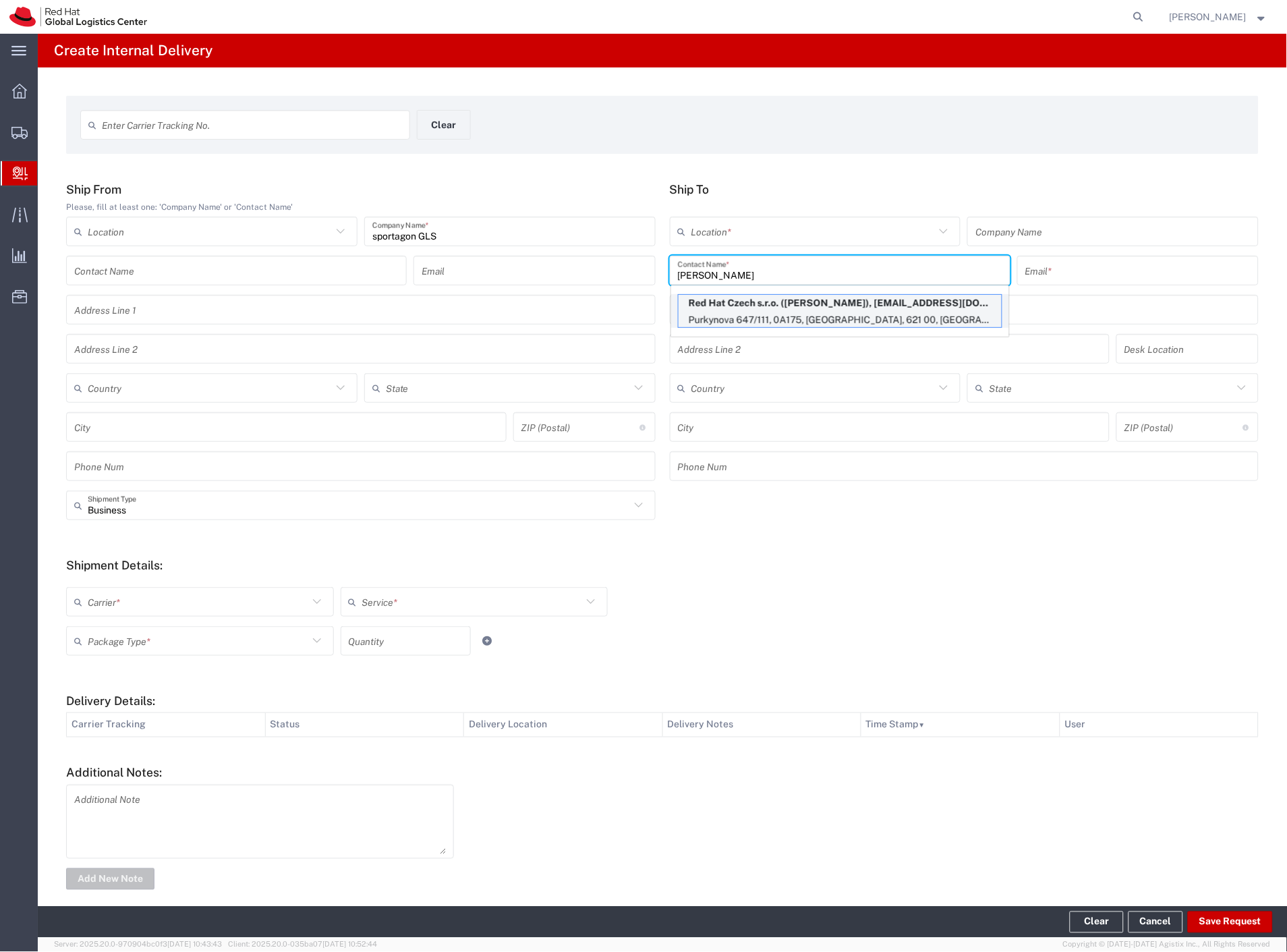
type input "[EMAIL_ADDRESS][DOMAIN_NAME]"
type input "Purkynova 647/111"
type input "0A175"
type input "Czechia"
type input "[GEOGRAPHIC_DATA]"
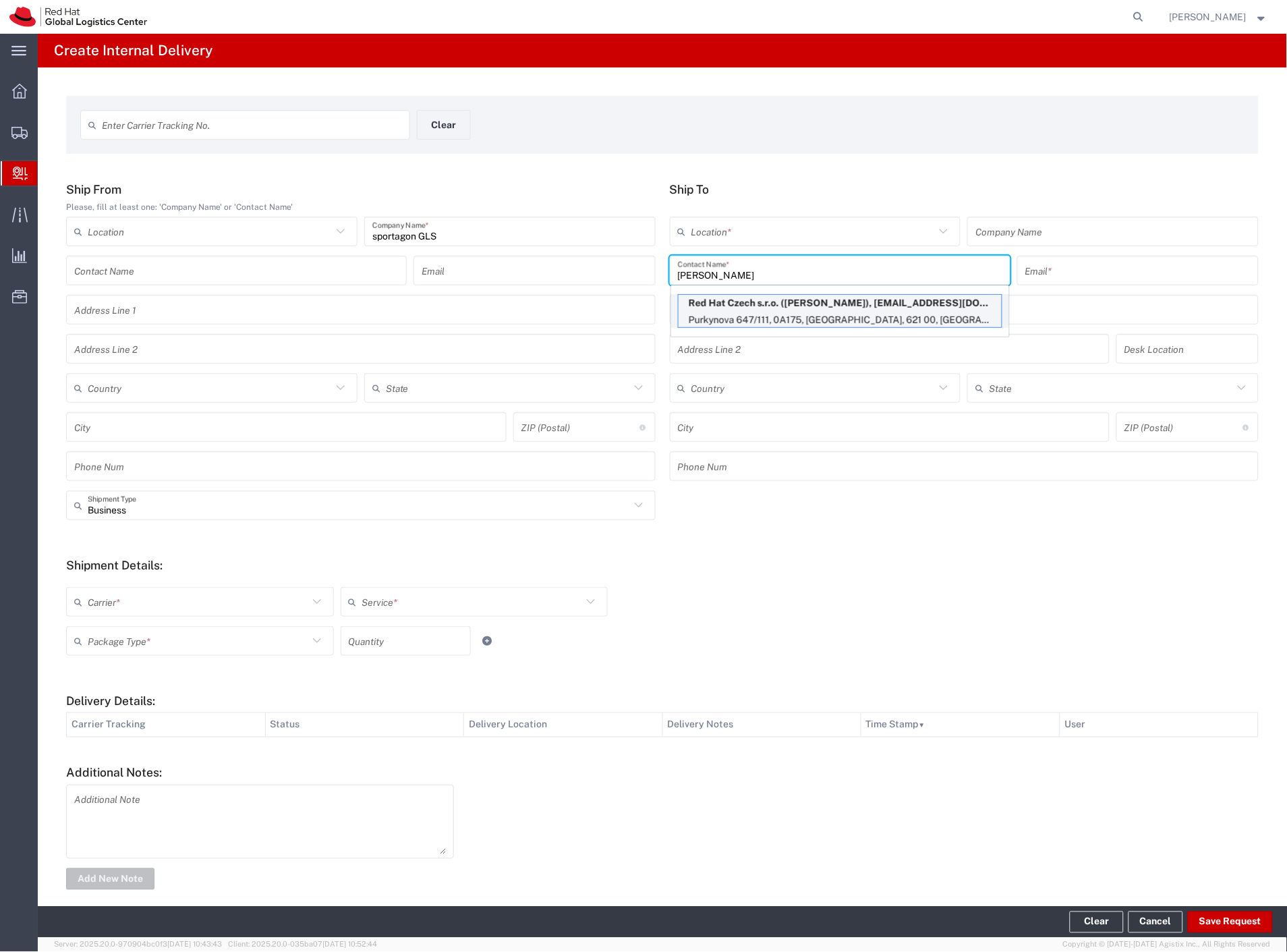
type input "621 00"
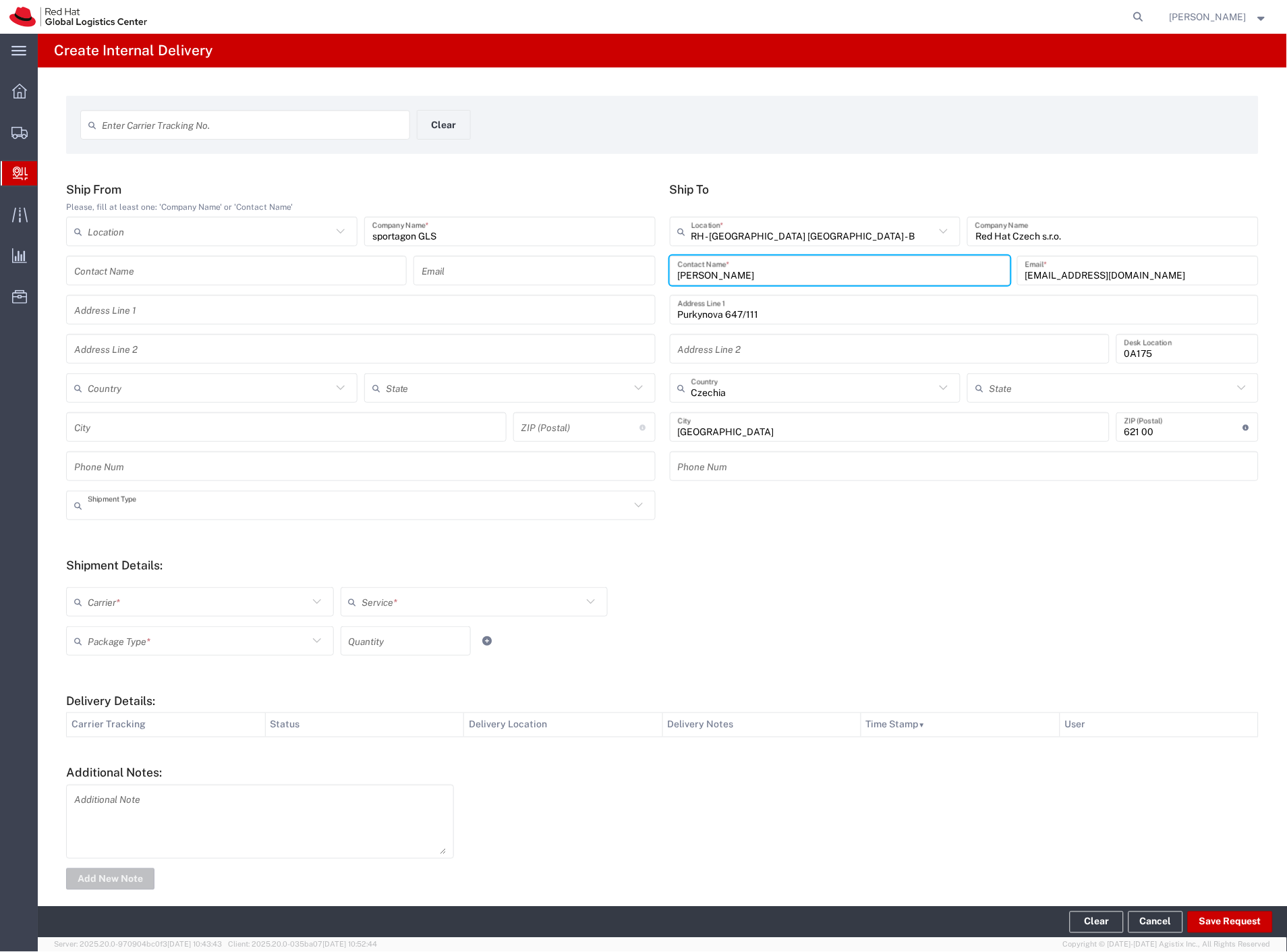
click at [135, 508] on input "text" at bounding box center [358, 506] width 542 height 24
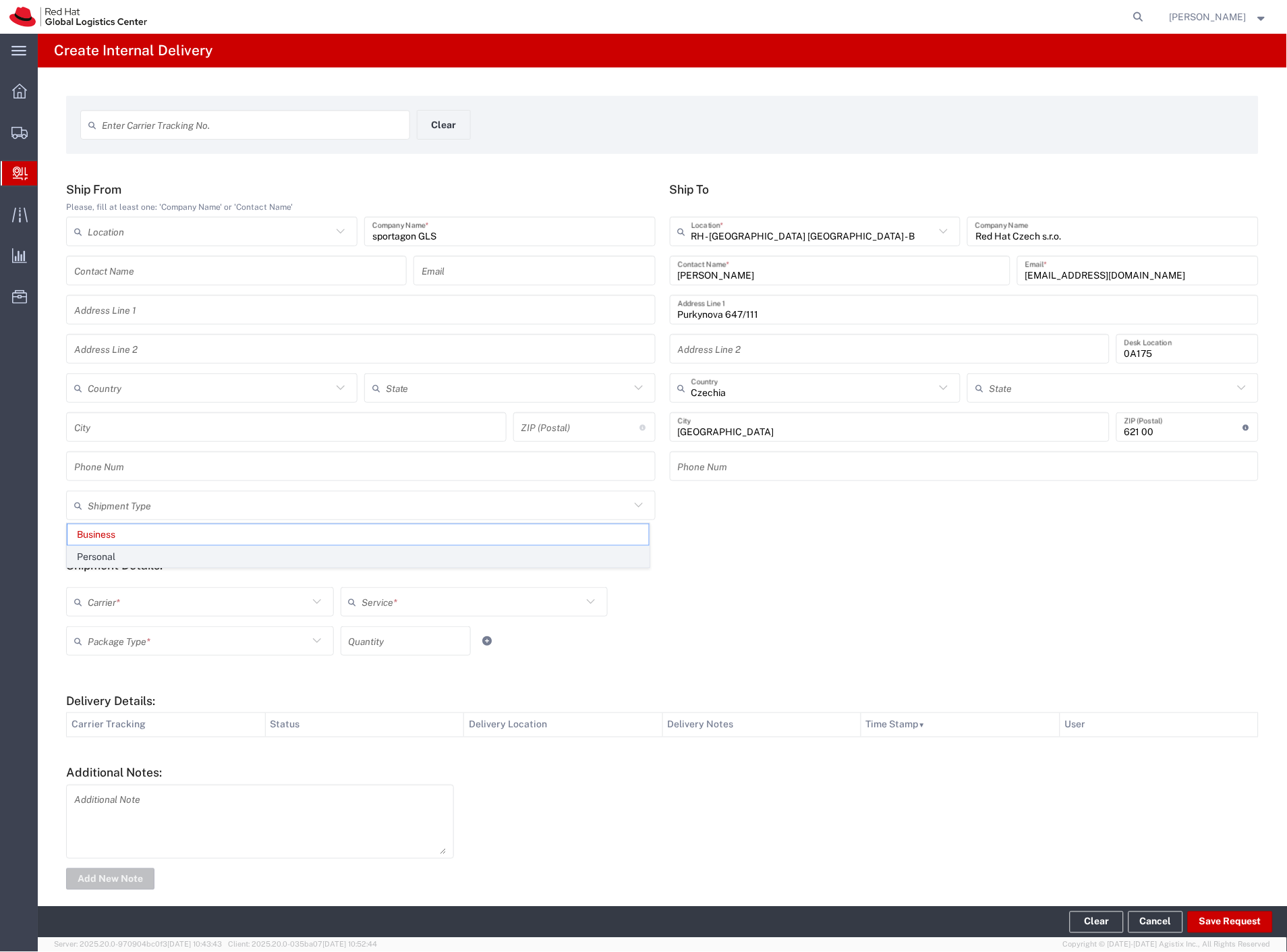
click at [119, 561] on span "Personal" at bounding box center [358, 556] width 581 height 21
type input "Personal"
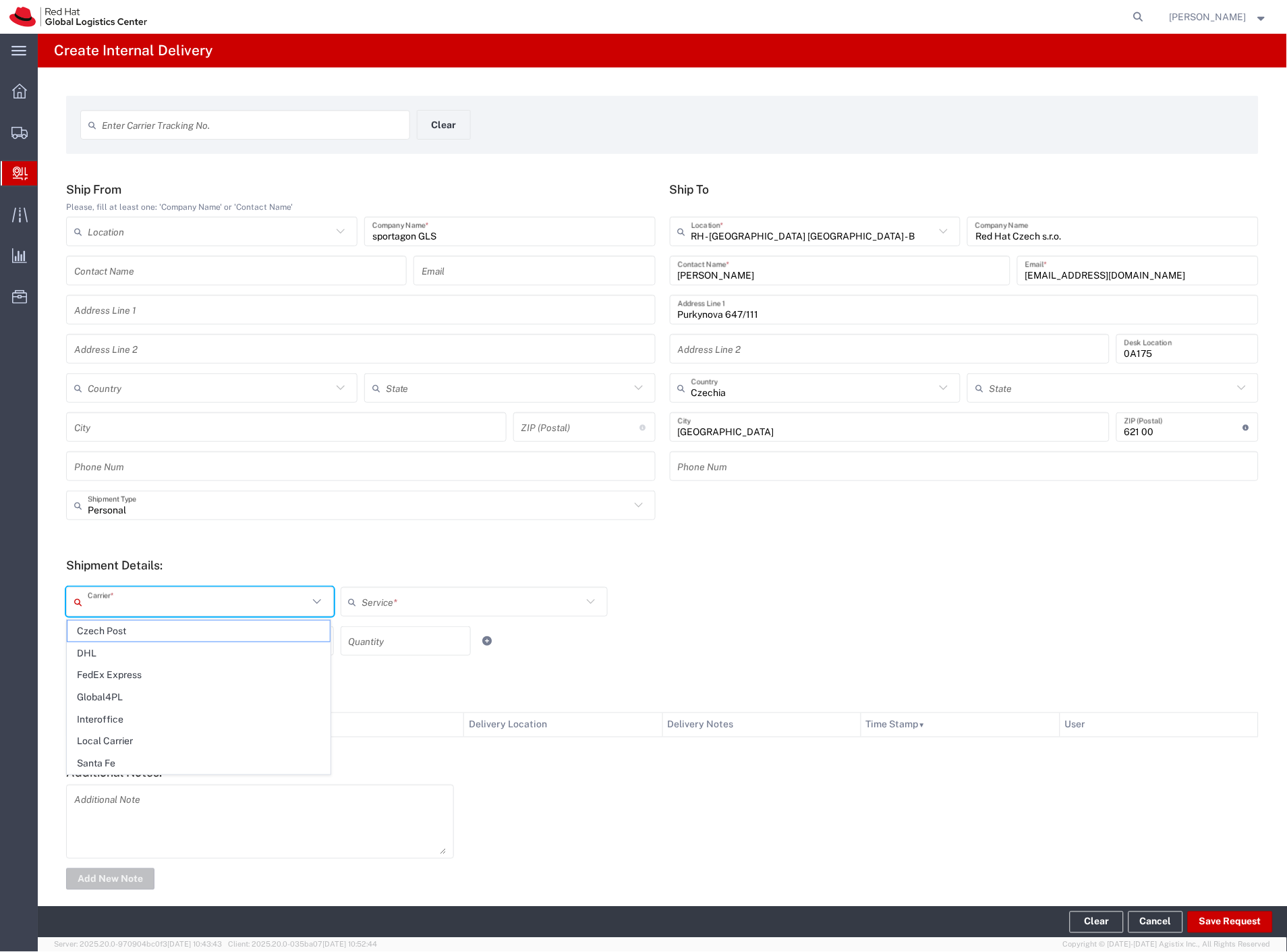
drag, startPoint x: 116, startPoint y: 597, endPoint x: 112, endPoint y: 612, distance: 15.5
click at [116, 600] on input "text" at bounding box center [197, 602] width 220 height 24
click at [117, 628] on span "Czech Post" at bounding box center [198, 631] width 263 height 21
type input "Czech Post"
click at [125, 642] on input "text" at bounding box center [197, 641] width 220 height 24
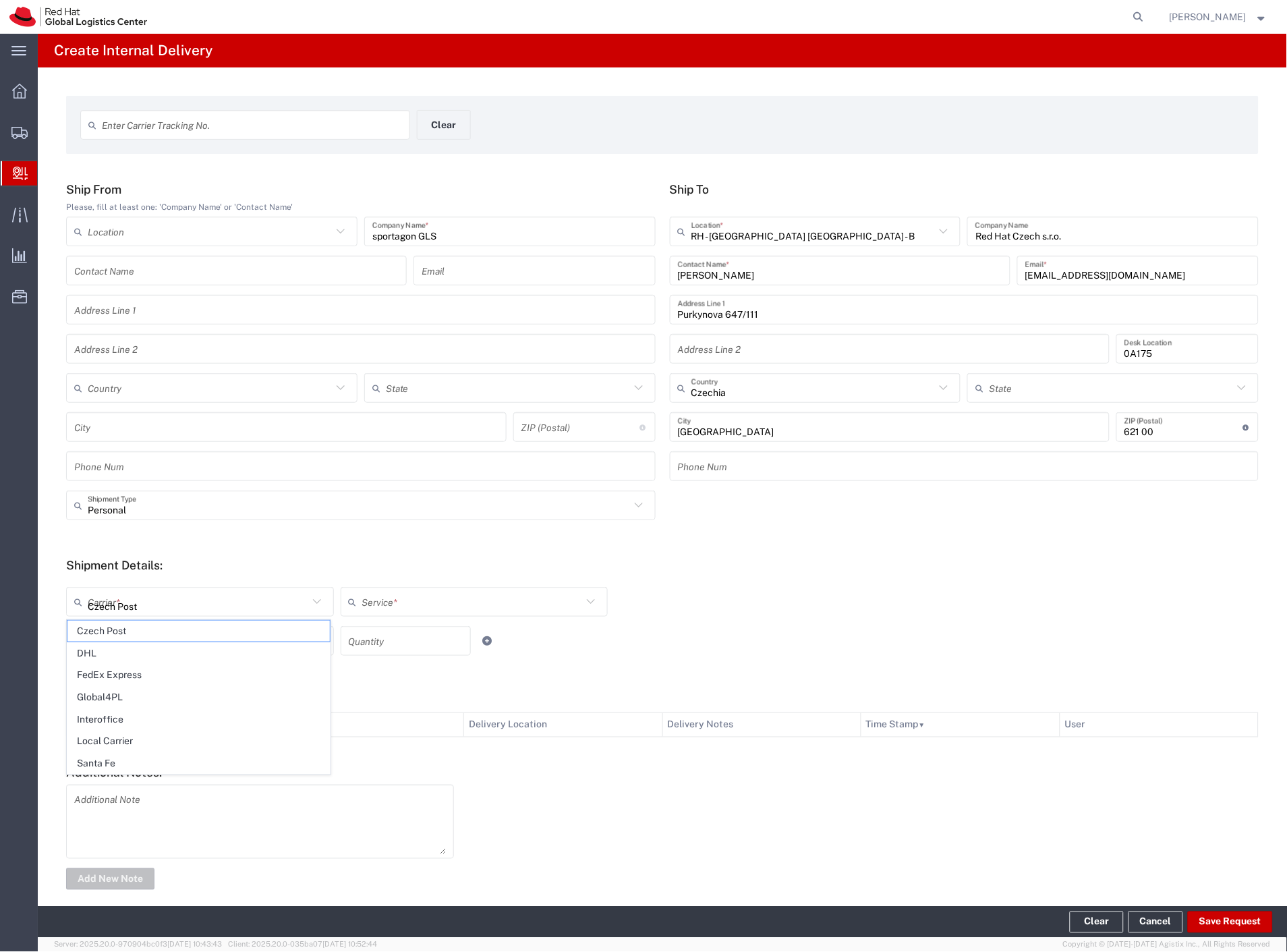
type input "Ground"
click at [145, 754] on span "Your Packaging" at bounding box center [198, 758] width 263 height 21
type input "Your Packaging"
click at [402, 648] on input "number" at bounding box center [406, 641] width 114 height 24
type input "2"
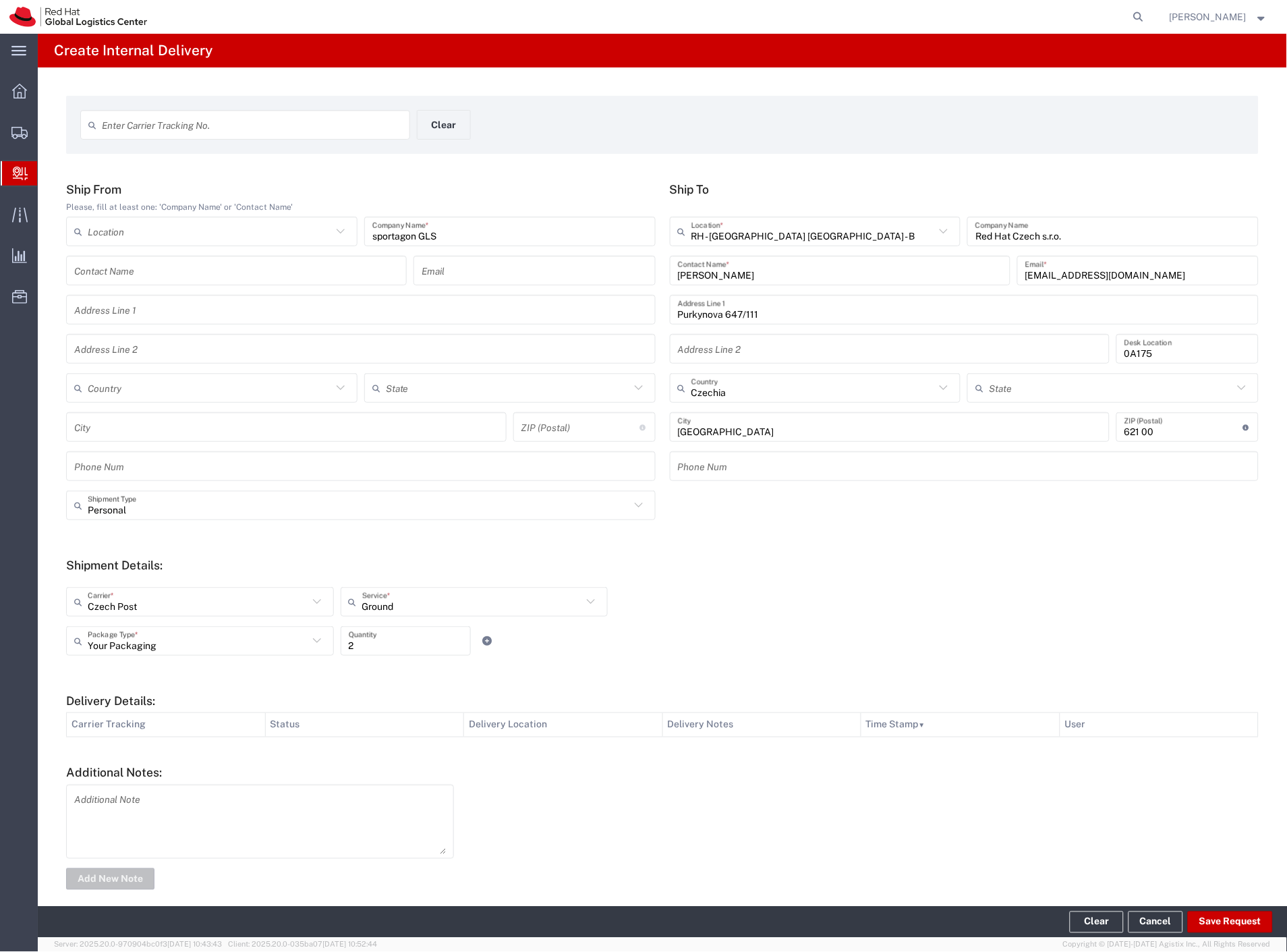
click at [733, 632] on div "Your Packaging Package Type * Case(s) Envelope PAK Skid(s) Your Packaging 2 Qua…" at bounding box center [474, 645] width 823 height 39
click at [1235, 928] on button "Save Request" at bounding box center [1230, 922] width 85 height 22
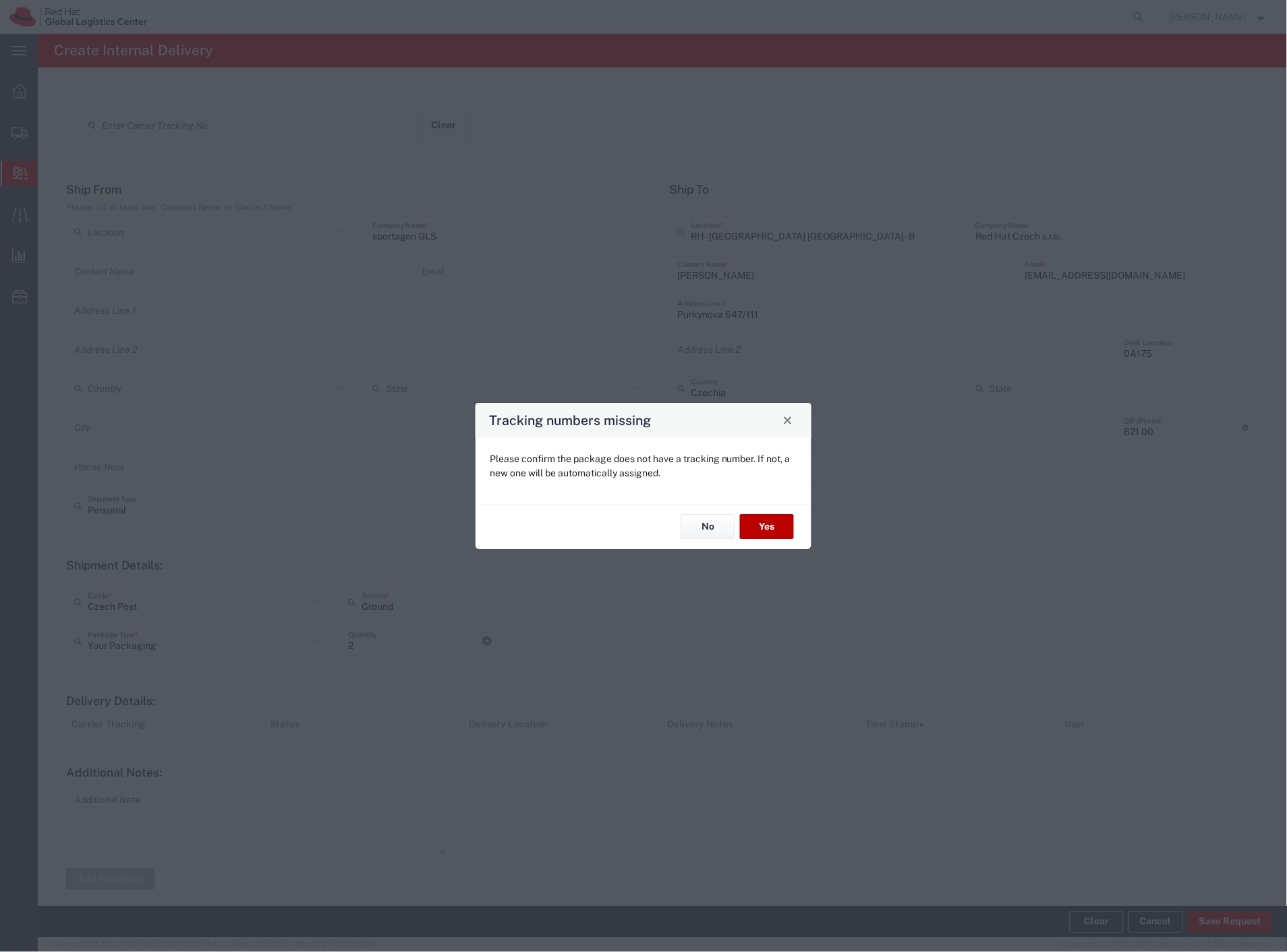
click at [769, 528] on button "Yes" at bounding box center [766, 527] width 54 height 25
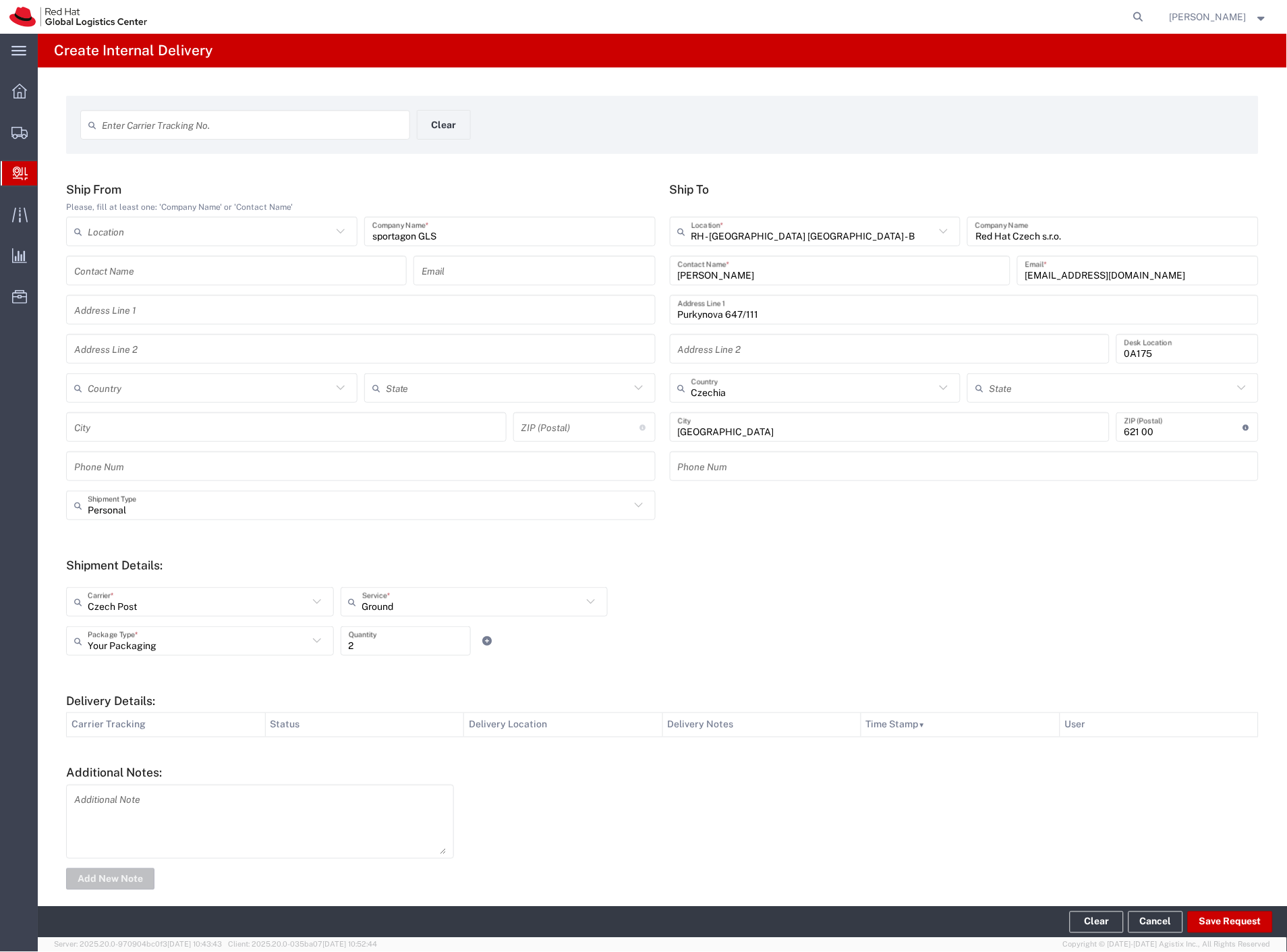
type input "Personal"
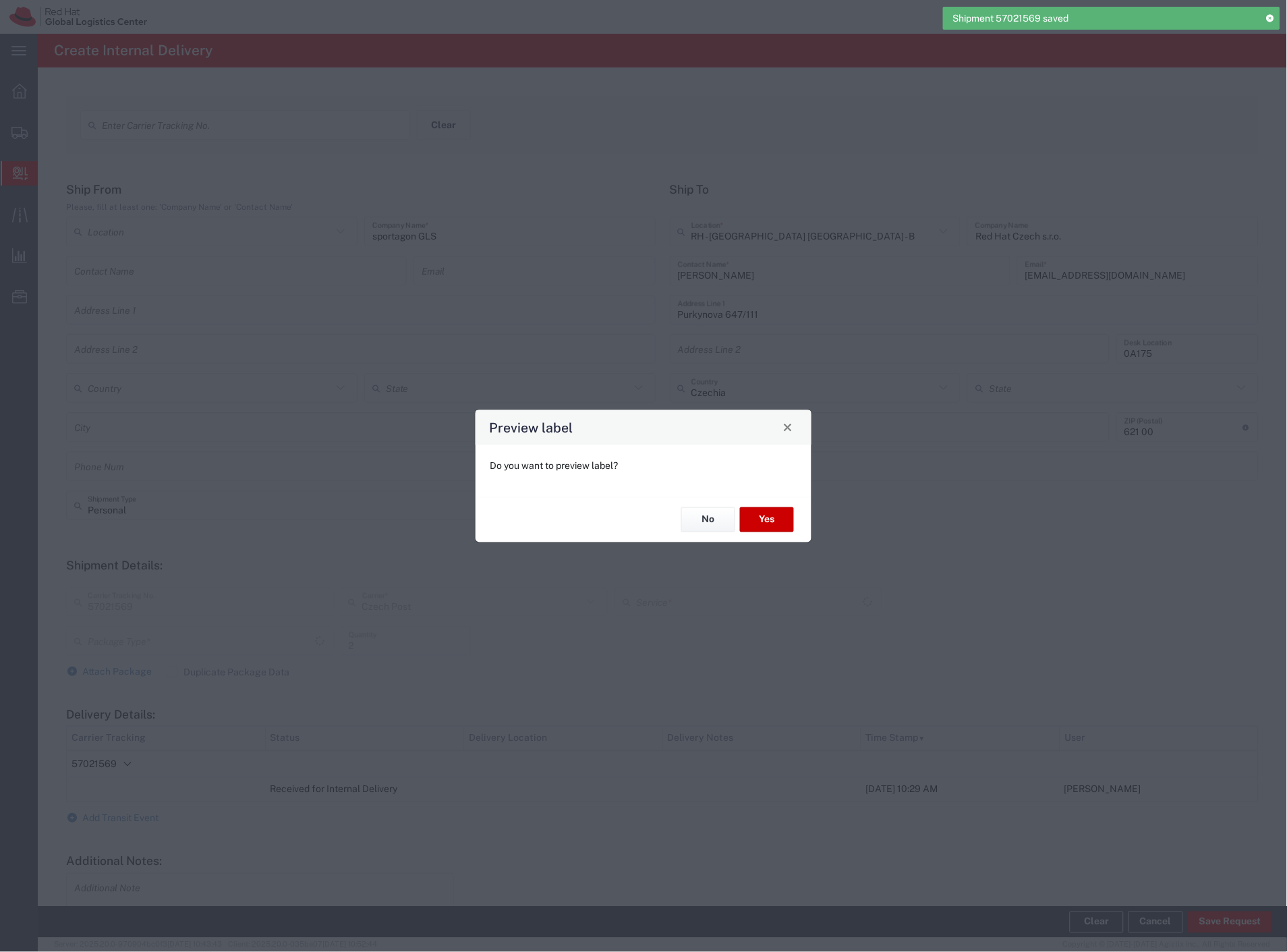
type input "Your Packaging"
type input "Ground"
click at [763, 516] on button "Yes" at bounding box center [766, 519] width 54 height 25
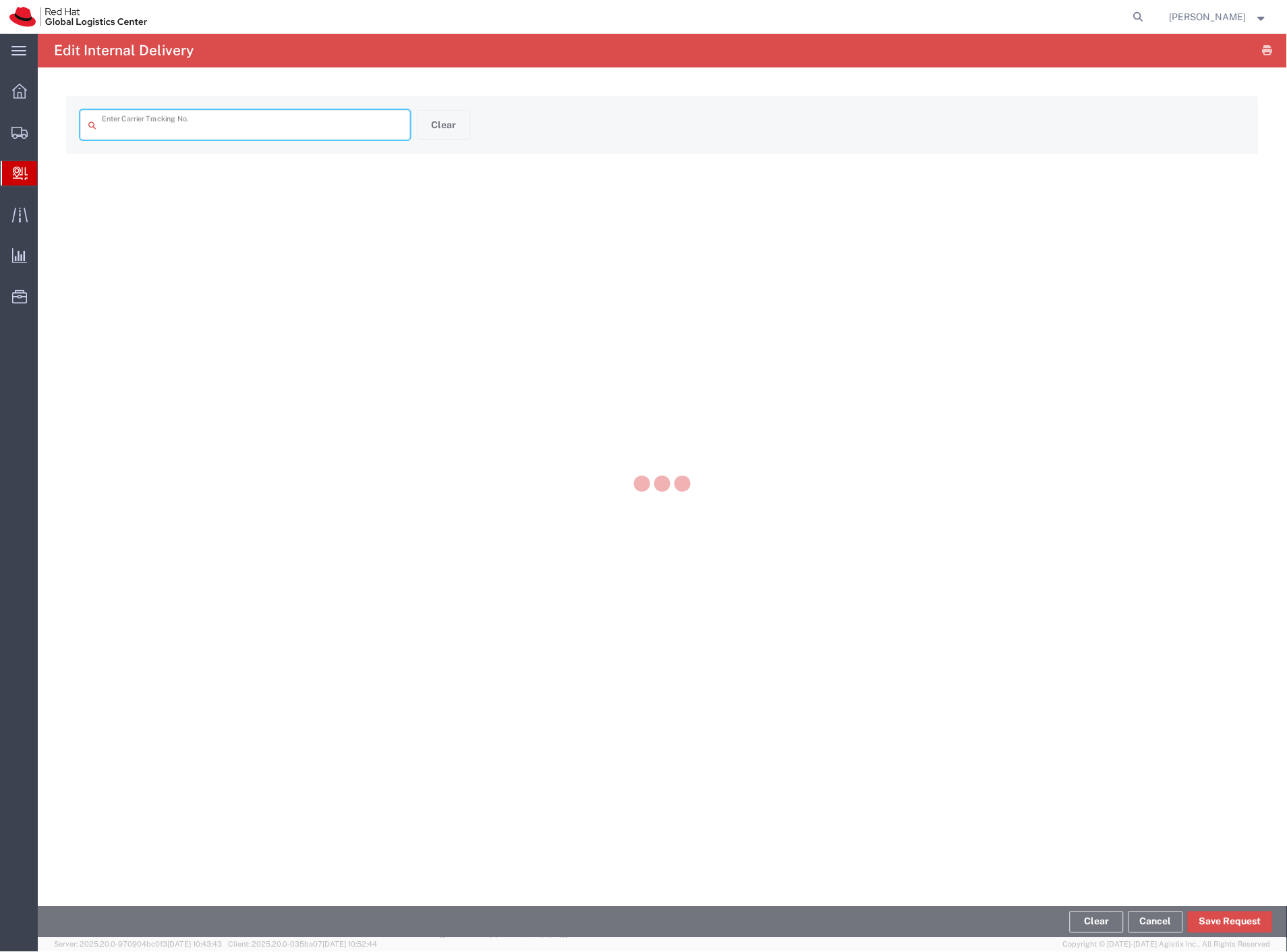
type input "57021569"
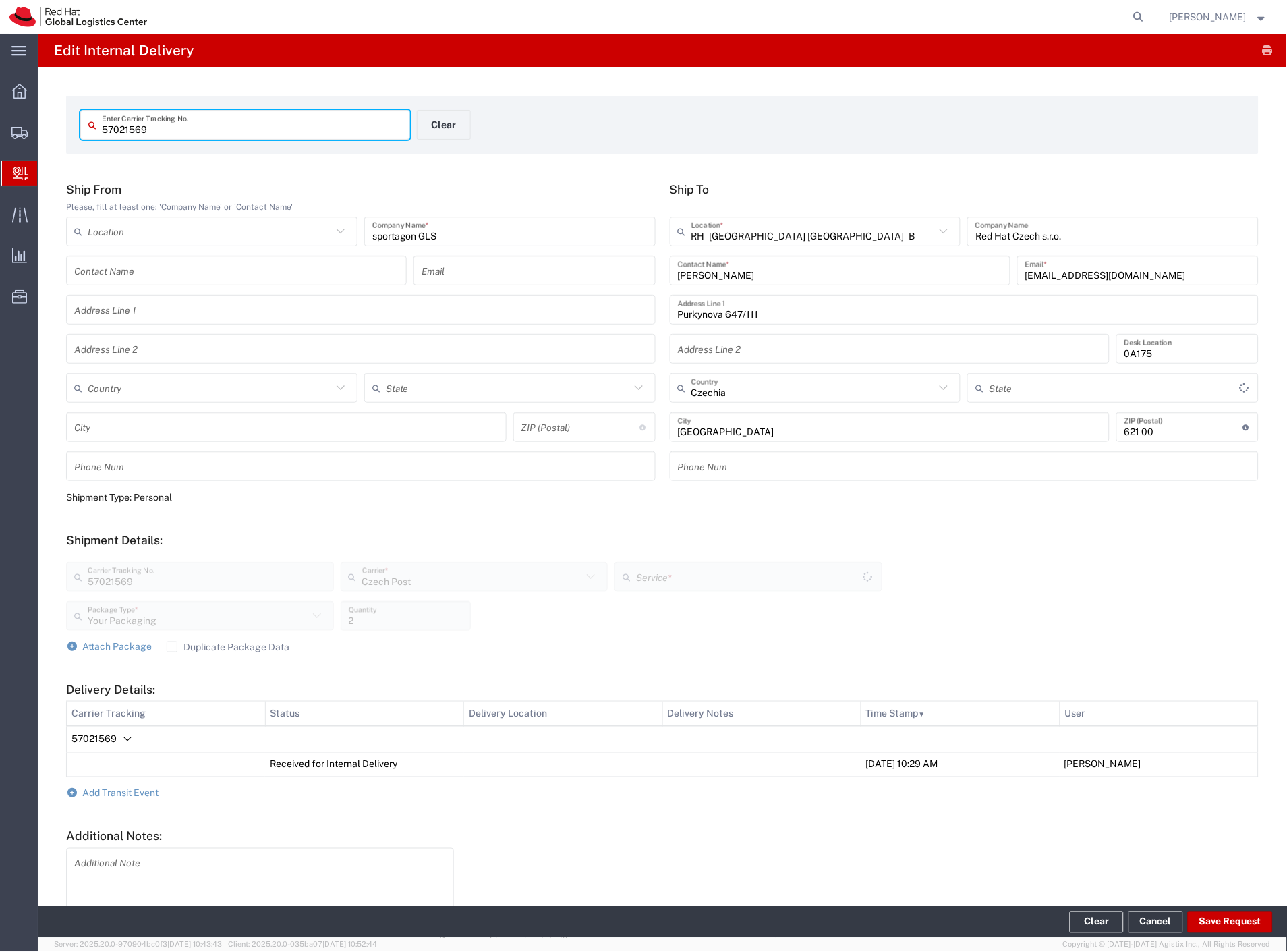
type input "Ground"
click at [151, 785] on form "Ship From Please, fill at least one: 'Company Name' or 'Contact Name' Location …" at bounding box center [662, 568] width 1192 height 773
click at [145, 791] on span "Add Transit Event" at bounding box center [121, 792] width 76 height 11
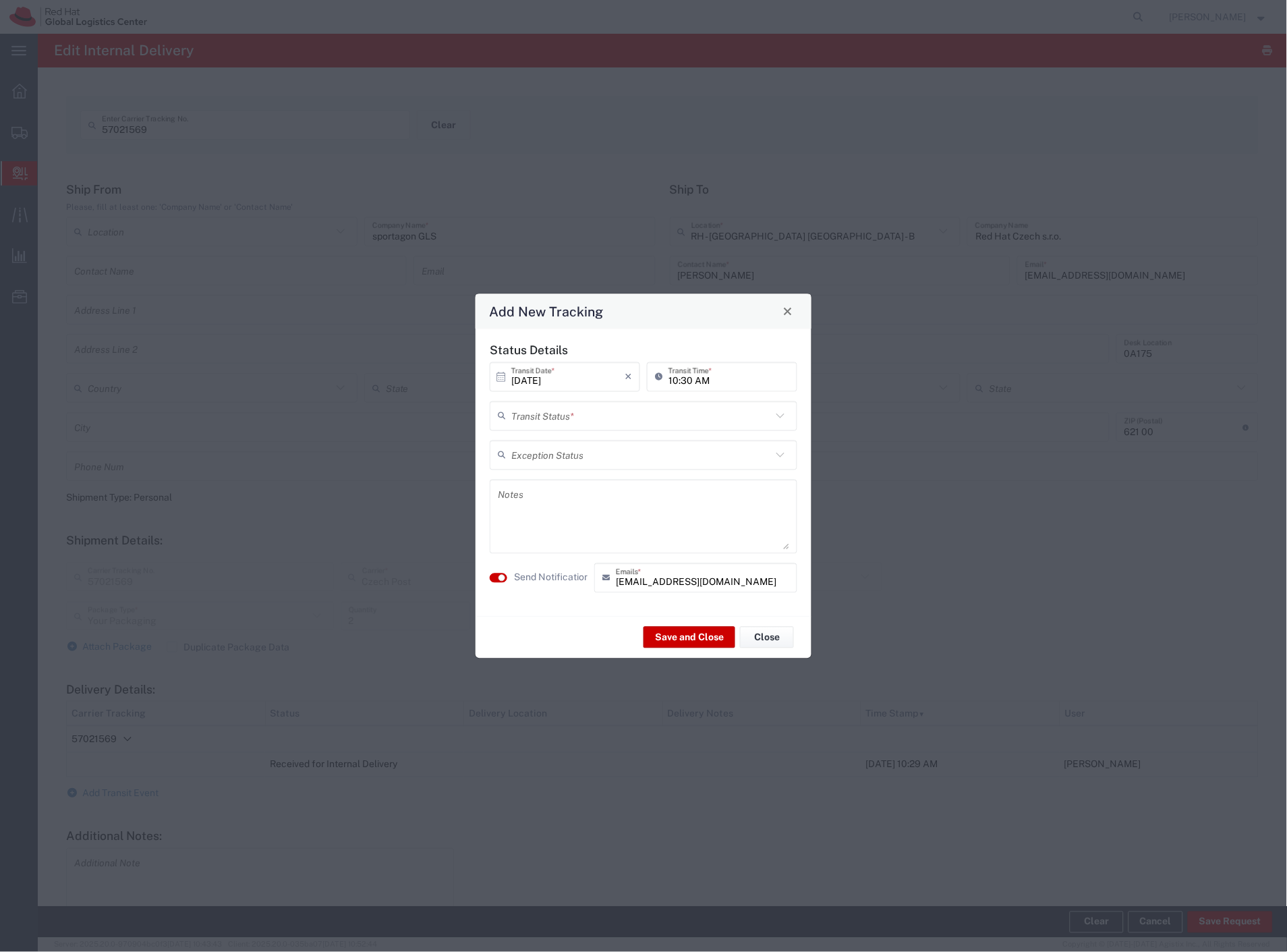
click at [669, 410] on input "text" at bounding box center [641, 416] width 260 height 24
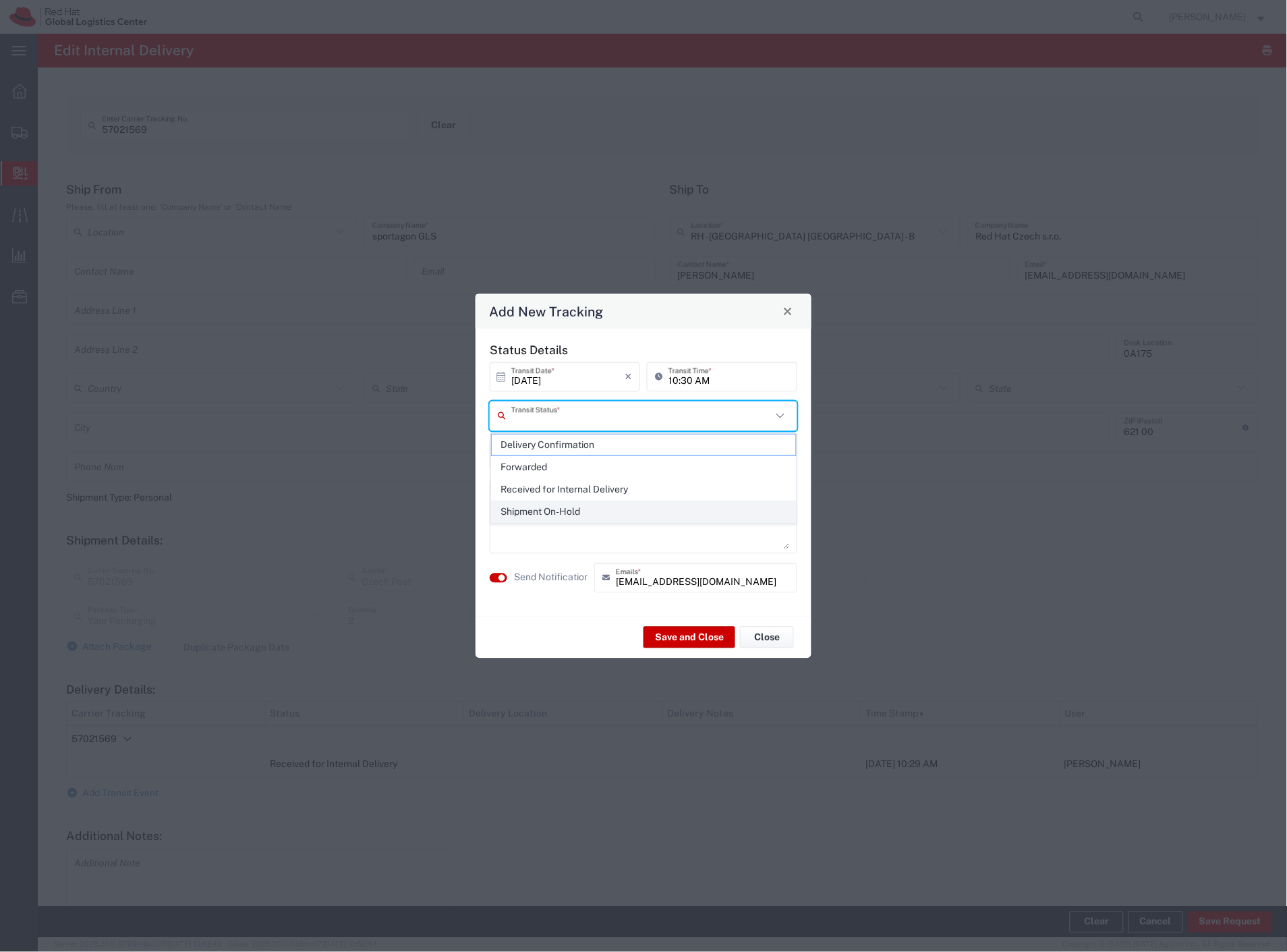
click at [561, 513] on span "Shipment On-Hold" at bounding box center [644, 511] width 304 height 21
type input "Shipment On-Hold"
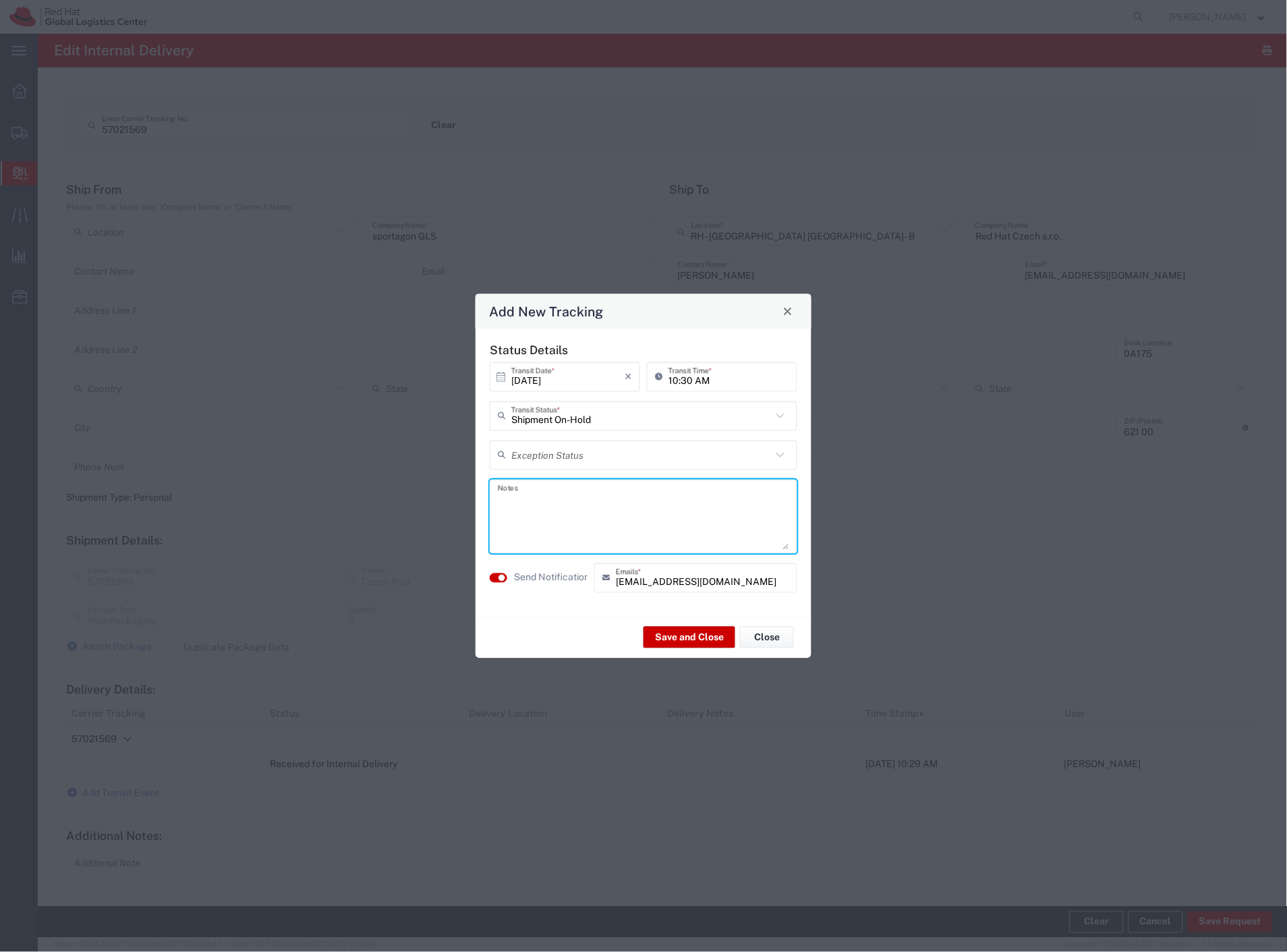
click at [575, 535] on textarea at bounding box center [644, 516] width 292 height 66
type textarea "oversized"
click at [665, 631] on button "Save and Close" at bounding box center [689, 638] width 91 height 22
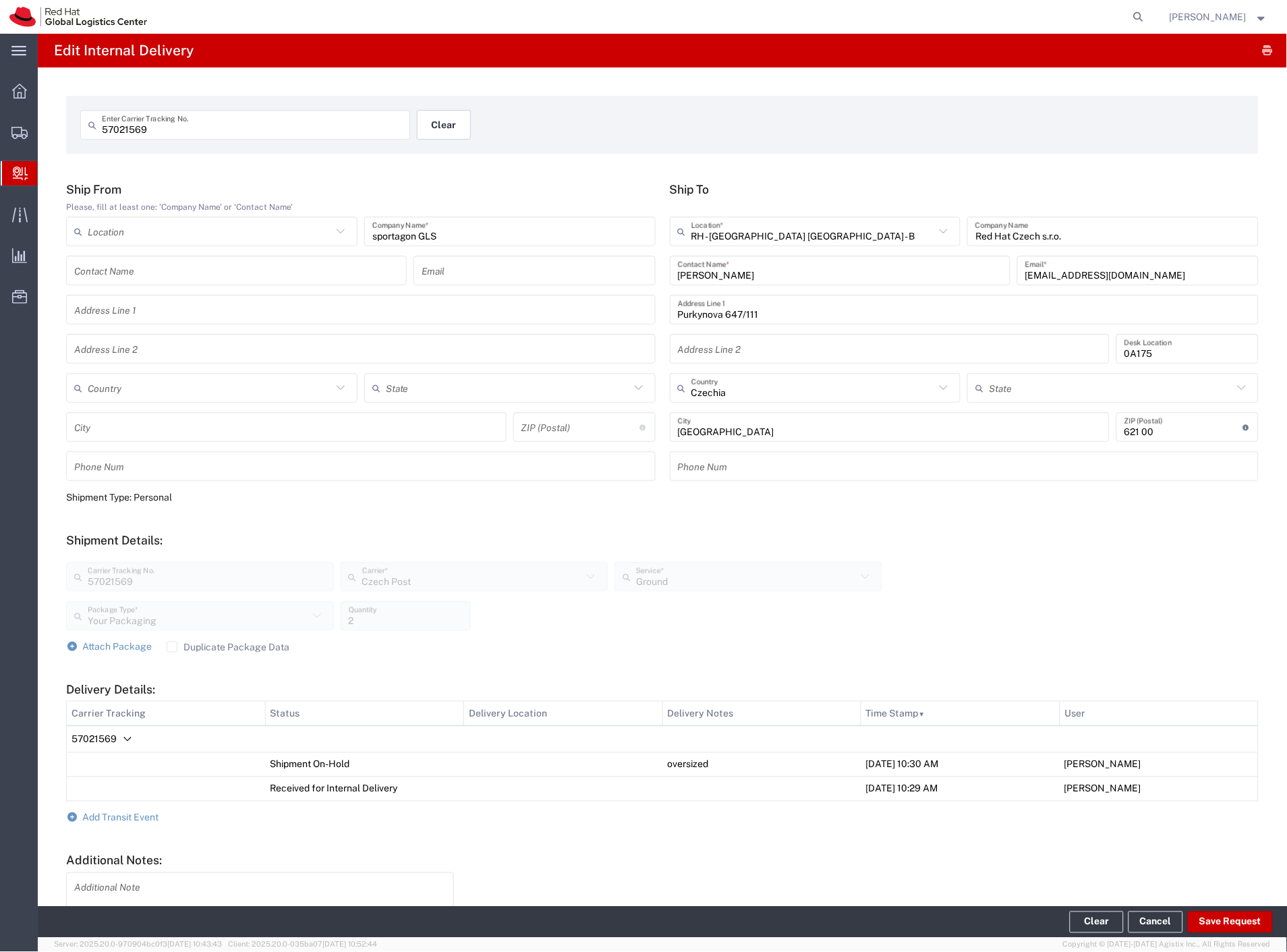
click at [441, 115] on button "Clear" at bounding box center [443, 125] width 54 height 30
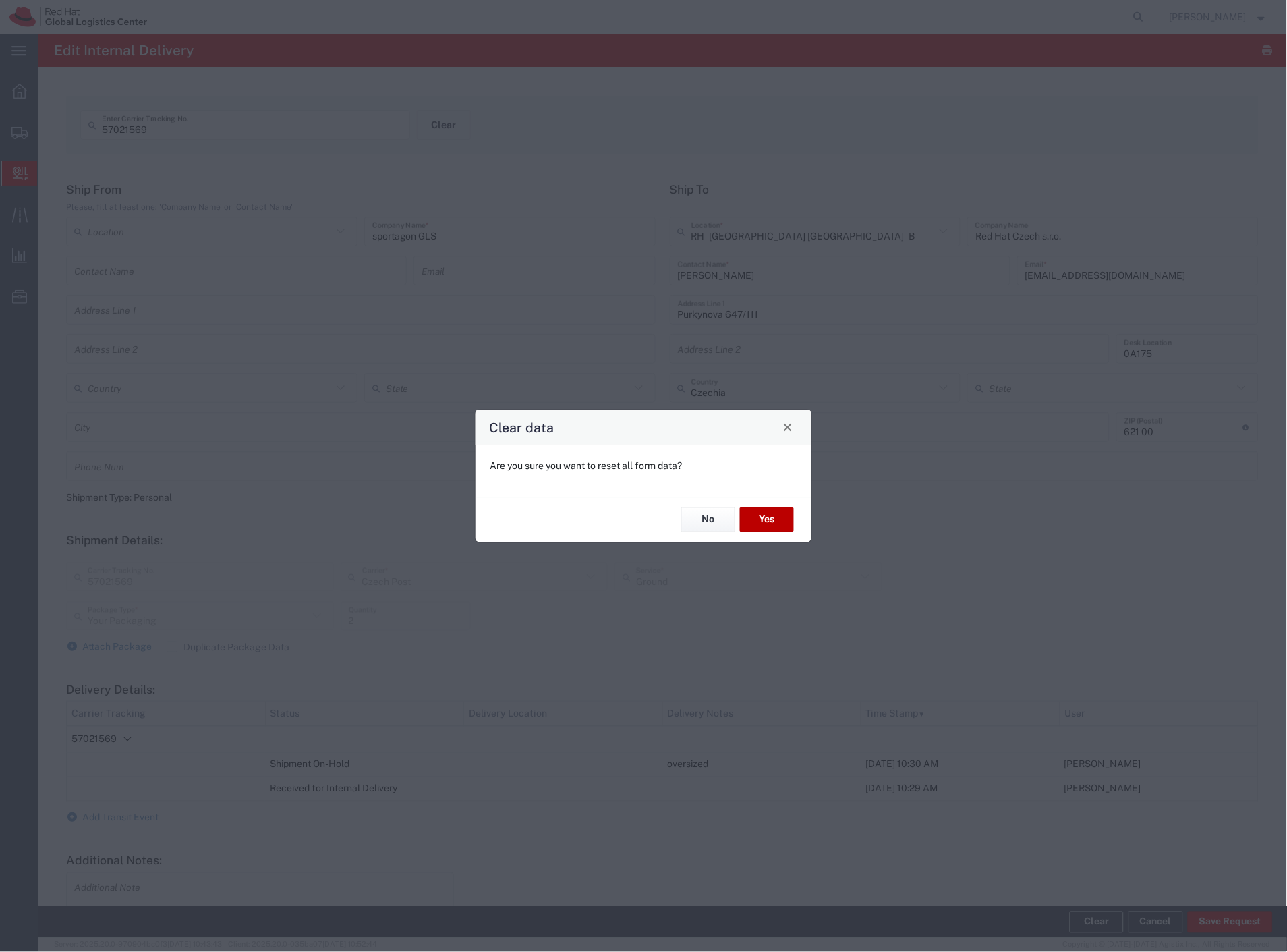
click at [783, 521] on button "Yes" at bounding box center [766, 519] width 54 height 25
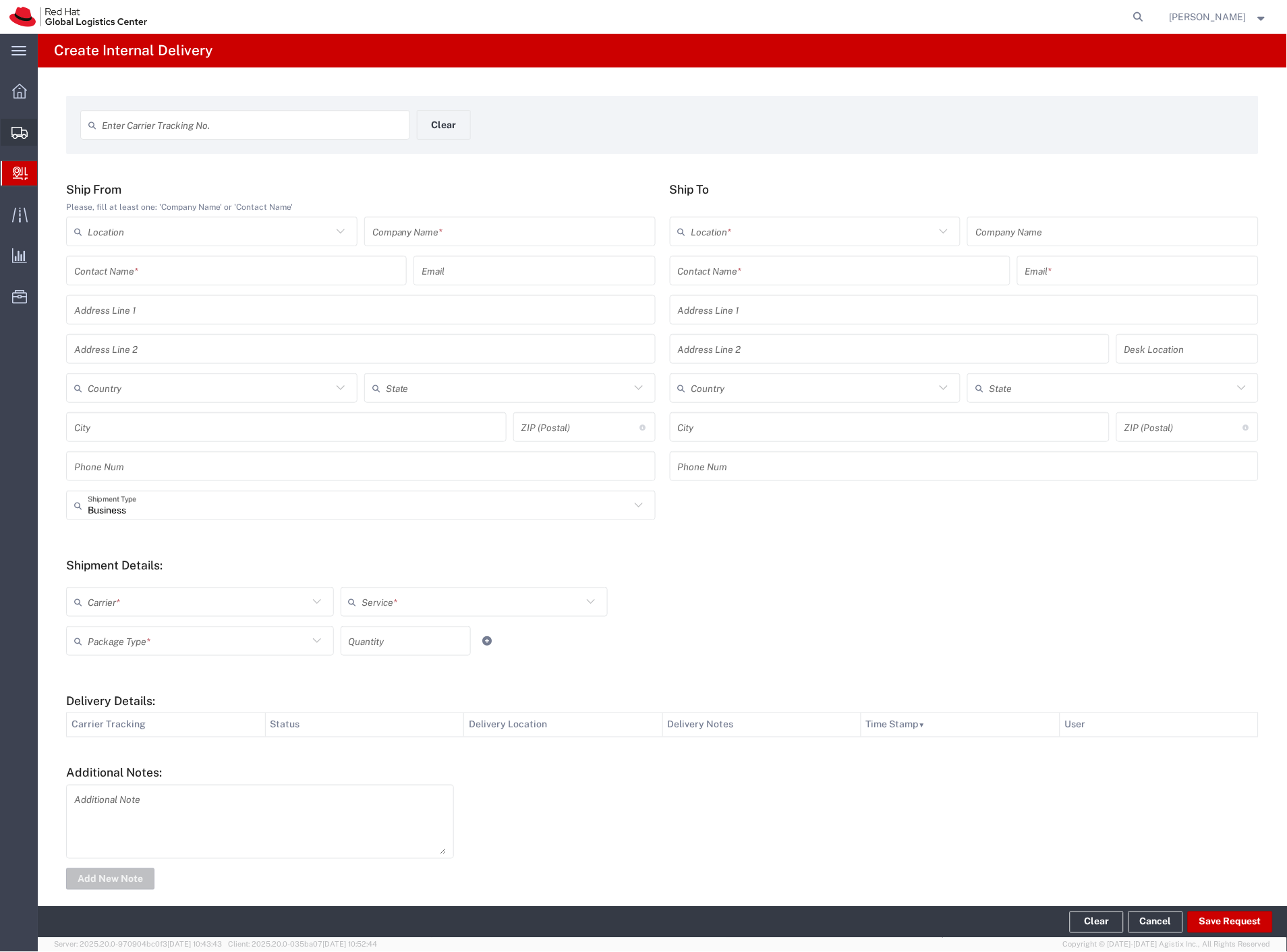
click at [0, 0] on span "Shipment Manager" at bounding box center [0, 0] width 0 height 0
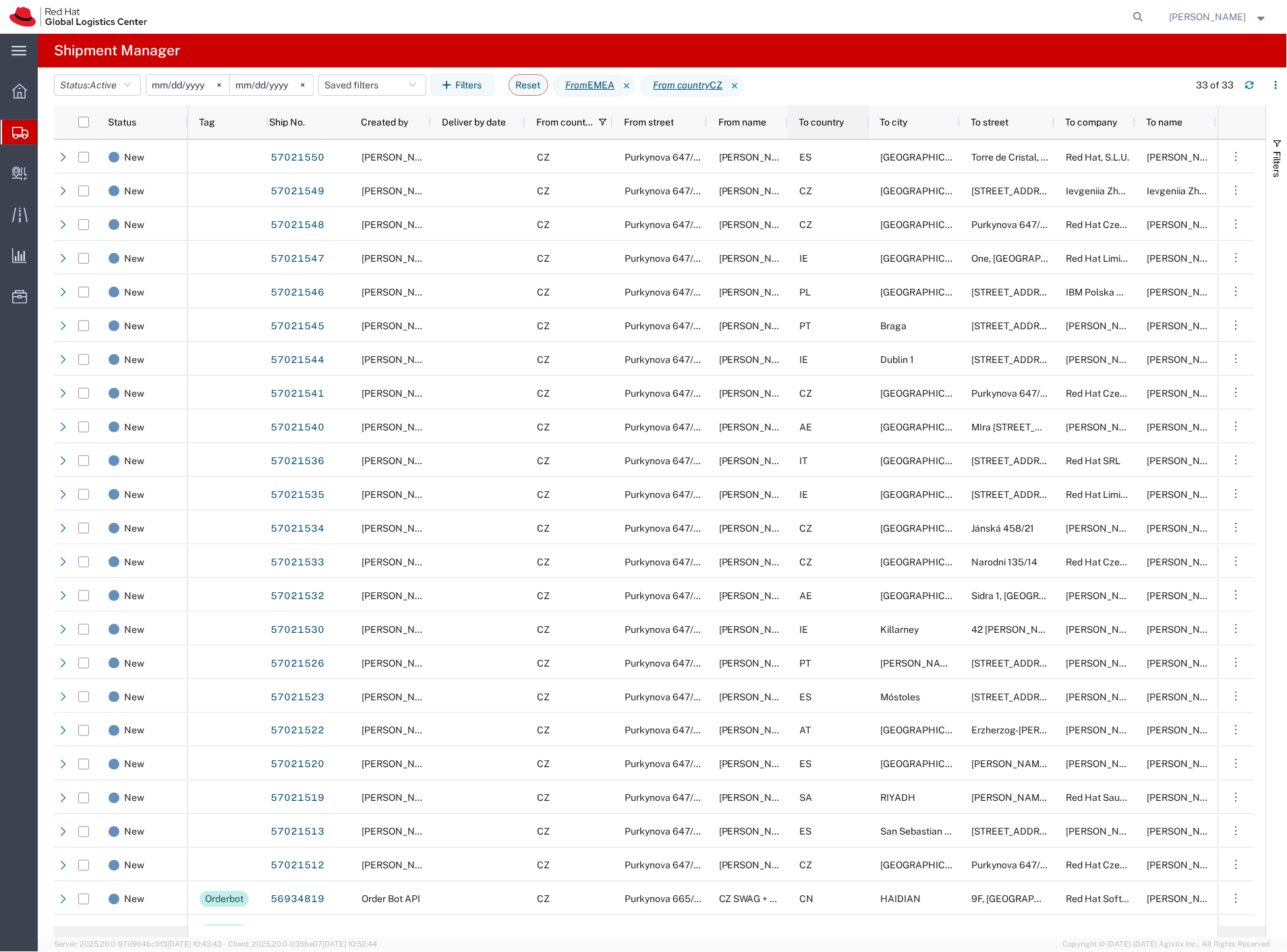
click at [835, 130] on div "To country" at bounding box center [831, 121] width 64 height 27
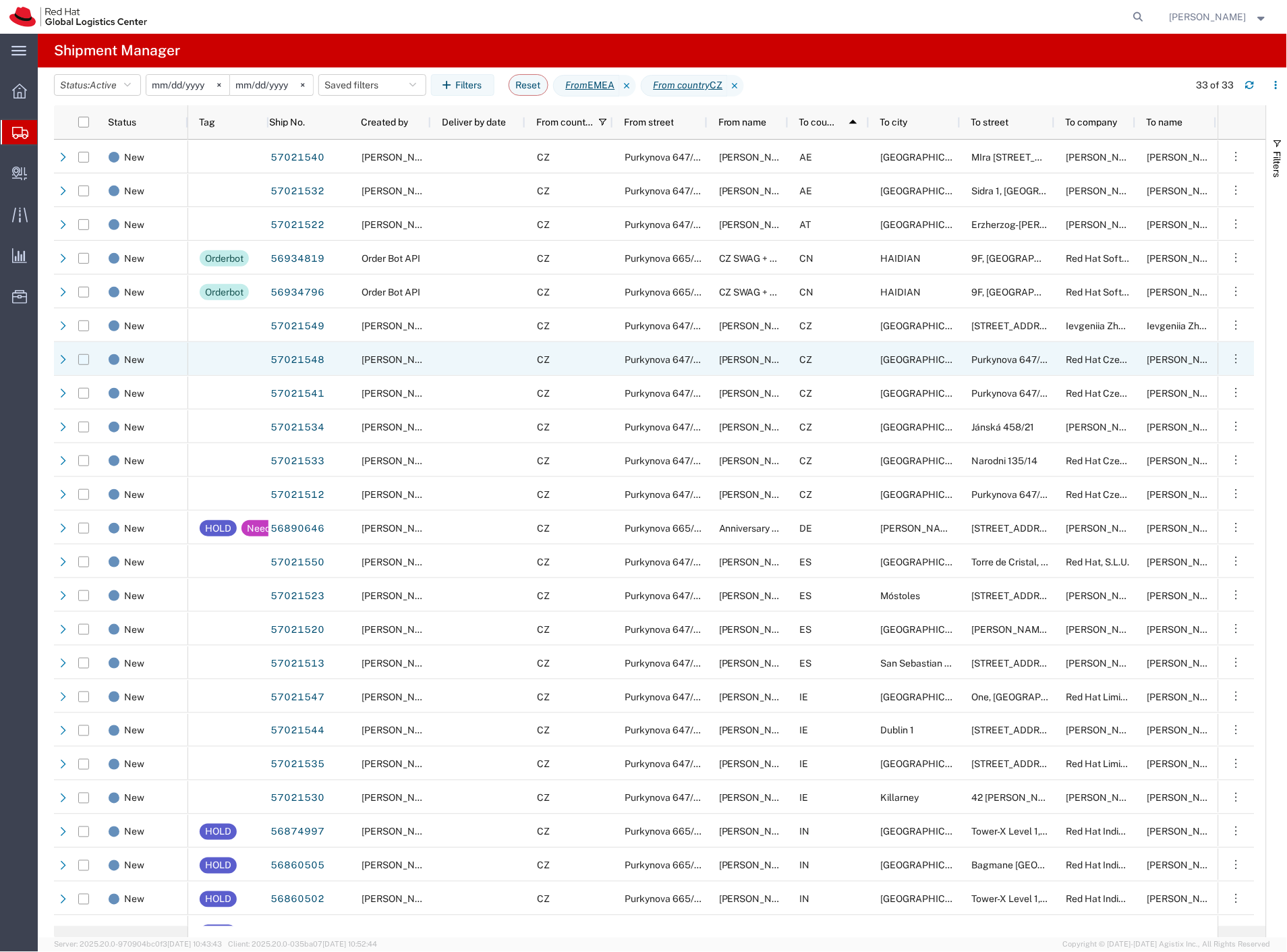
click at [81, 362] on input "Press Space to toggle row selection (unchecked)" at bounding box center [83, 359] width 11 height 11
checkbox input "true"
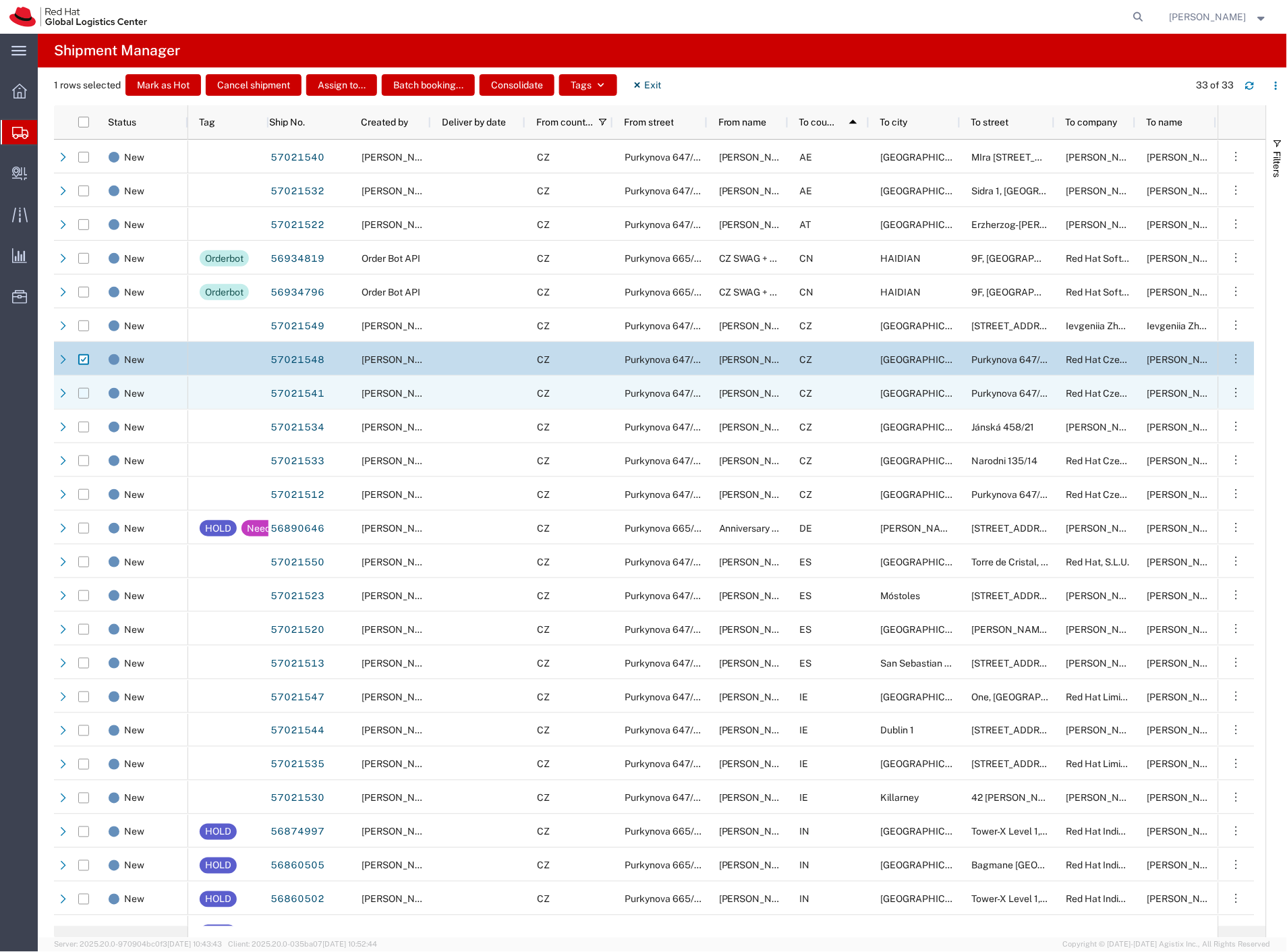
click at [82, 395] on input "Press Space to toggle row selection (unchecked)" at bounding box center [83, 393] width 11 height 11
checkbox input "true"
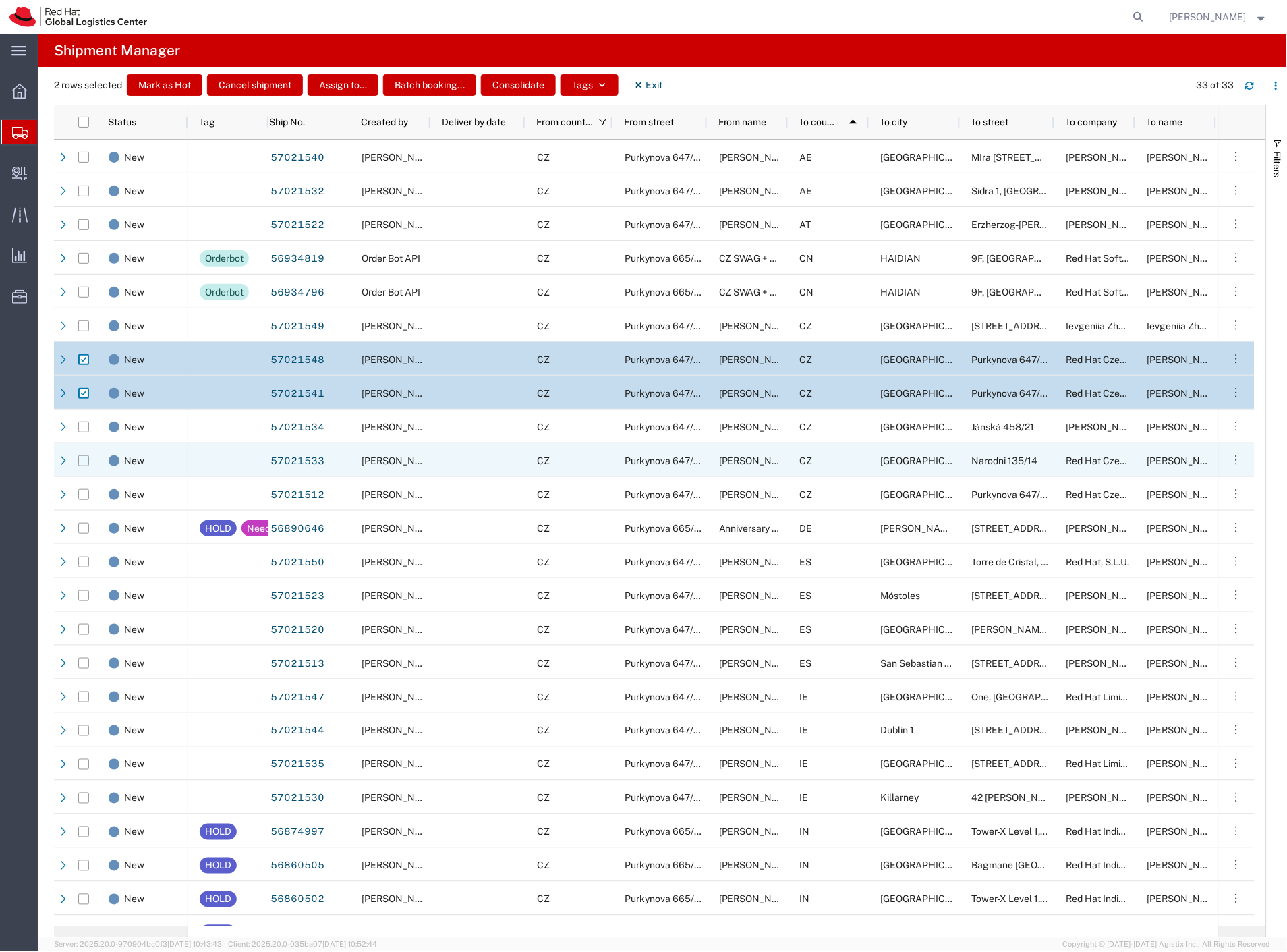
click at [79, 465] on input "Press Space to toggle row selection (unchecked)" at bounding box center [83, 460] width 11 height 11
checkbox input "true"
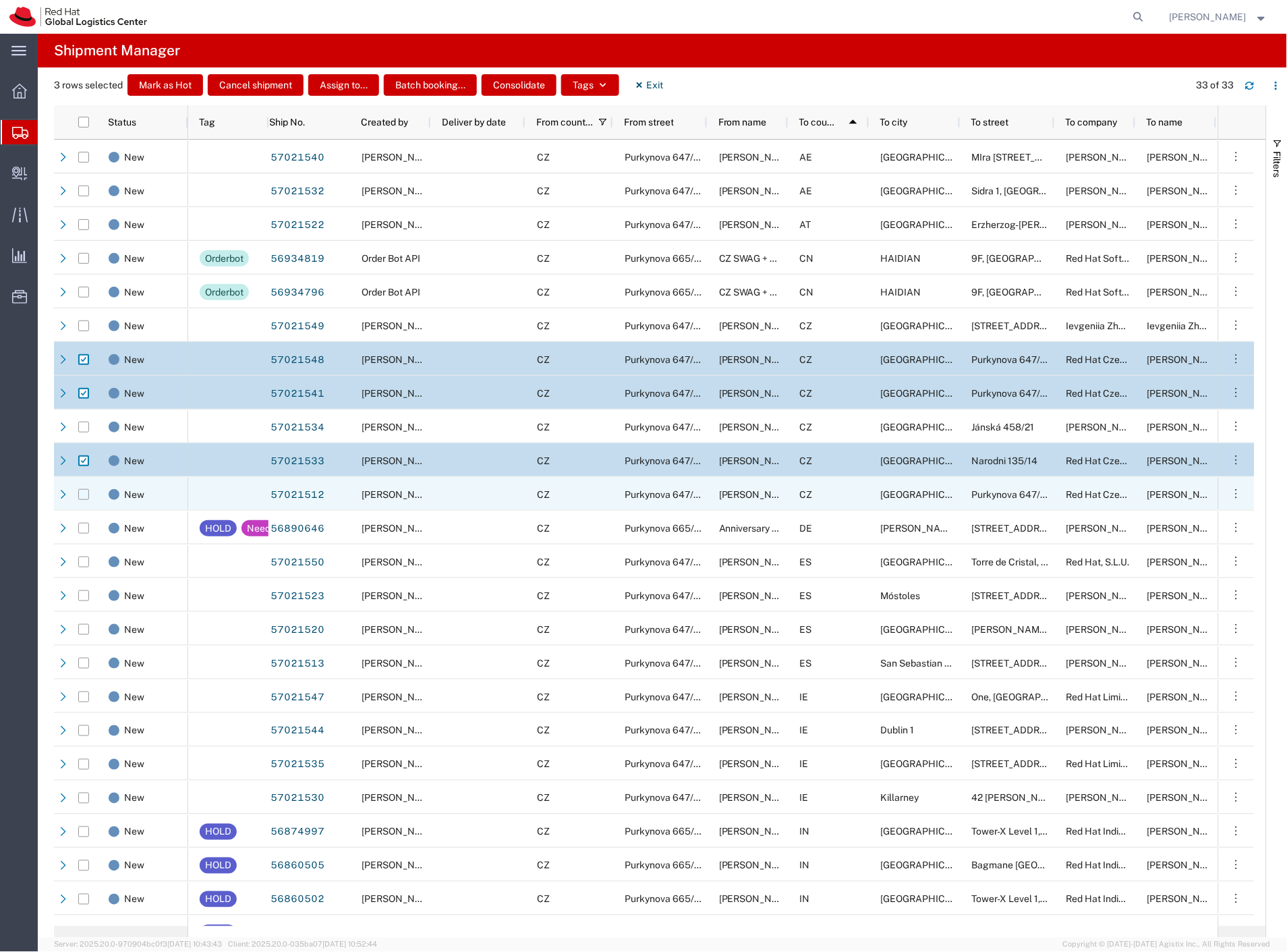
click at [83, 494] on input "Press Space to toggle row selection (unchecked)" at bounding box center [83, 494] width 11 height 11
checkbox input "true"
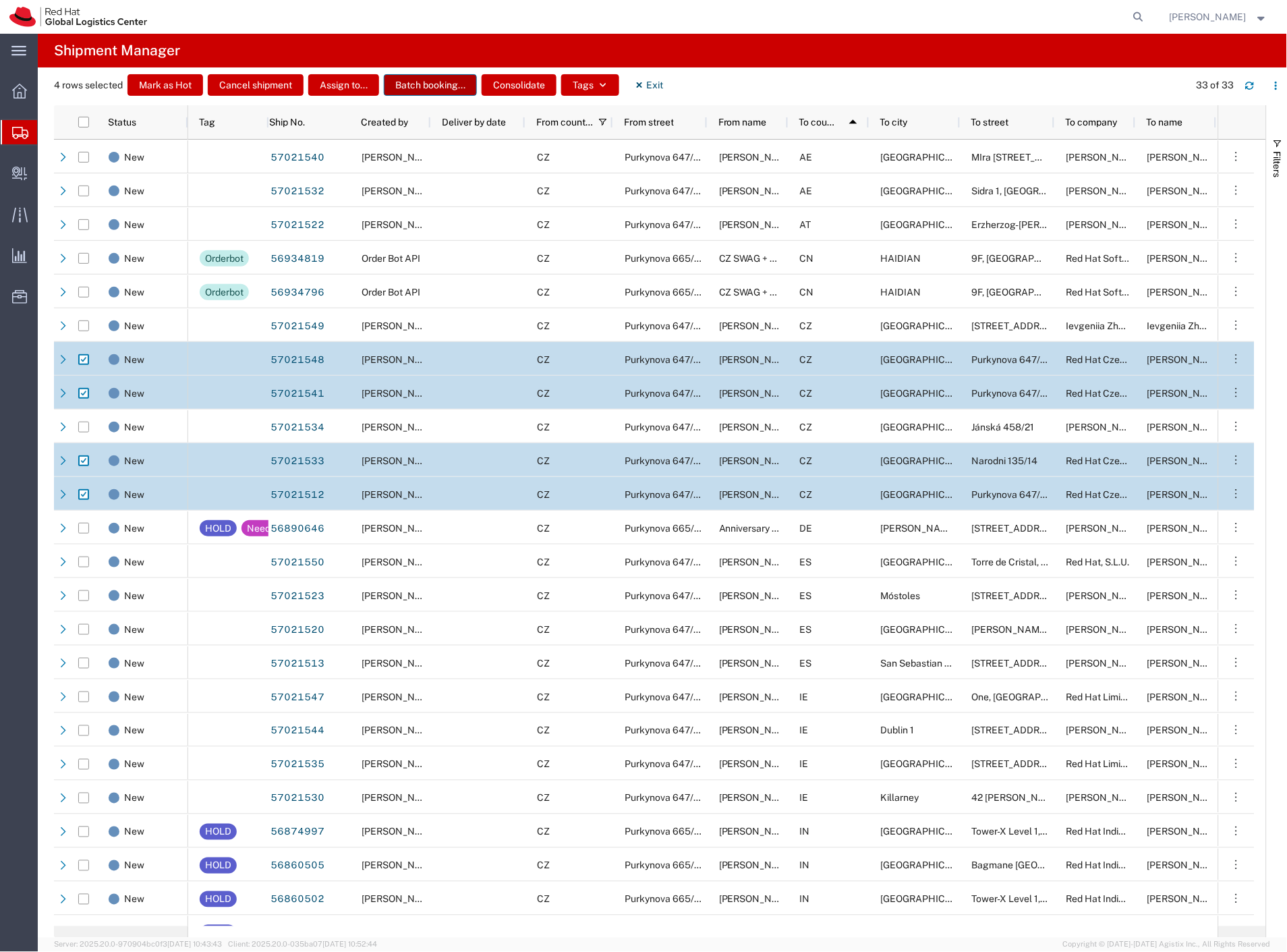
click at [441, 87] on button "Batch booking..." at bounding box center [430, 85] width 93 height 22
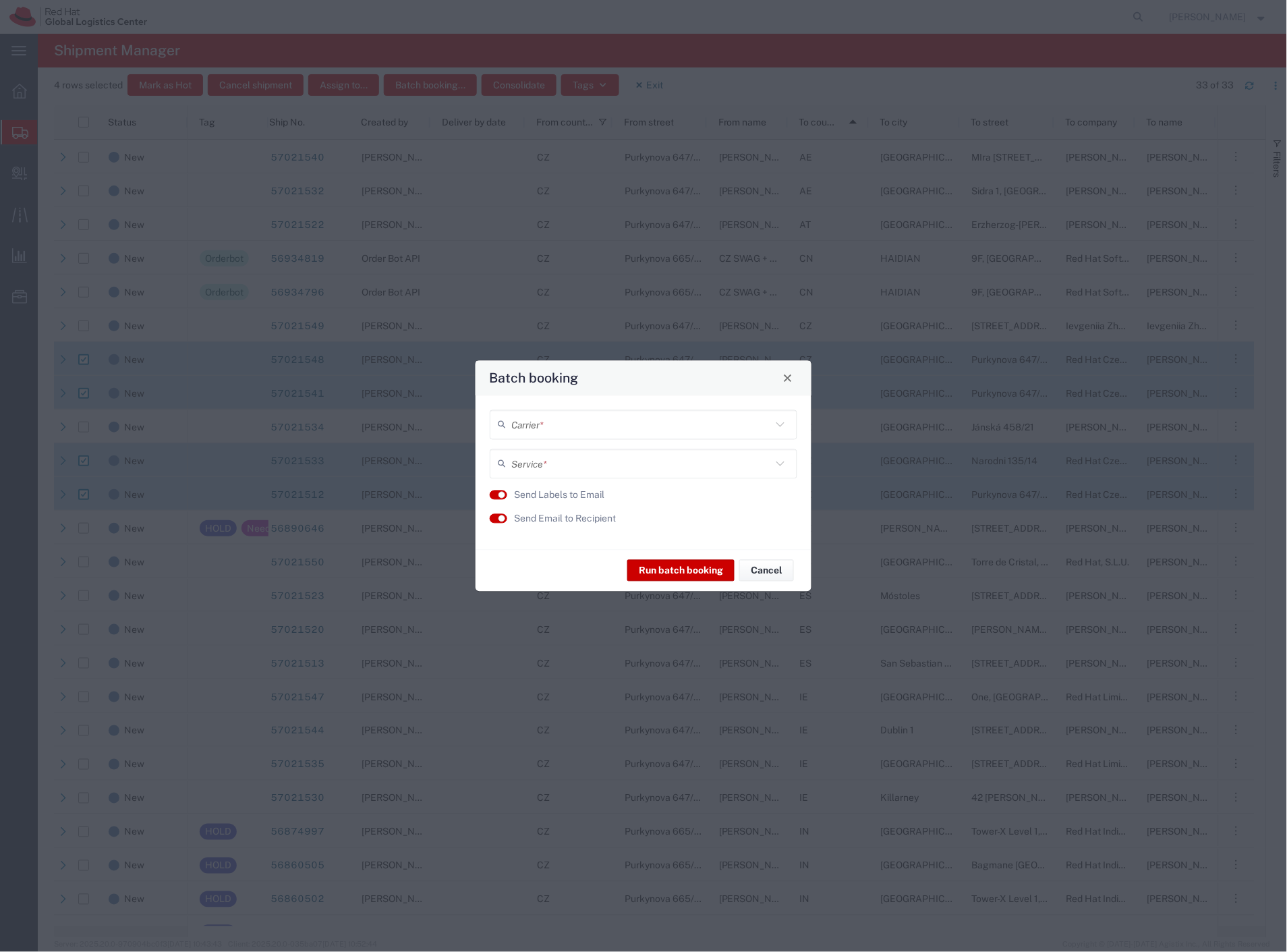
drag, startPoint x: 541, startPoint y: 424, endPoint x: 525, endPoint y: 463, distance: 42.2
click at [541, 423] on input "text" at bounding box center [641, 424] width 260 height 24
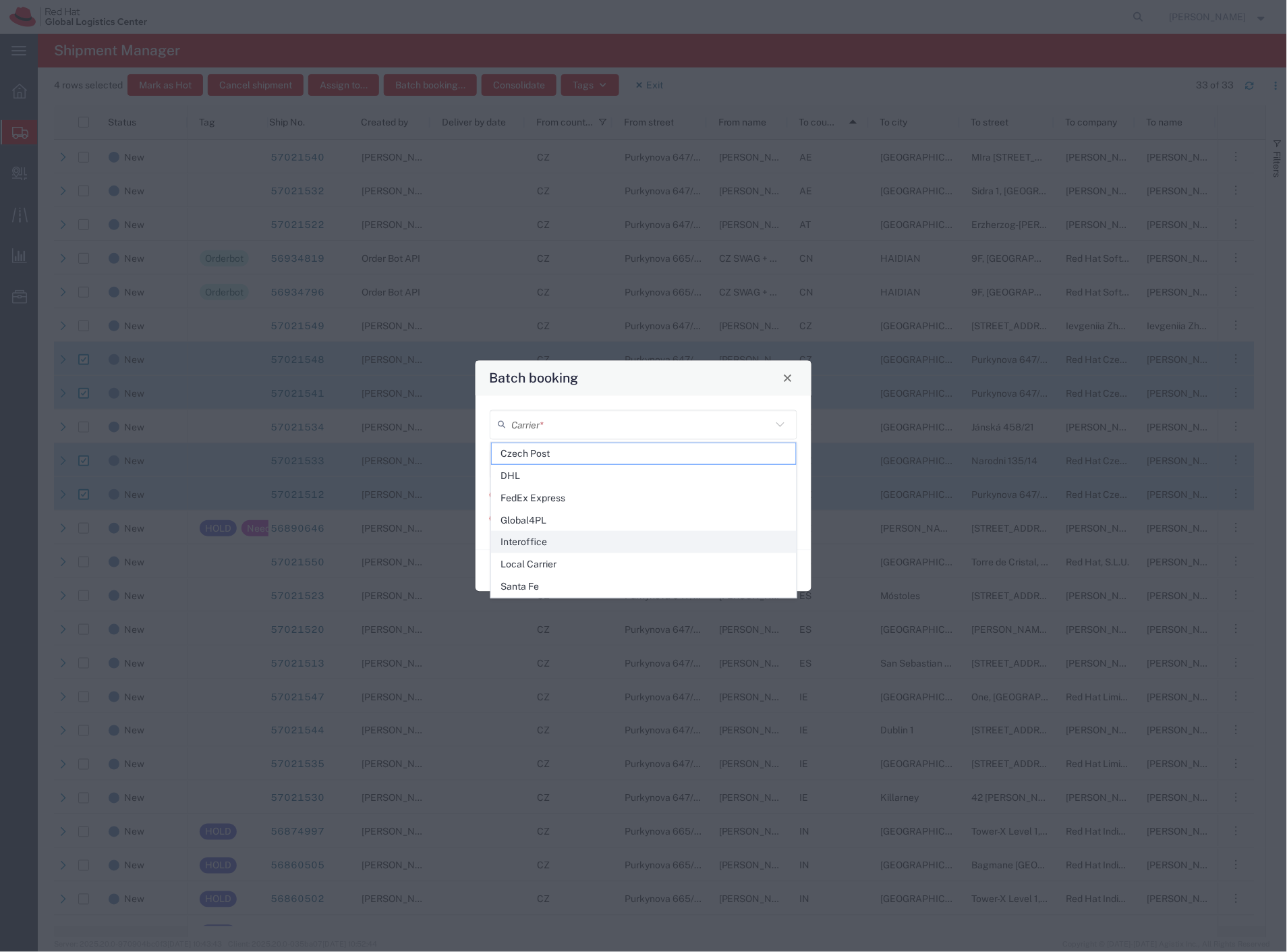
click at [543, 546] on span "Interoffice" at bounding box center [644, 541] width 304 height 21
type input "Interoffice"
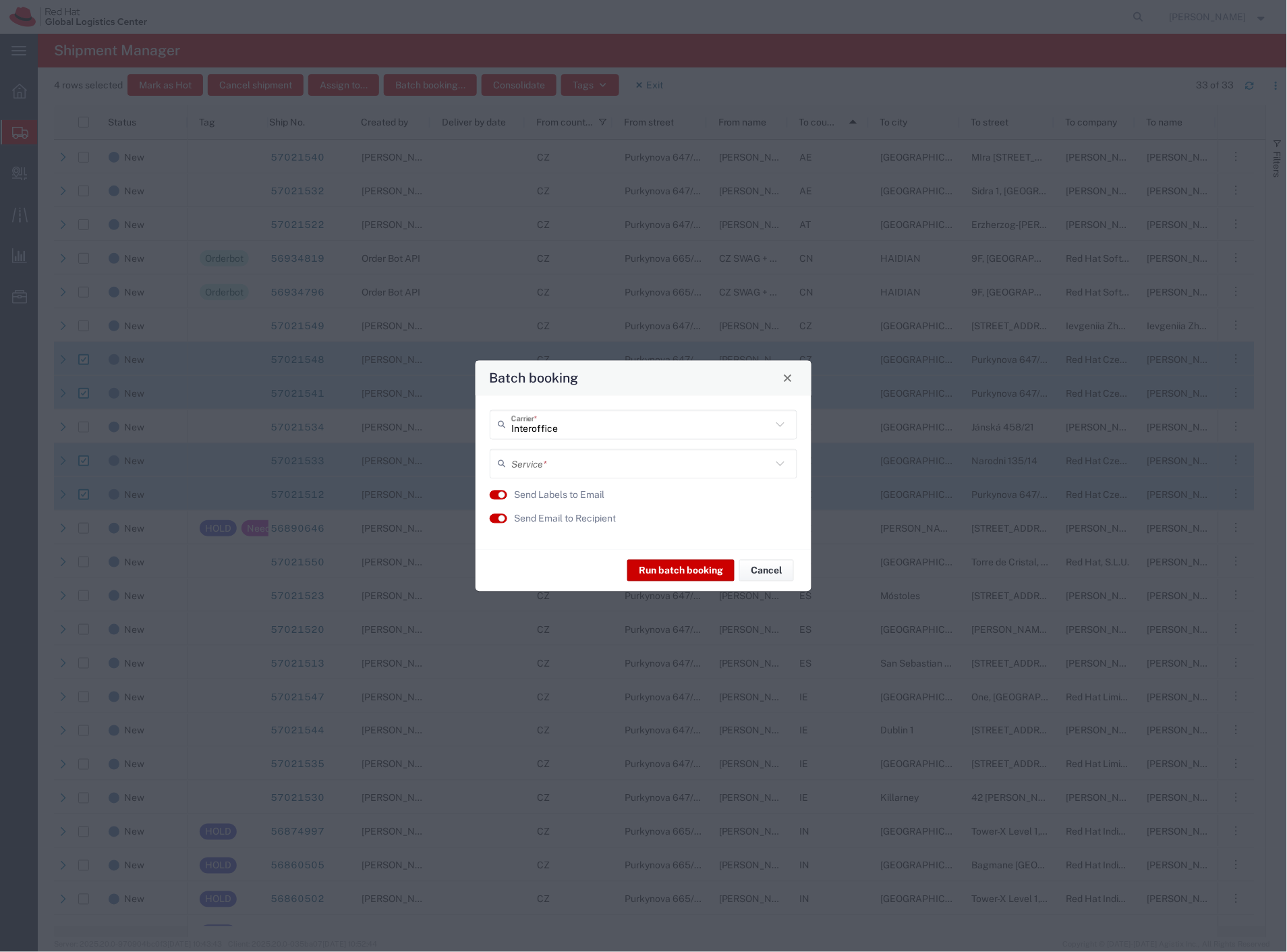
click at [536, 467] on input "text" at bounding box center [641, 464] width 260 height 24
click at [540, 493] on span "IO_Ground" at bounding box center [644, 492] width 304 height 21
type input "IO_Ground"
click at [573, 515] on label "Send Email to Recipient" at bounding box center [564, 518] width 102 height 14
click at [660, 569] on button "Run batch booking" at bounding box center [680, 570] width 107 height 22
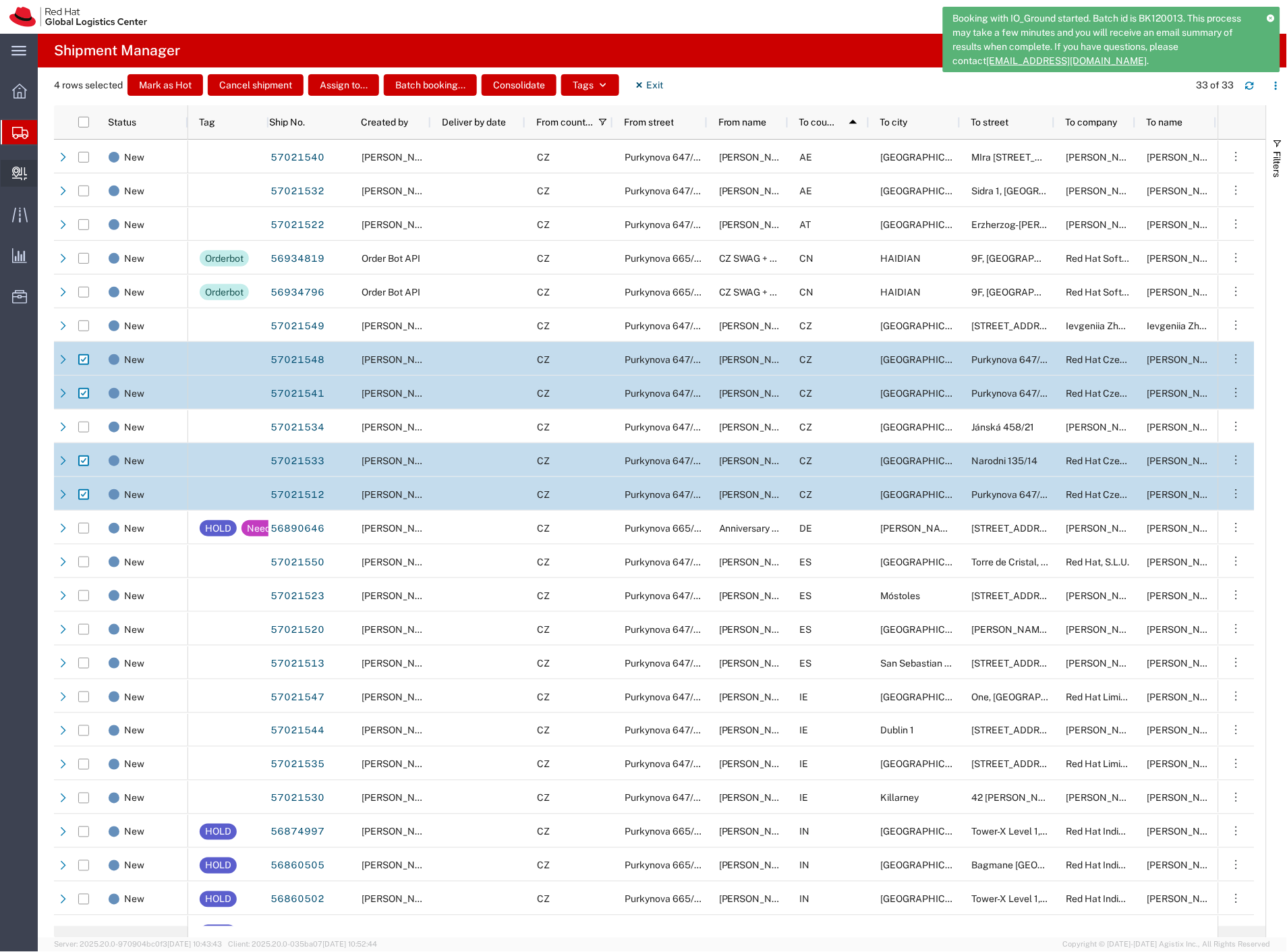
click at [0, 0] on span "Create Delivery" at bounding box center [0, 0] width 0 height 0
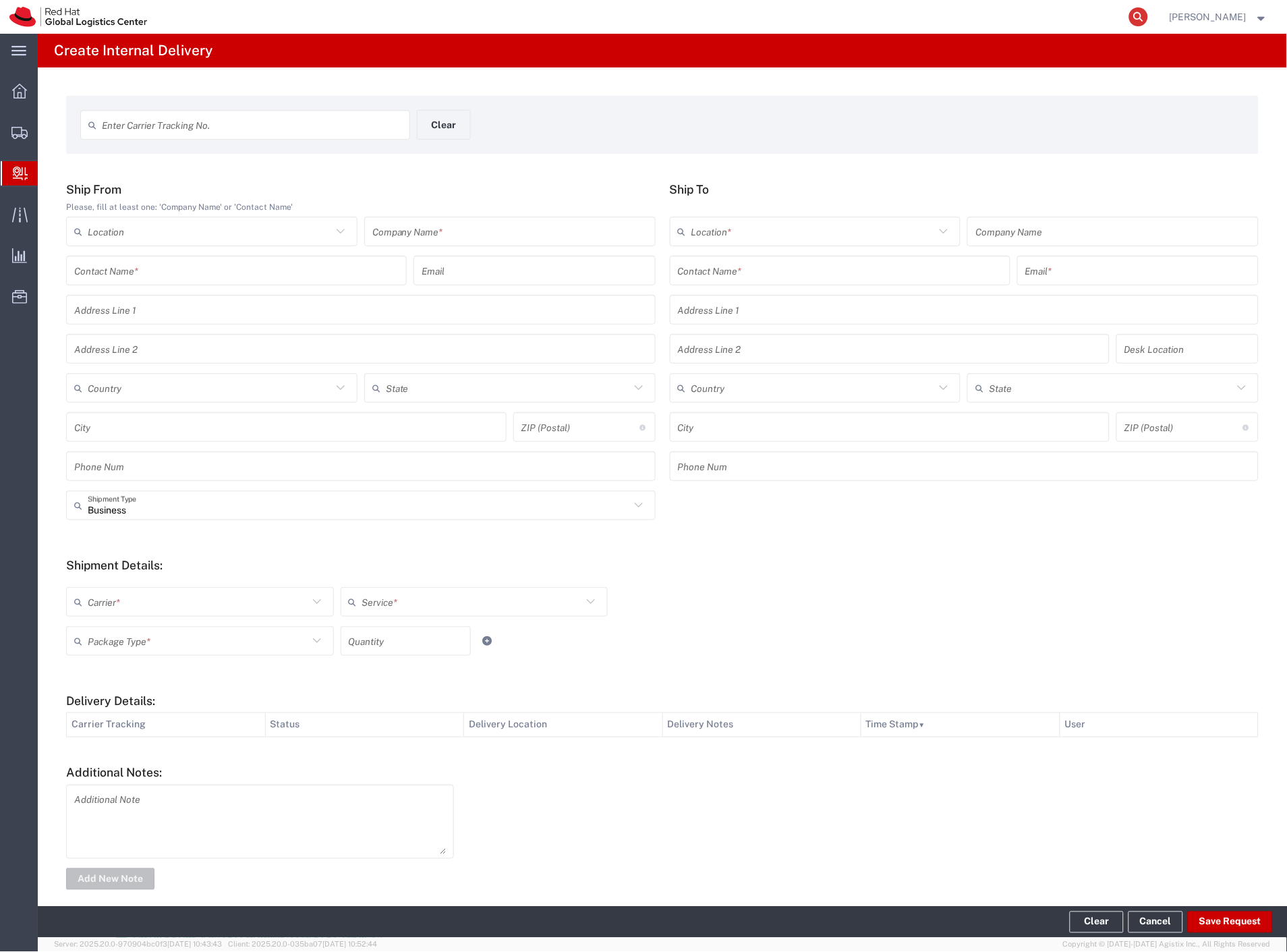
click at [1147, 15] on icon at bounding box center [1137, 16] width 19 height 19
type input "57021533"
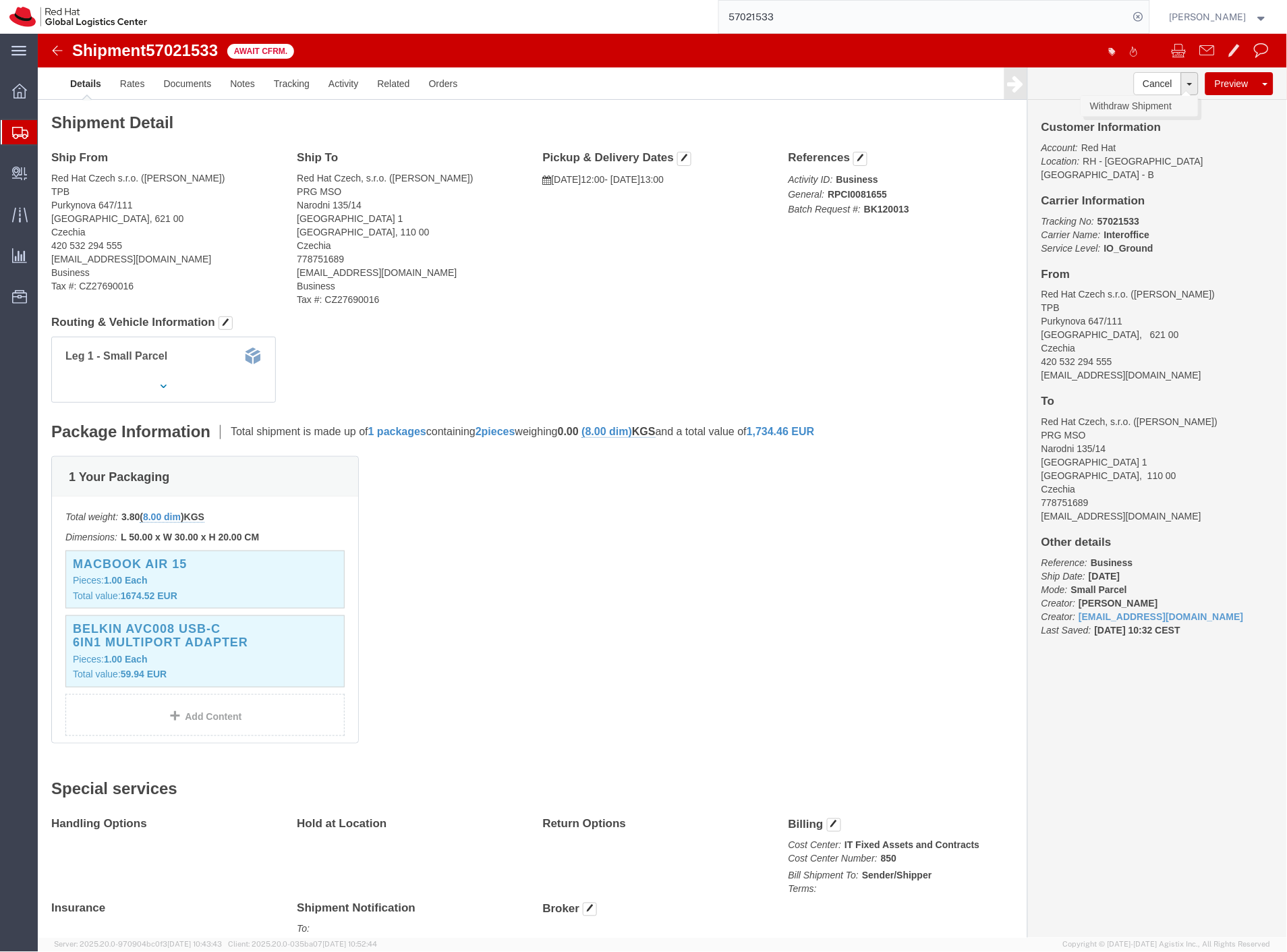
click link "Withdraw Shipment"
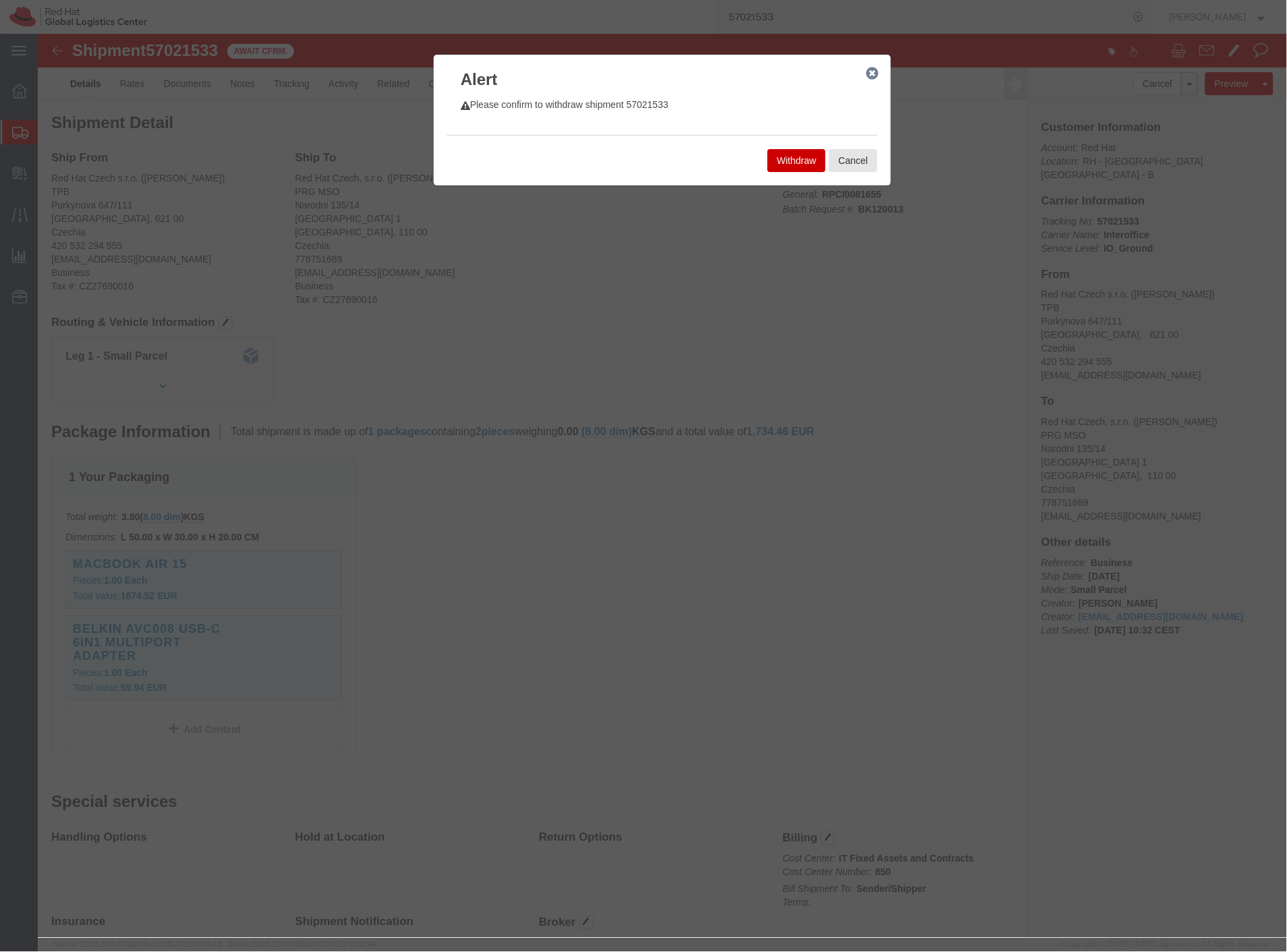
click button "Withdraw"
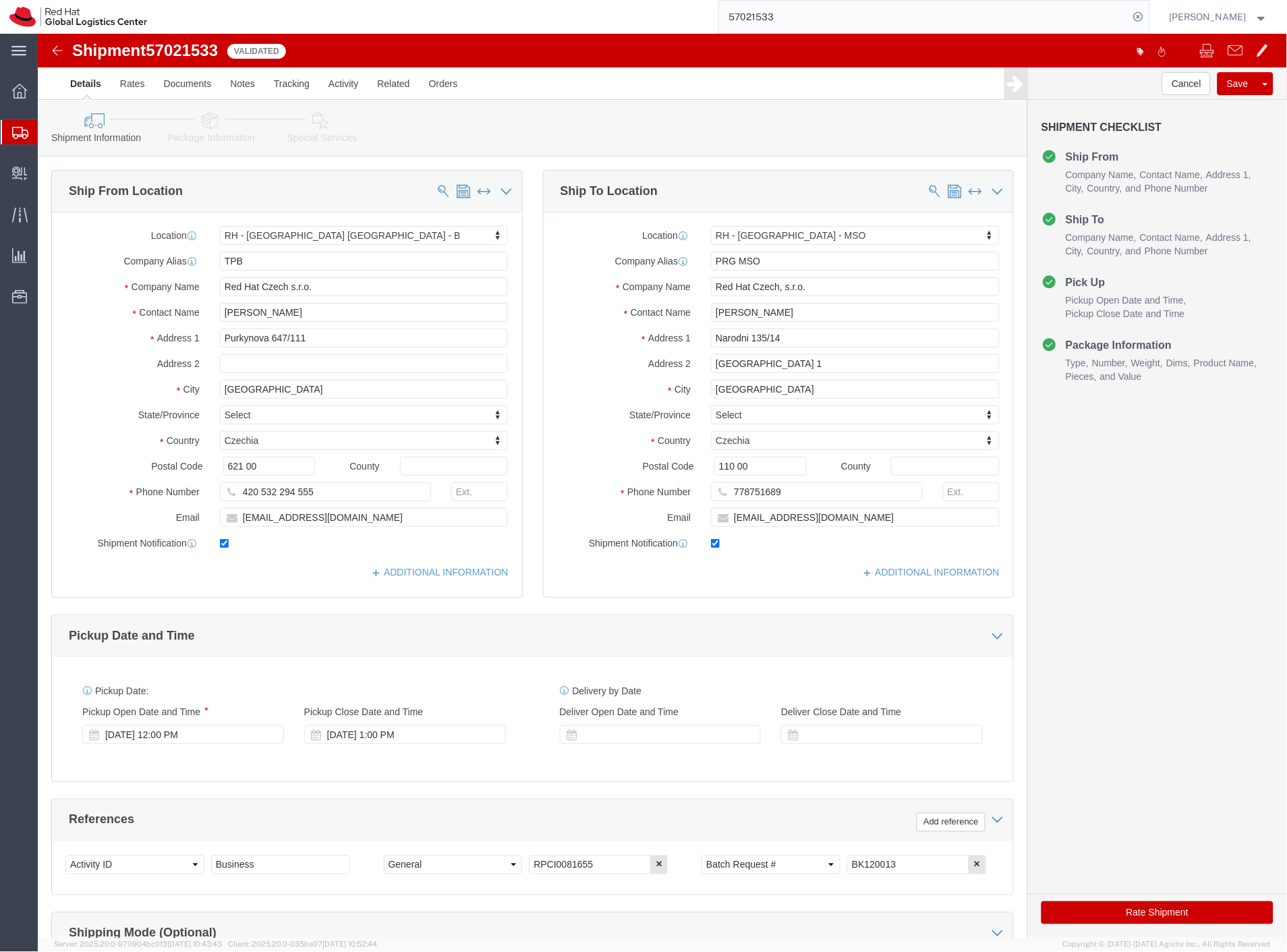
select select "38036"
select select "38565"
click at [0, 0] on span "Shipment Manager" at bounding box center [0, 0] width 0 height 0
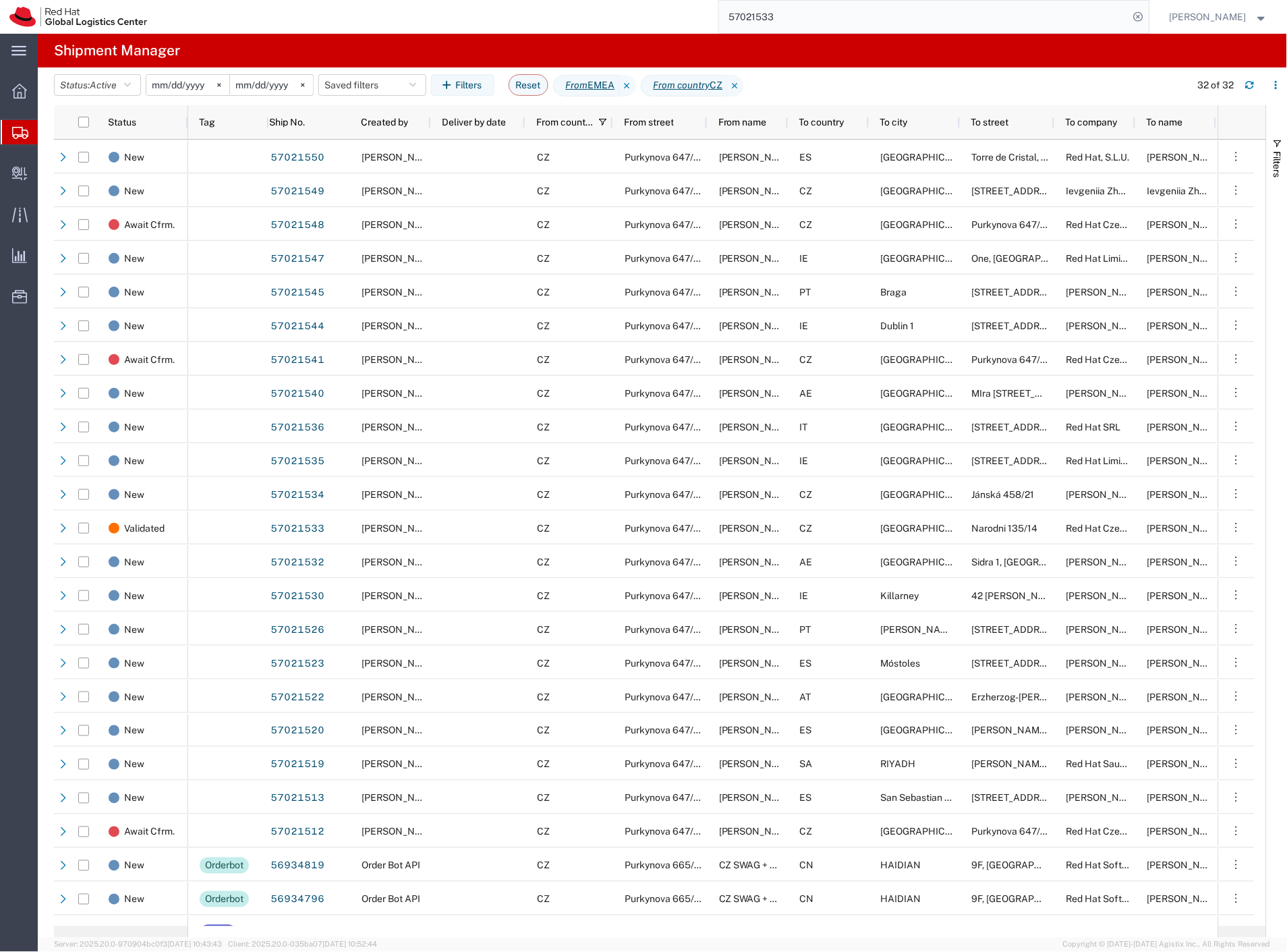
drag, startPoint x: 70, startPoint y: 197, endPoint x: 16, endPoint y: 197, distance: 54.0
click at [0, 0] on span "Create Delivery" at bounding box center [0, 0] width 0 height 0
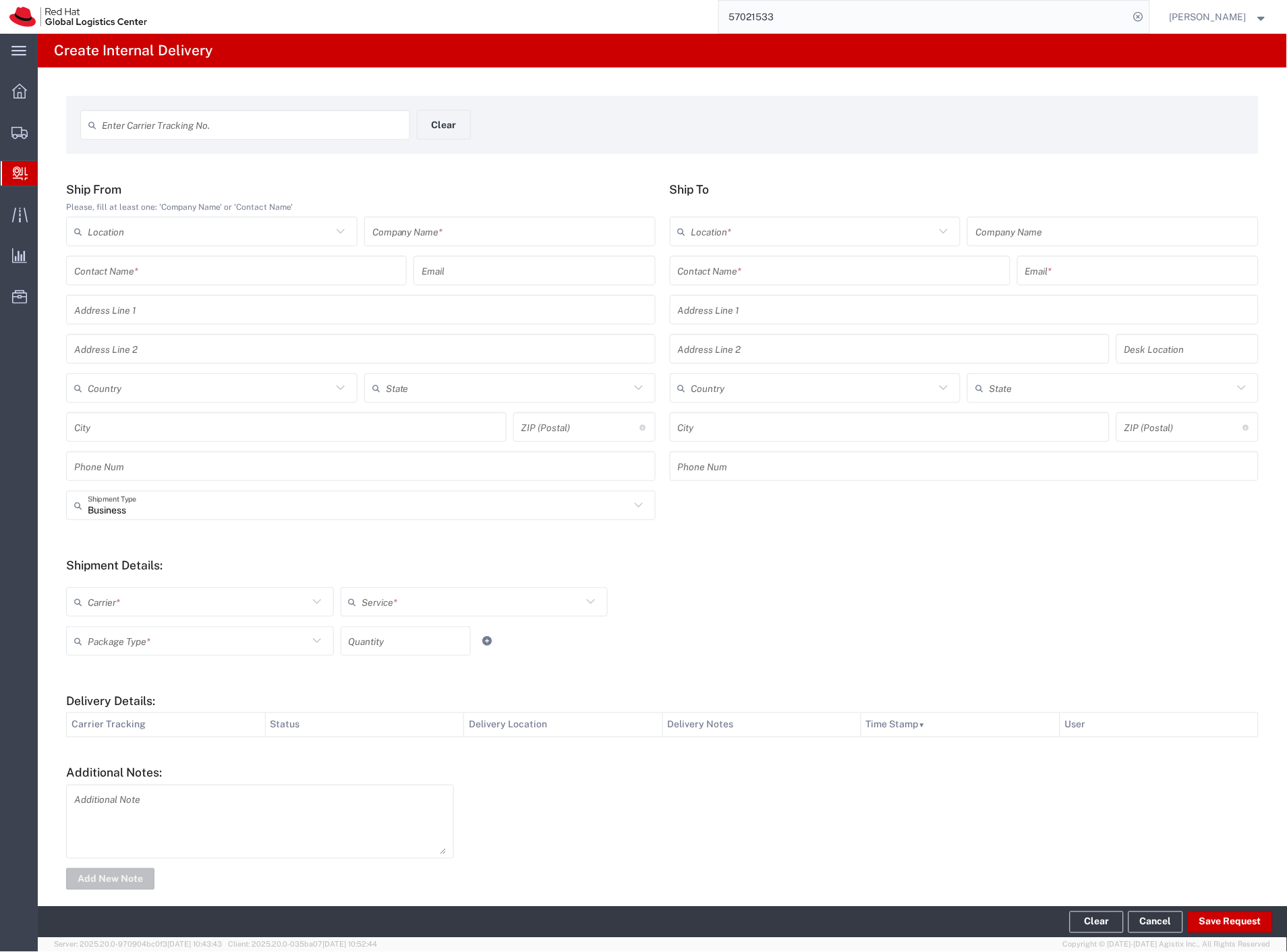
click at [194, 127] on input "text" at bounding box center [252, 125] width 300 height 24
paste input "57021512"
type input "57021512"
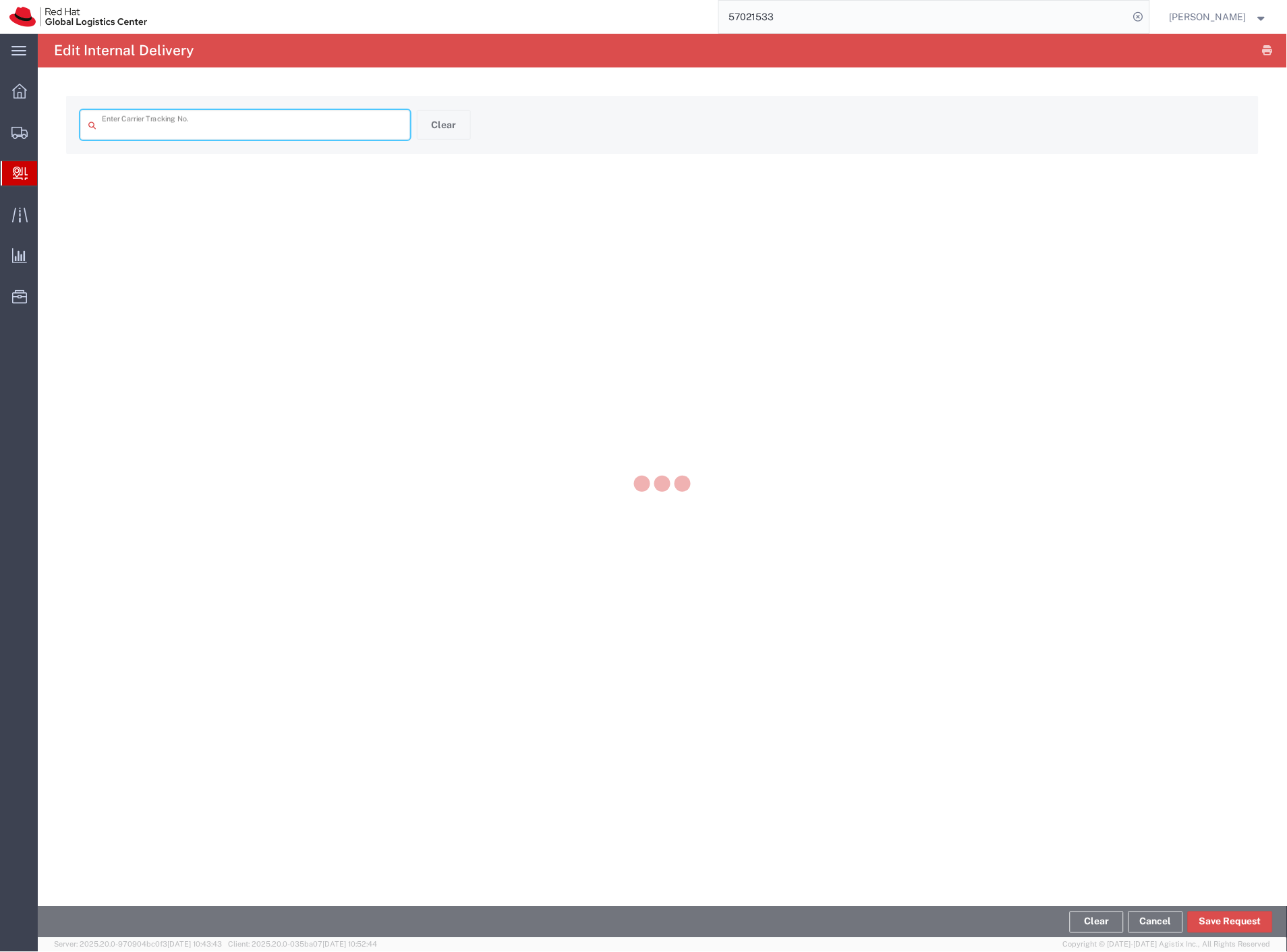
type input "57021512"
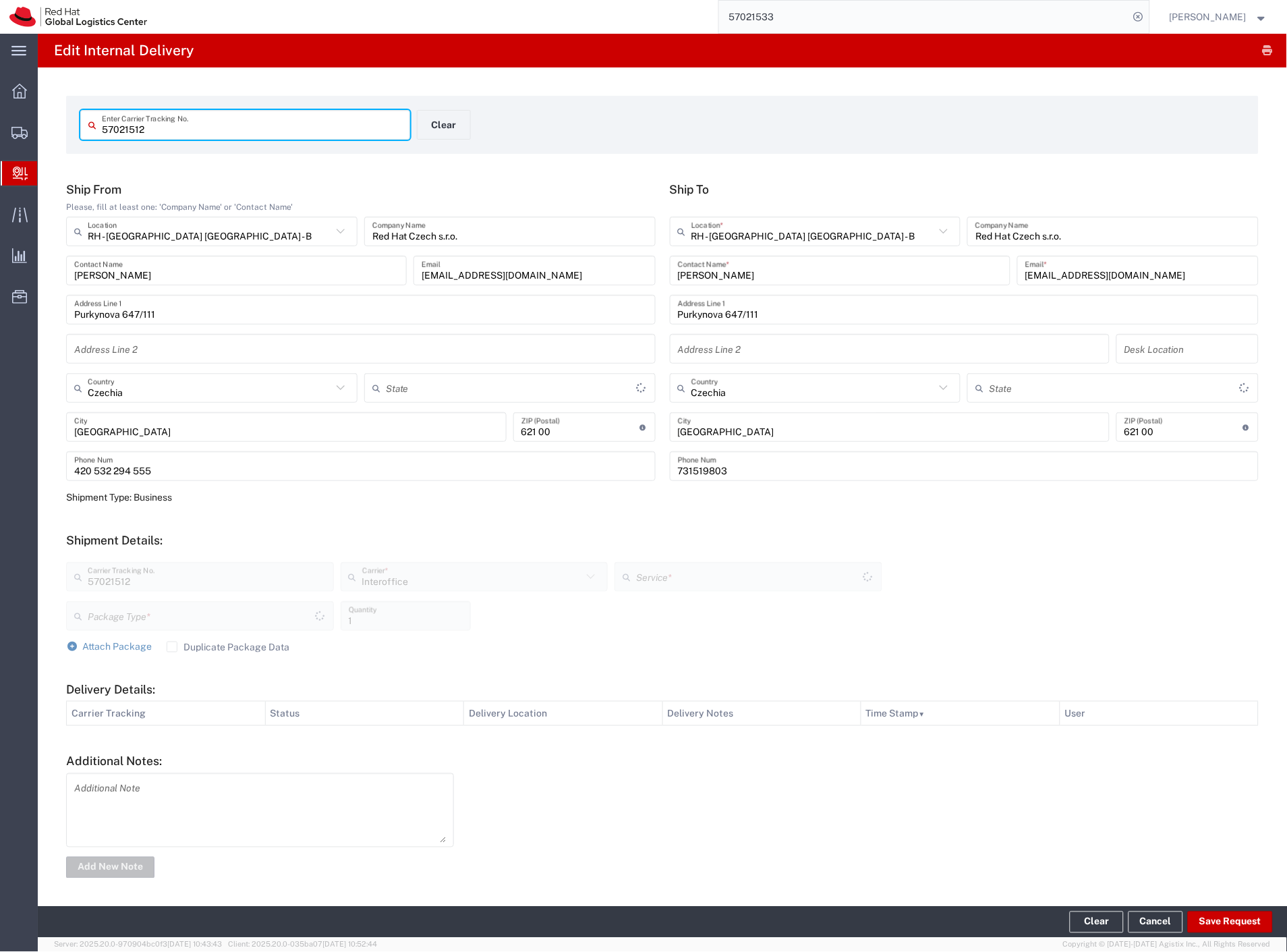
type input "Your Packaging"
type input "IO_Ground"
click at [1226, 922] on button "Save Request" at bounding box center [1230, 922] width 85 height 22
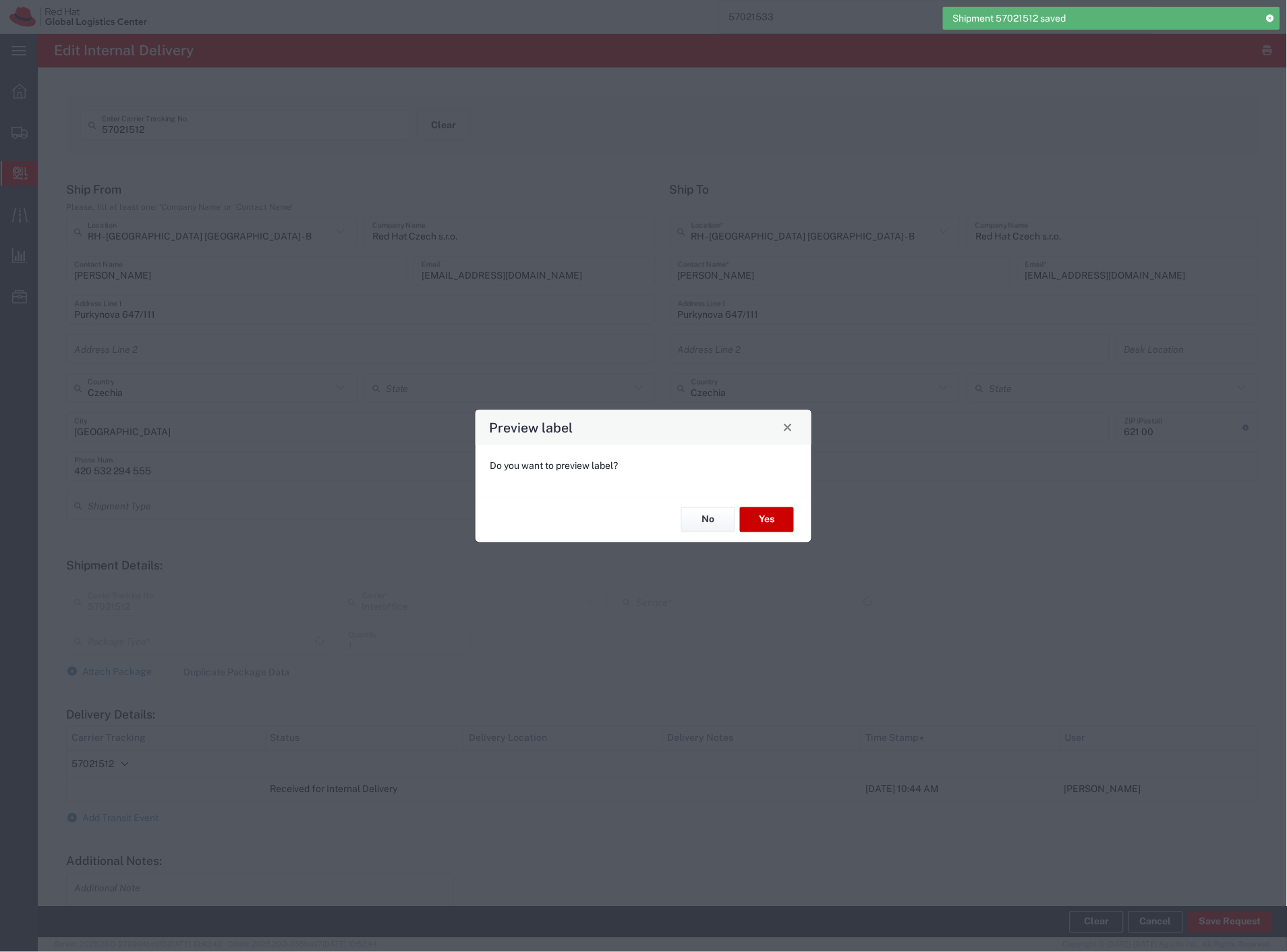
type input "Your Packaging"
type input "IO_Ground"
drag, startPoint x: 703, startPoint y: 521, endPoint x: 619, endPoint y: 443, distance: 114.6
click at [703, 521] on button "No" at bounding box center [708, 519] width 54 height 25
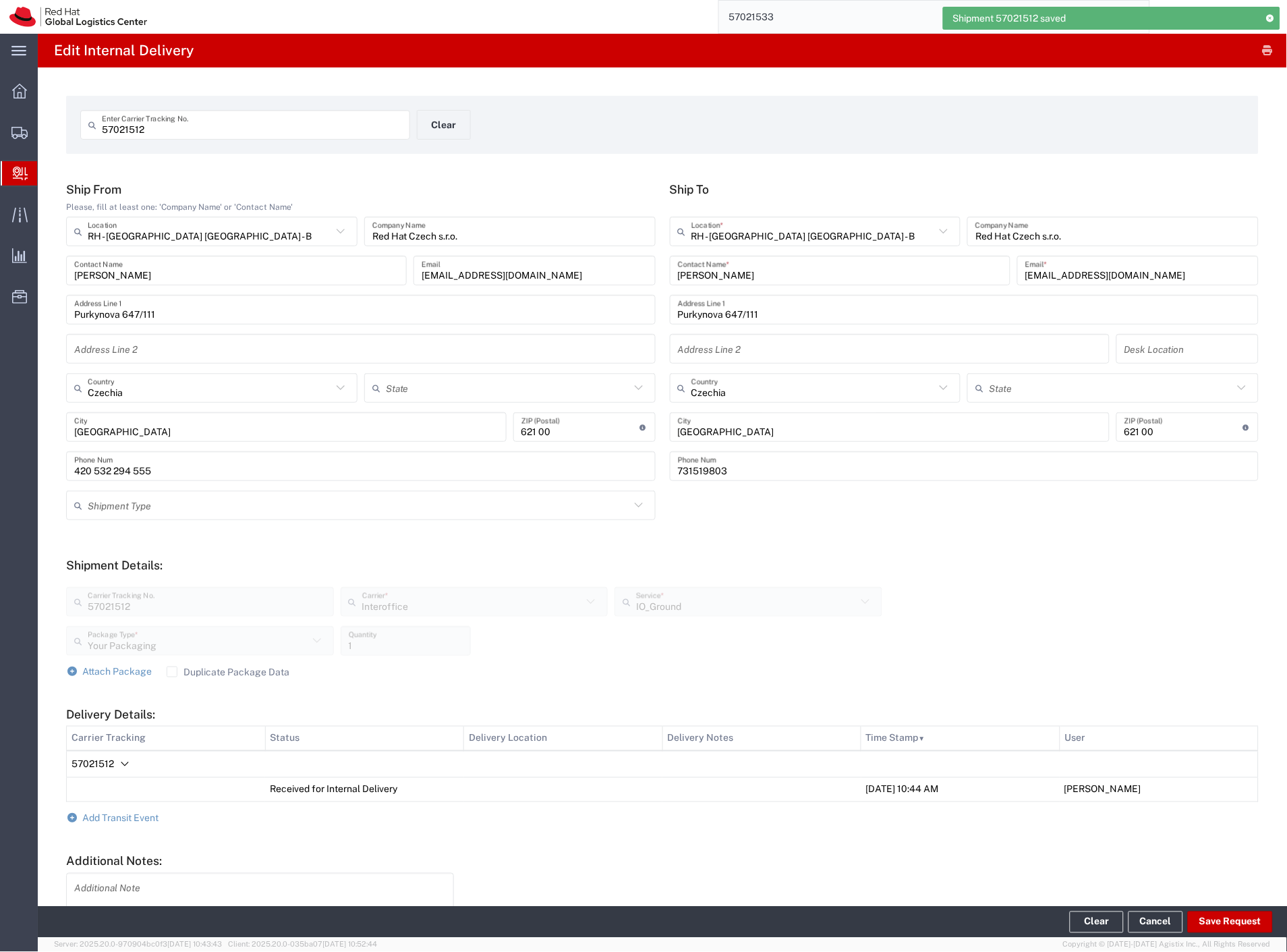
click at [194, 128] on input "57021512" at bounding box center [252, 125] width 300 height 24
paste input "48"
type input "57021548"
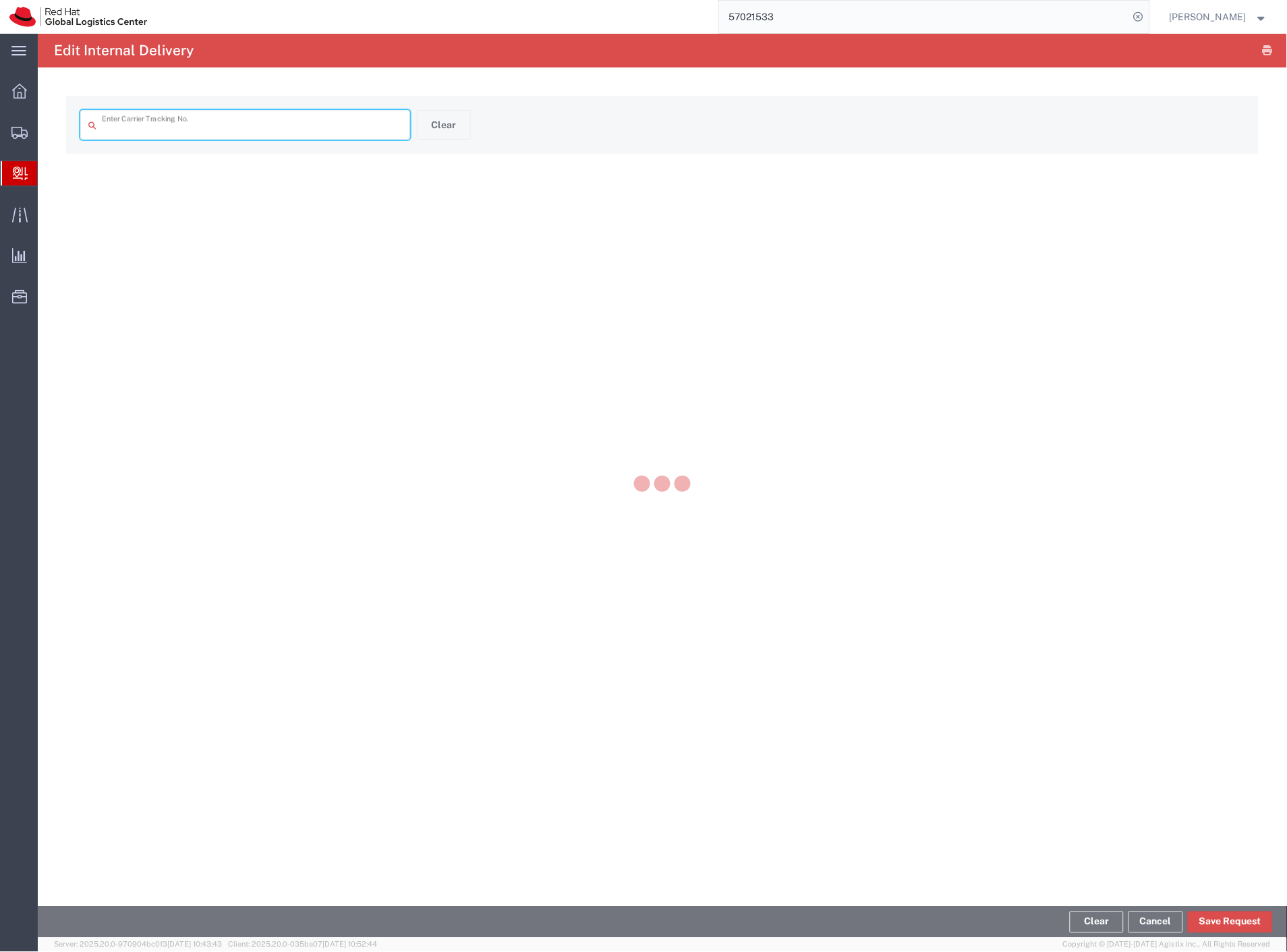
type input "57021548"
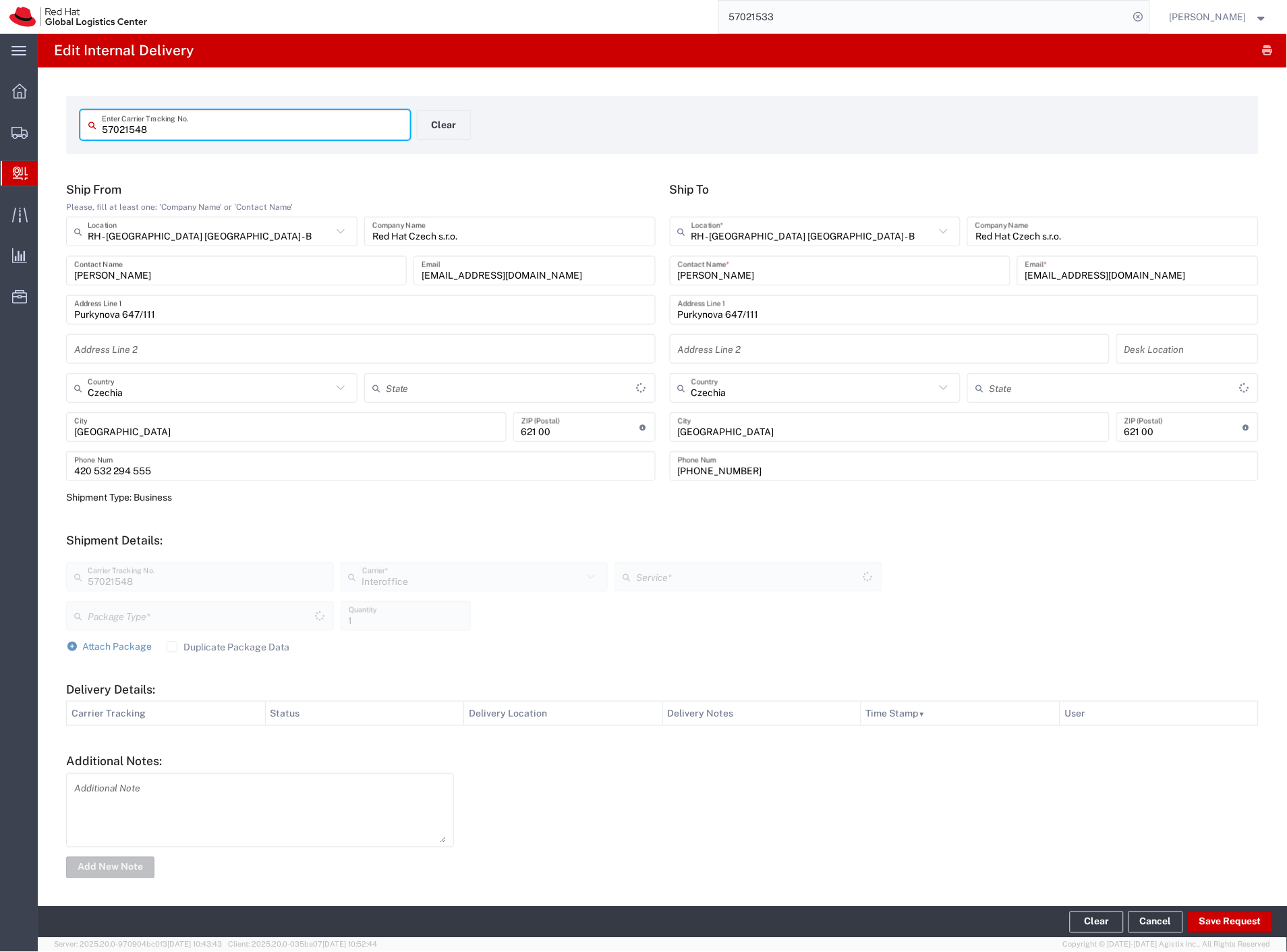
type input "Your Packaging"
type input "IO_Ground"
click at [1243, 920] on button "Save Request" at bounding box center [1230, 922] width 85 height 22
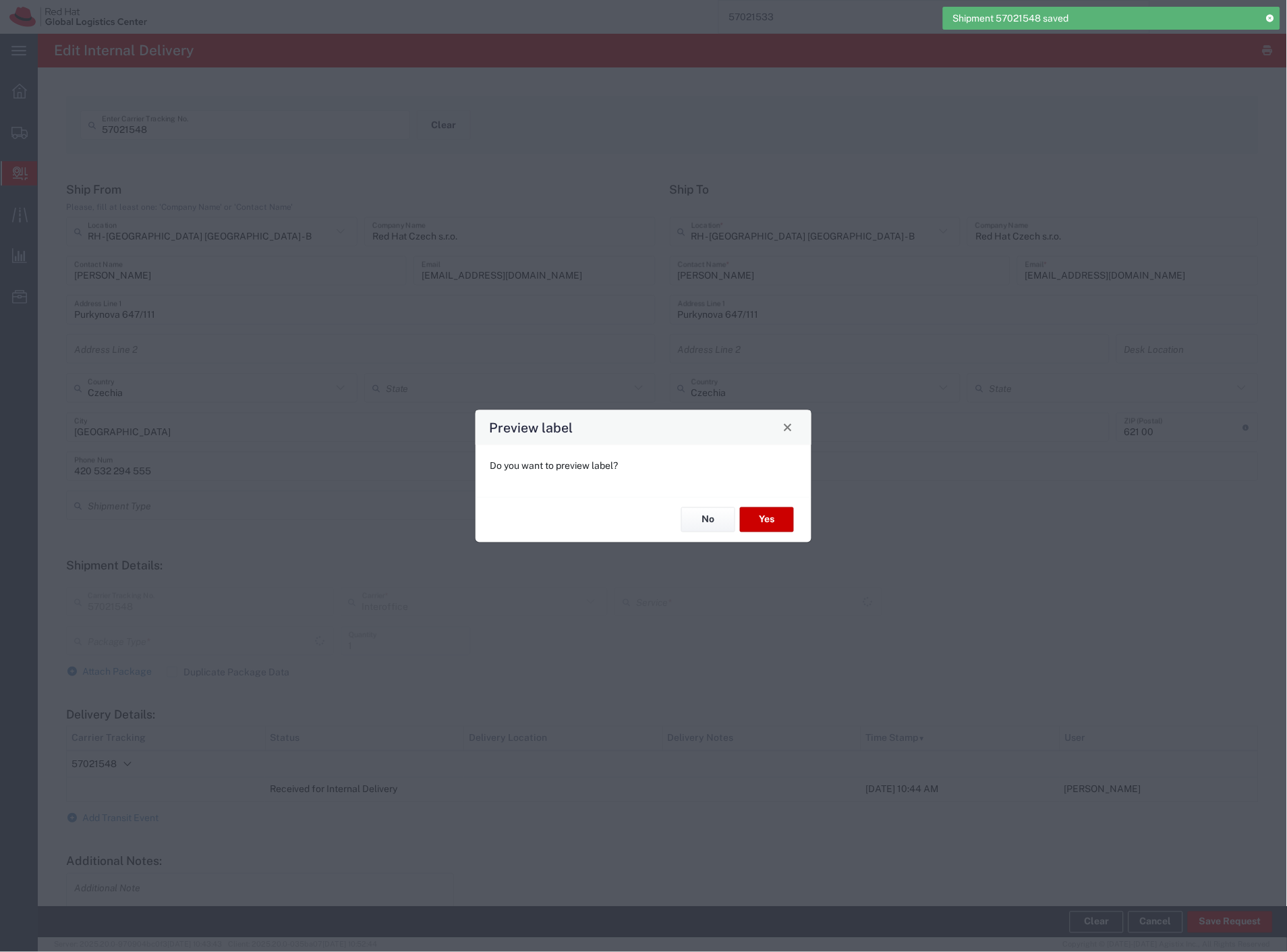
type input "Your Packaging"
type input "IO_Ground"
click at [690, 518] on button "No" at bounding box center [708, 519] width 54 height 25
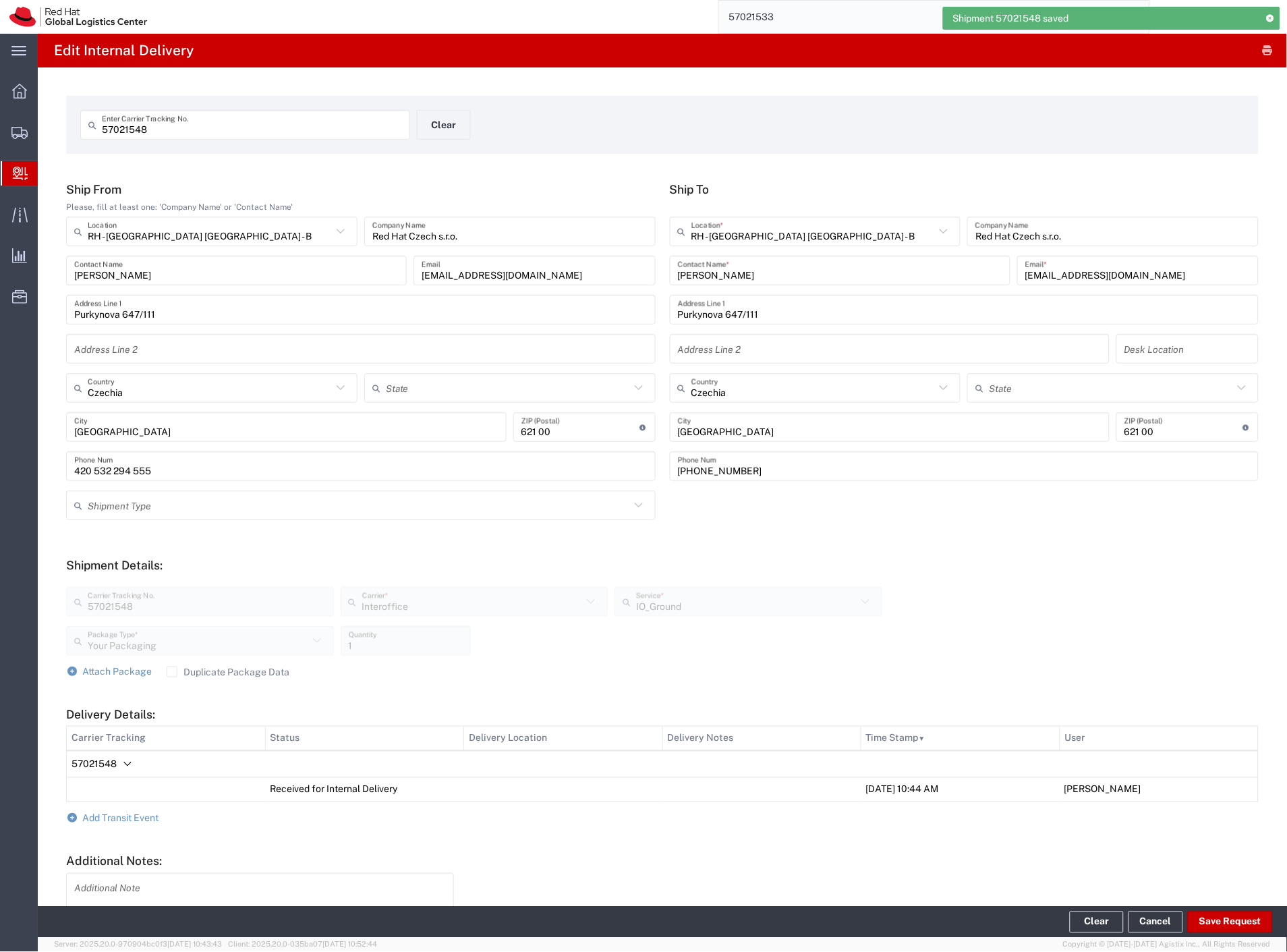
click at [227, 130] on input "57021548" at bounding box center [252, 125] width 300 height 24
paste input "1"
type input "57021541"
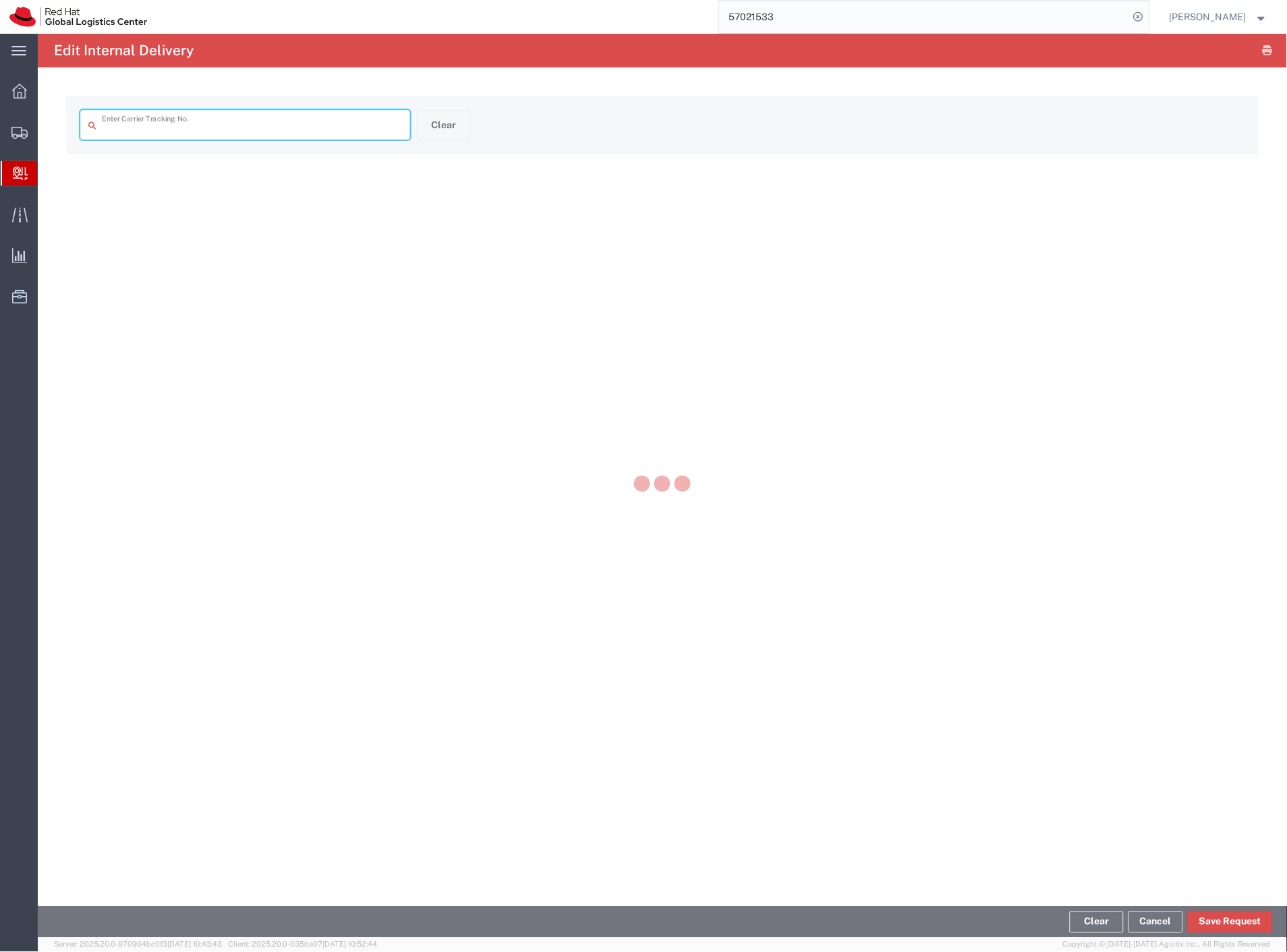
type input "57021541"
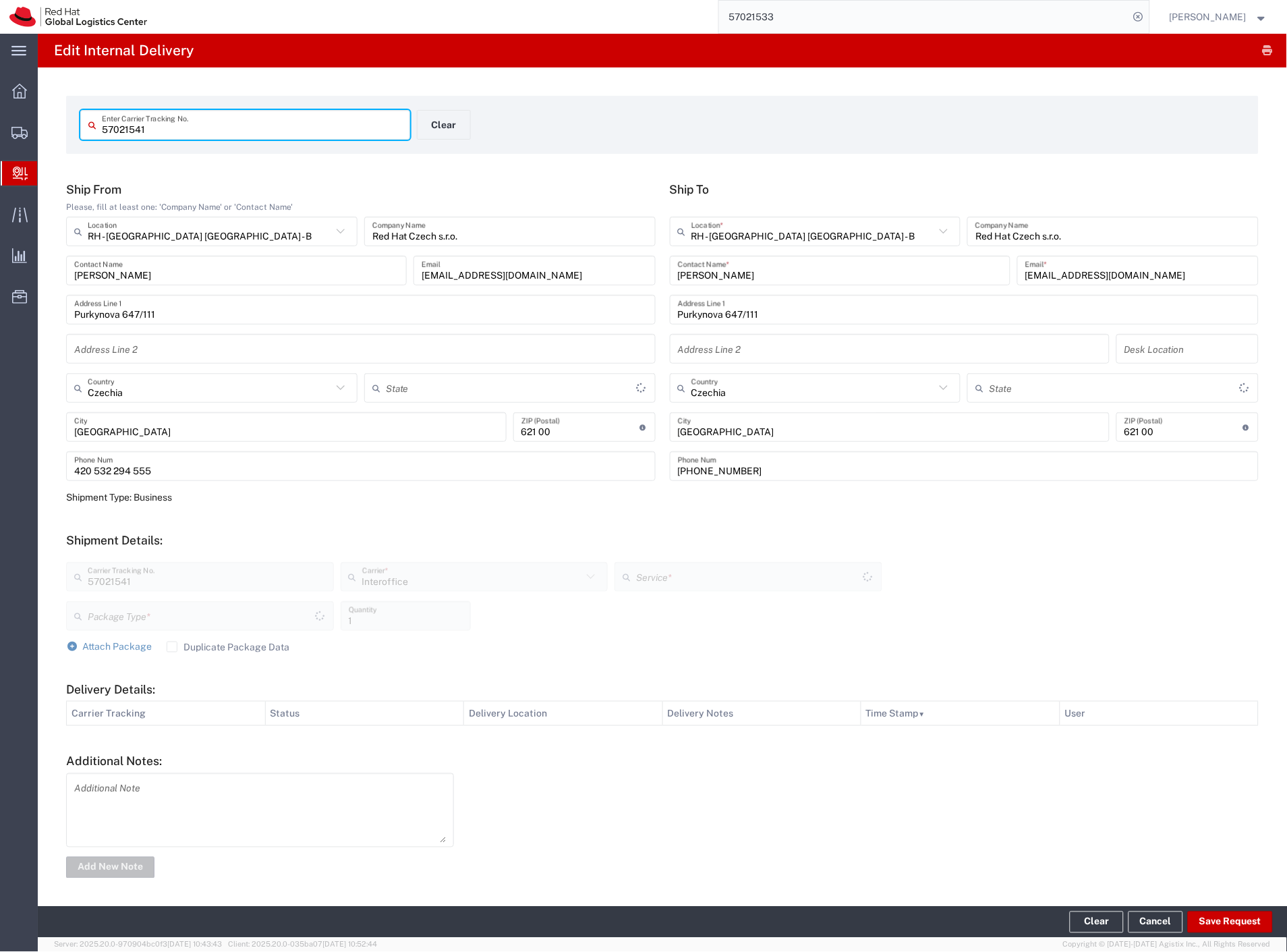
type input "Your Packaging"
type input "IO_Ground"
click at [1221, 919] on button "Save Request" at bounding box center [1230, 922] width 85 height 22
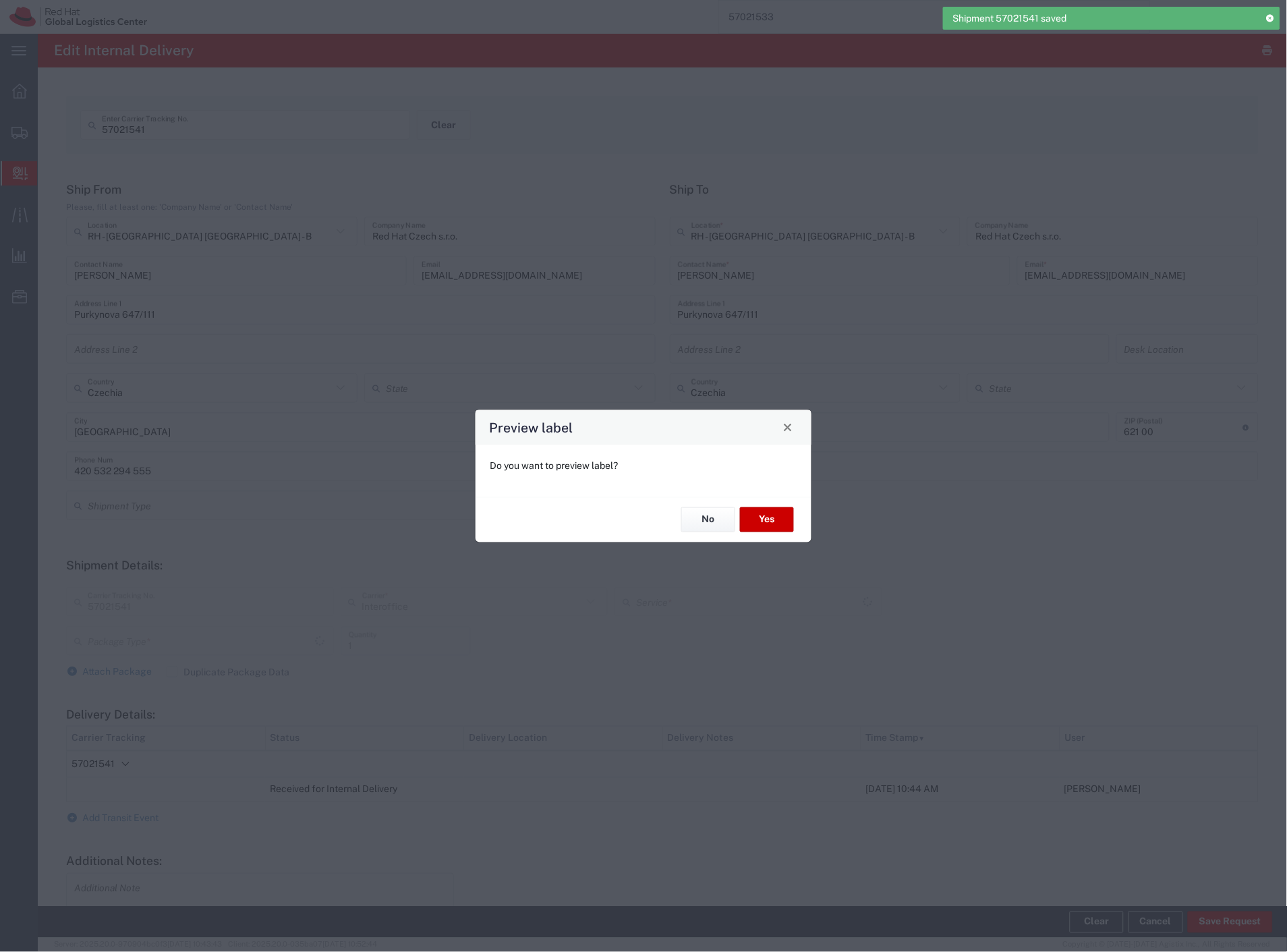
type input "Your Packaging"
type input "IO_Ground"
click at [718, 526] on button "No" at bounding box center [708, 519] width 54 height 25
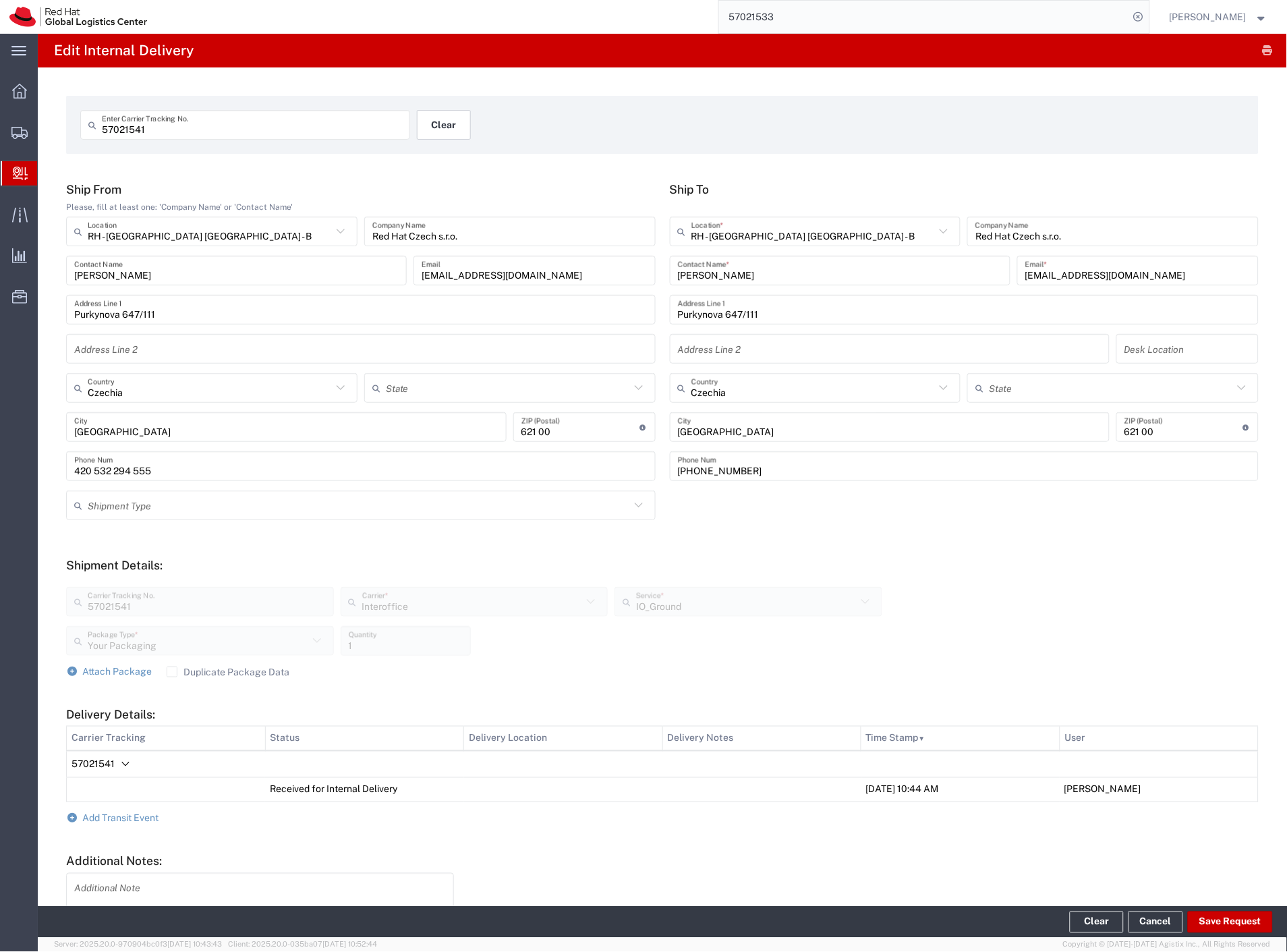
click at [430, 117] on button "Clear" at bounding box center [443, 125] width 54 height 30
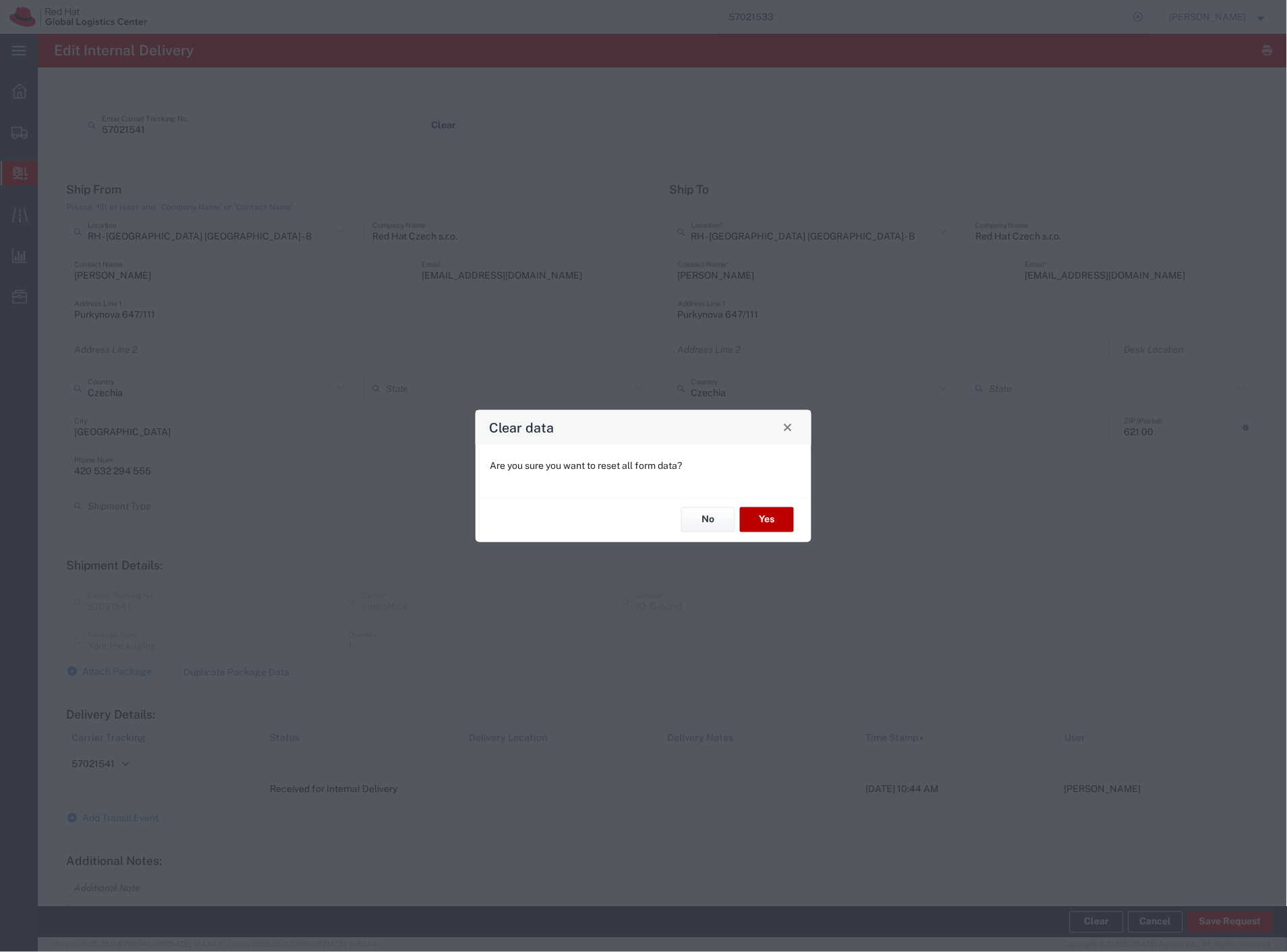
click at [784, 516] on button "Yes" at bounding box center [766, 519] width 54 height 25
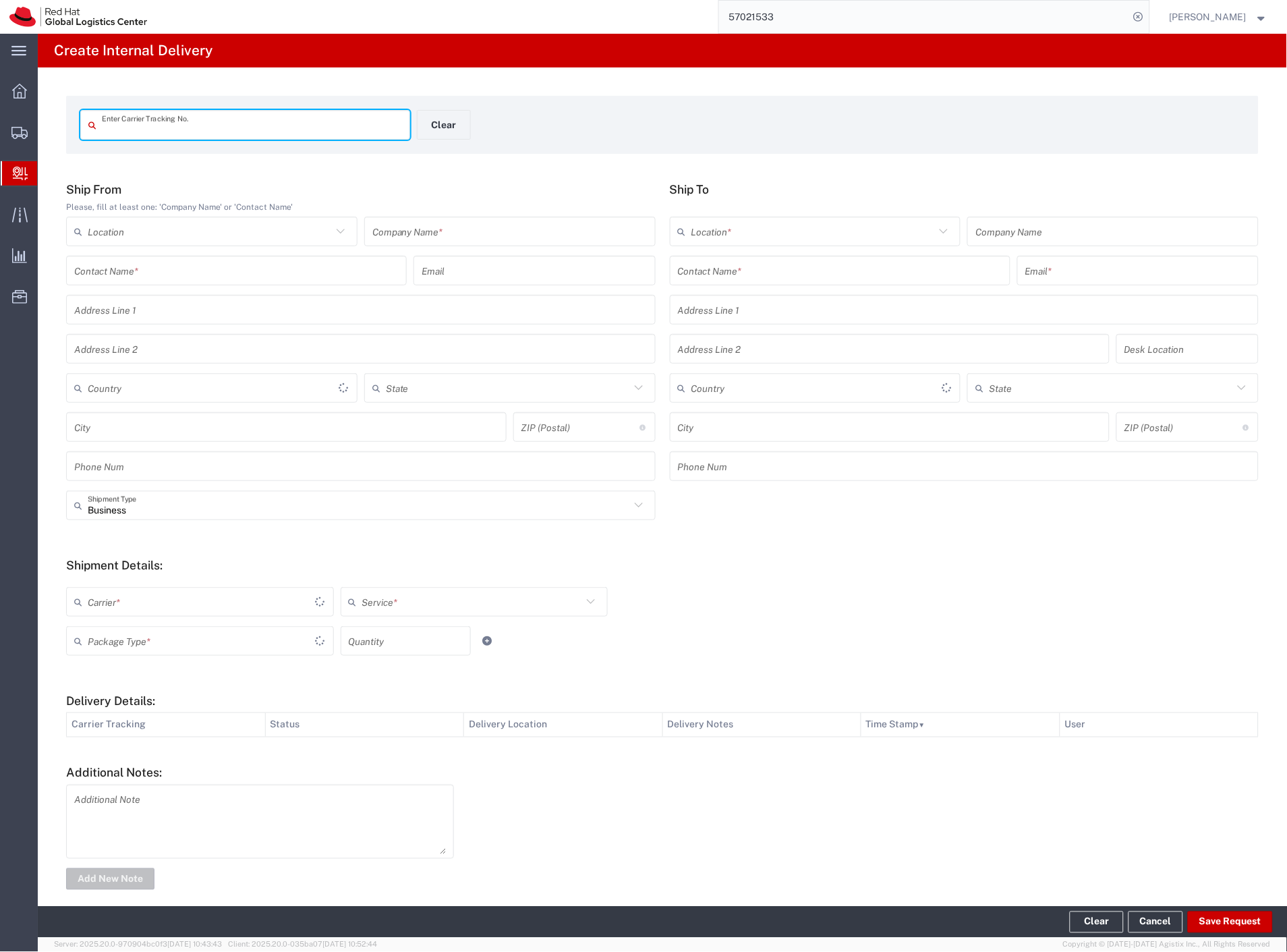
click at [395, 224] on input "text" at bounding box center [509, 232] width 275 height 24
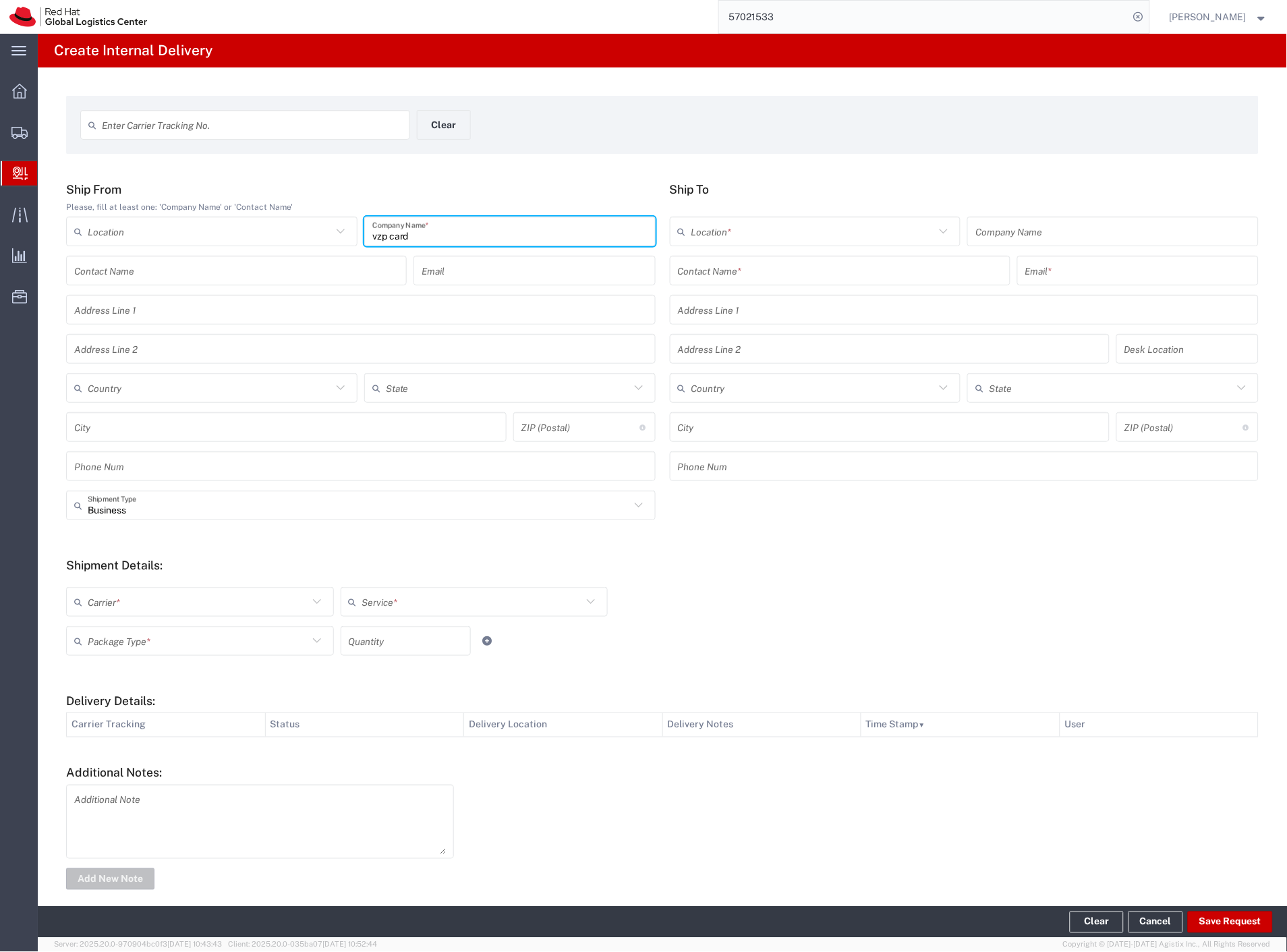
type input "vzp card"
click at [726, 271] on input "text" at bounding box center [839, 271] width 324 height 24
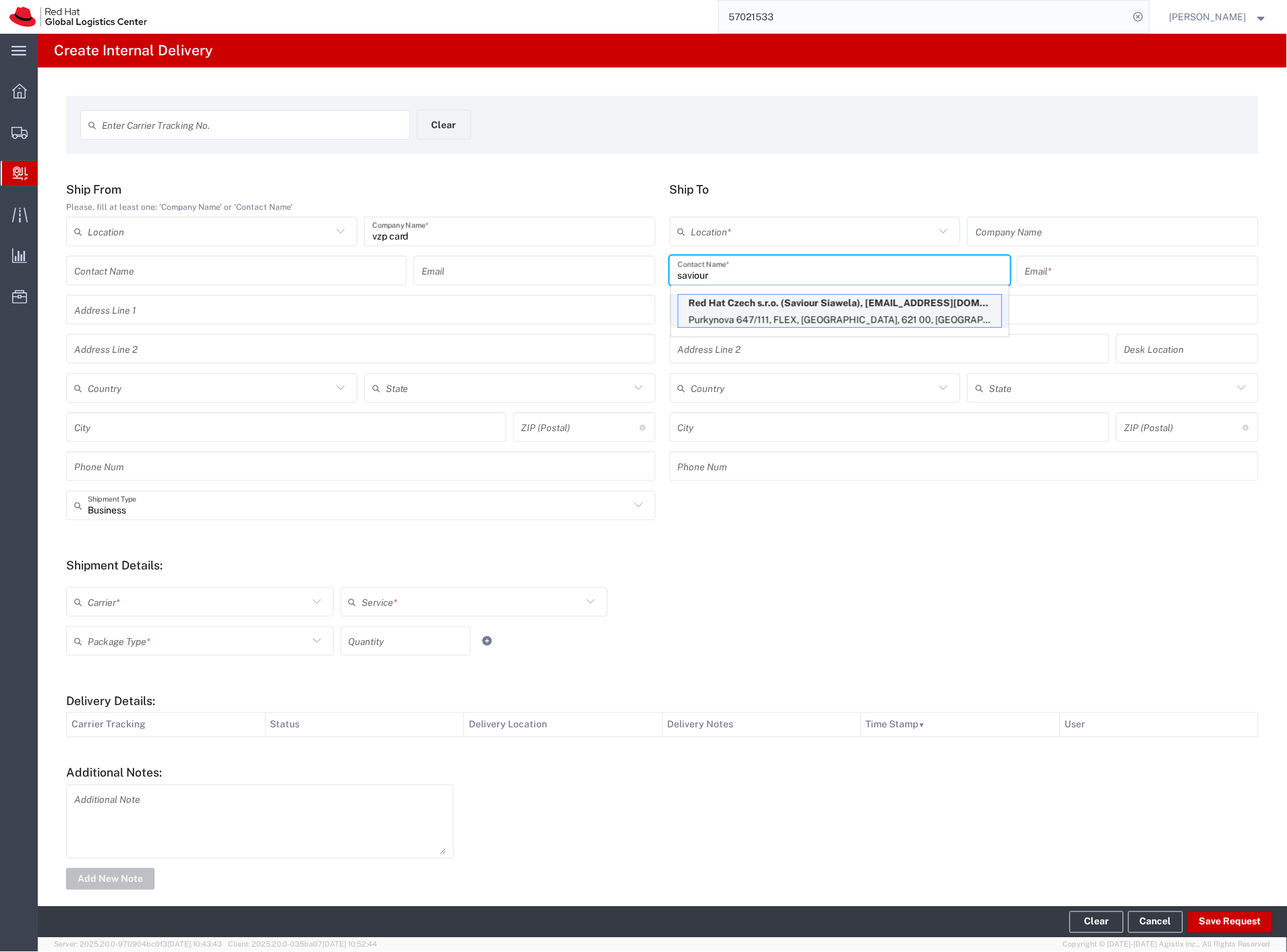
type input "saviour"
click at [784, 306] on p "Red Hat Czech s.r.o. (Saviour Siawela), [EMAIL_ADDRESS][DOMAIN_NAME]" at bounding box center [840, 302] width 323 height 17
type input "RH - [GEOGRAPHIC_DATA] [GEOGRAPHIC_DATA] - B"
type input "Red Hat Czech s.r.o."
type input "Saviour Siawela"
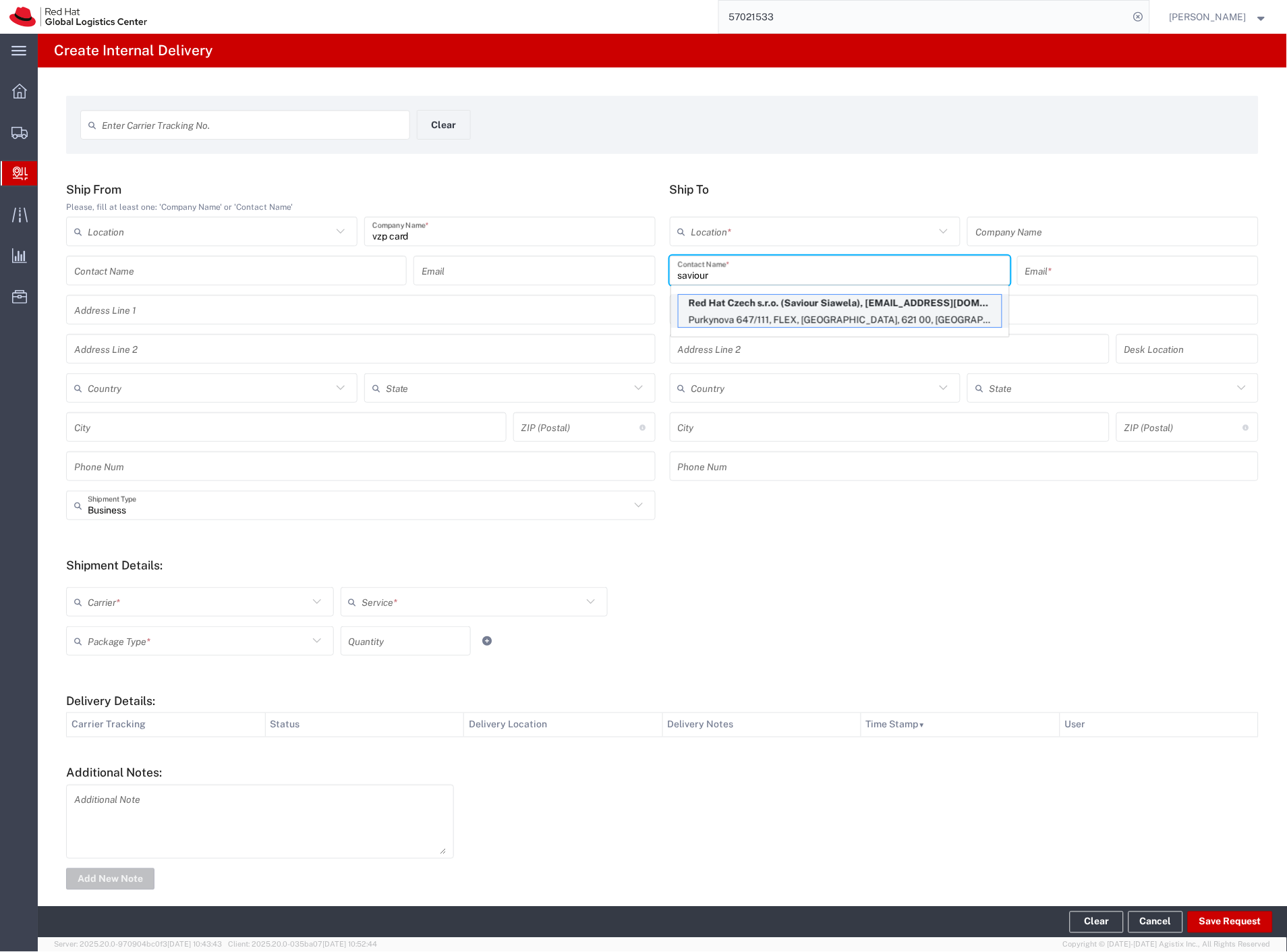
type input "[EMAIL_ADDRESS][DOMAIN_NAME]"
type input "Purkynova 647/111"
type input "FLEX"
type input "Czechia"
type input "[GEOGRAPHIC_DATA]"
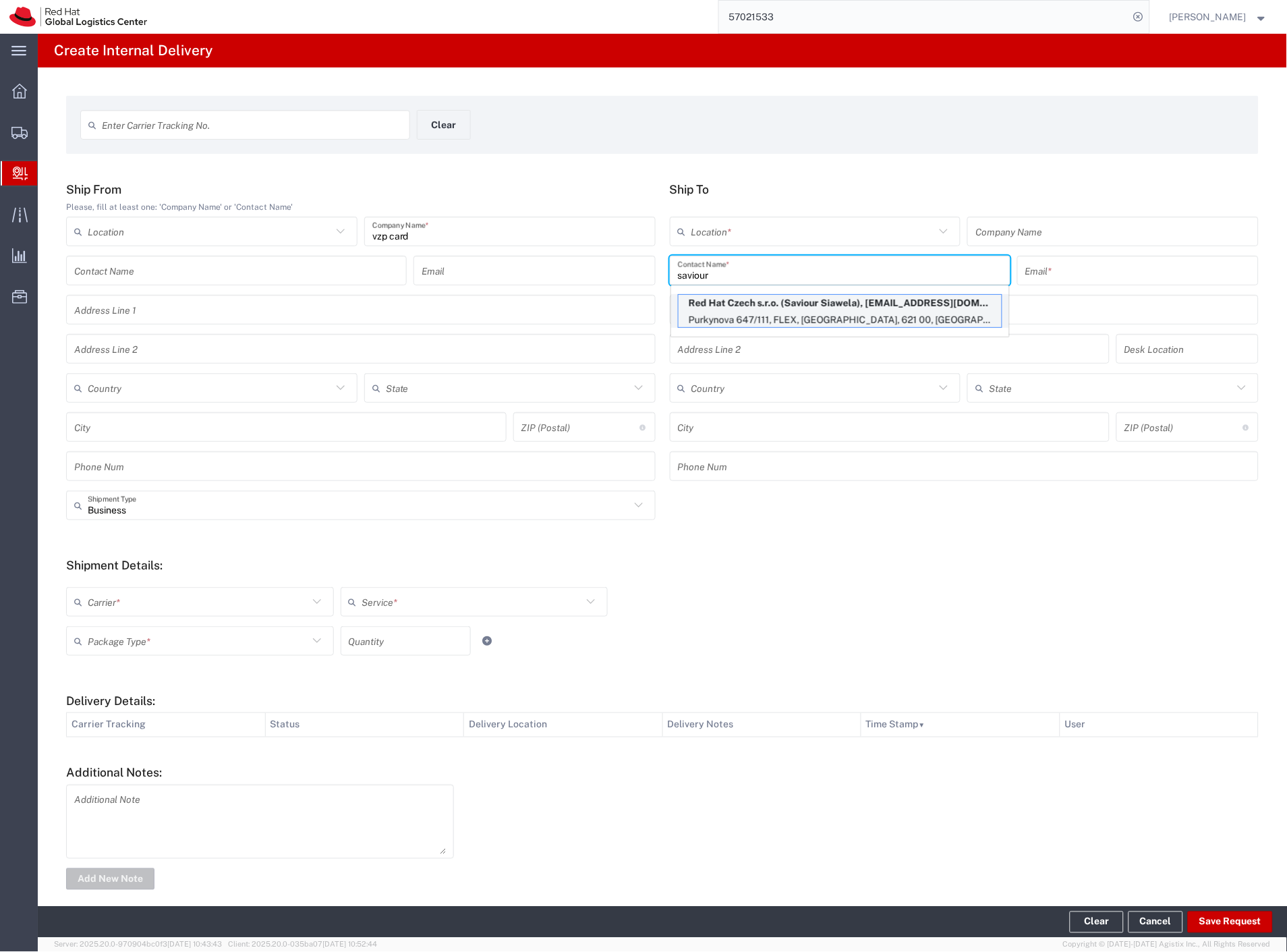
type input "621 00"
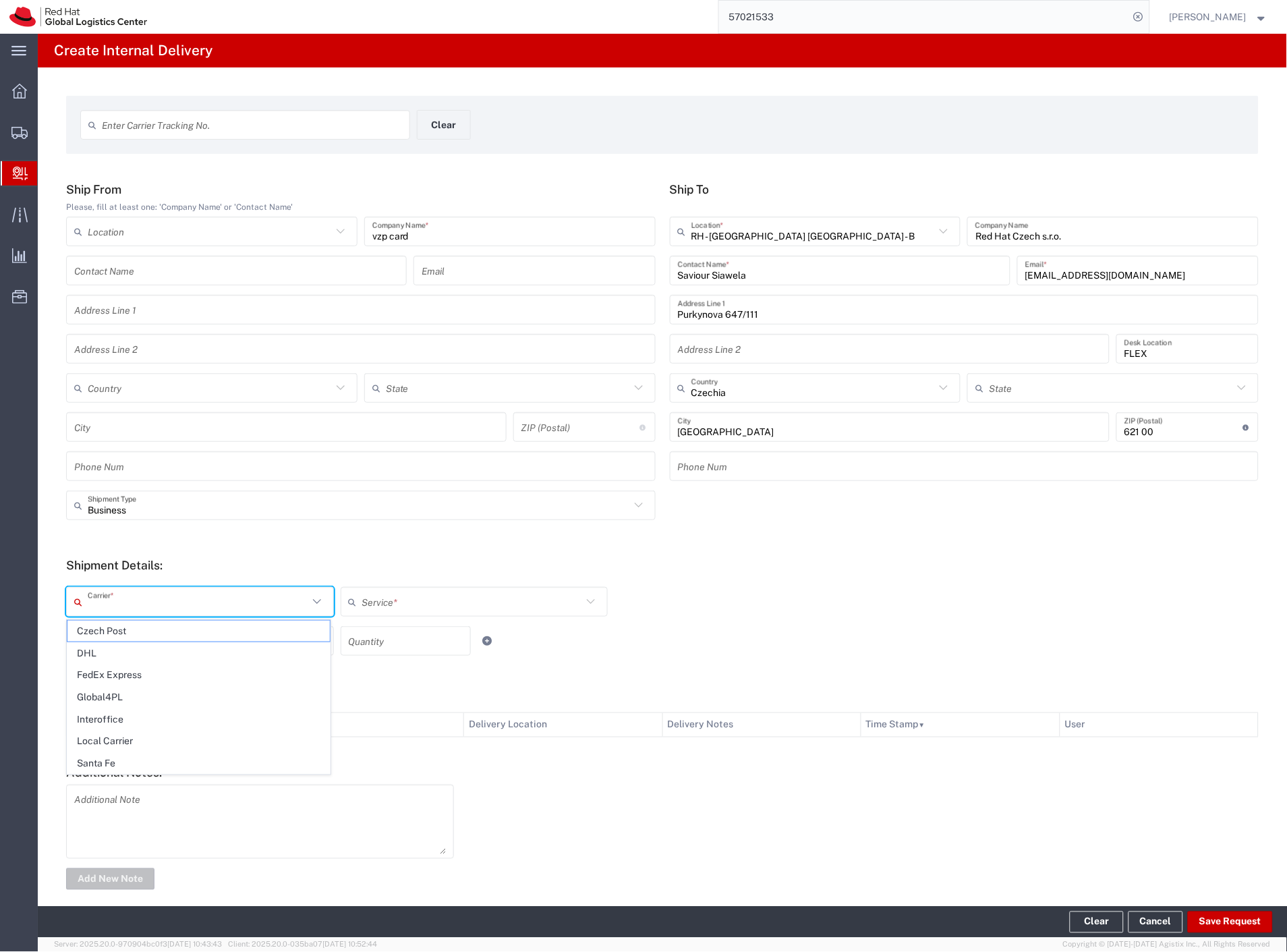
drag, startPoint x: 147, startPoint y: 600, endPoint x: 143, endPoint y: 608, distance: 8.9
click at [147, 604] on input "text" at bounding box center [197, 602] width 220 height 24
click at [127, 629] on span "Czech Post" at bounding box center [198, 631] width 263 height 21
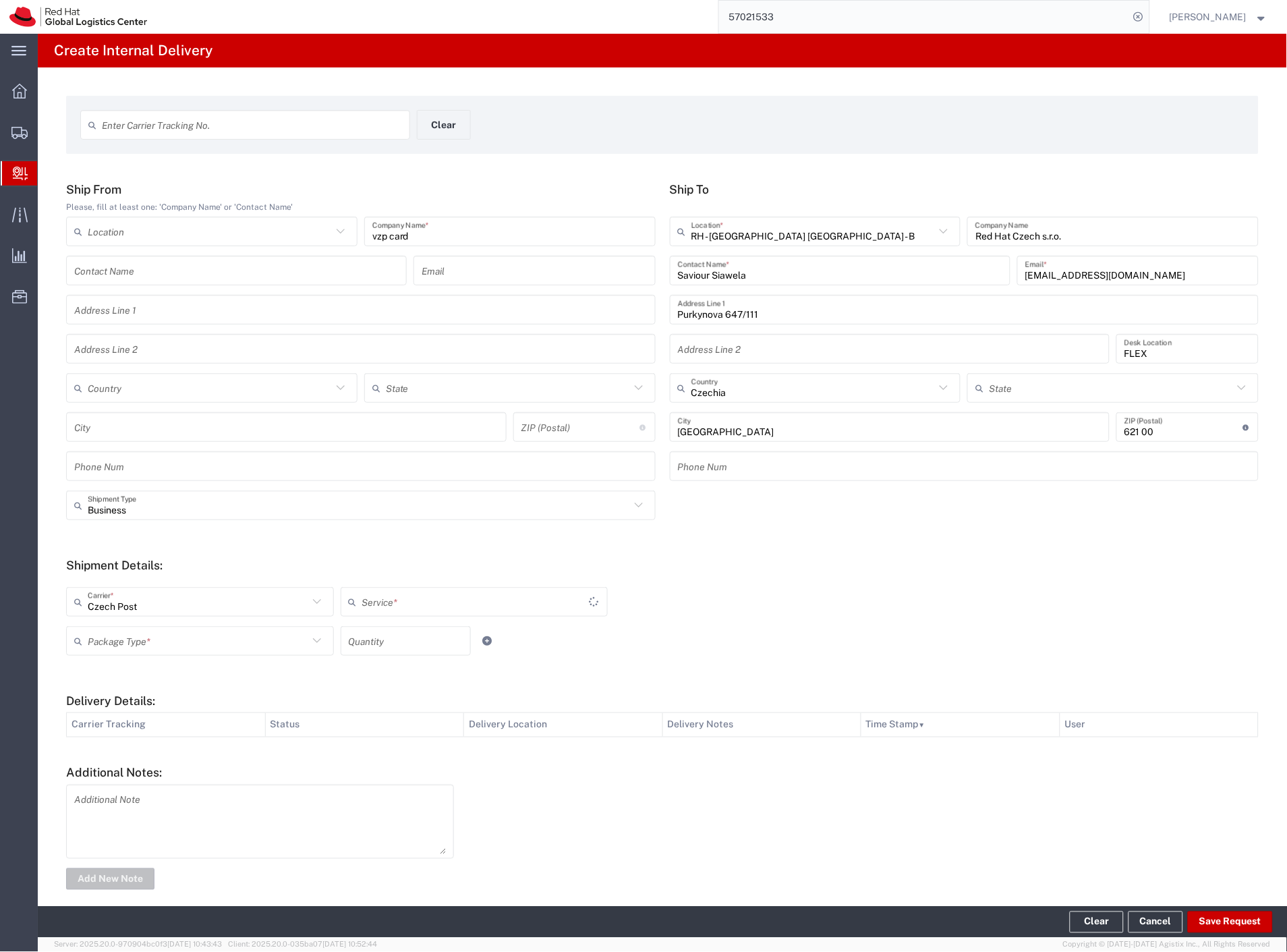
type input "Czech Post"
type input "Ground"
click at [132, 602] on input "Czech Post" at bounding box center [197, 602] width 220 height 24
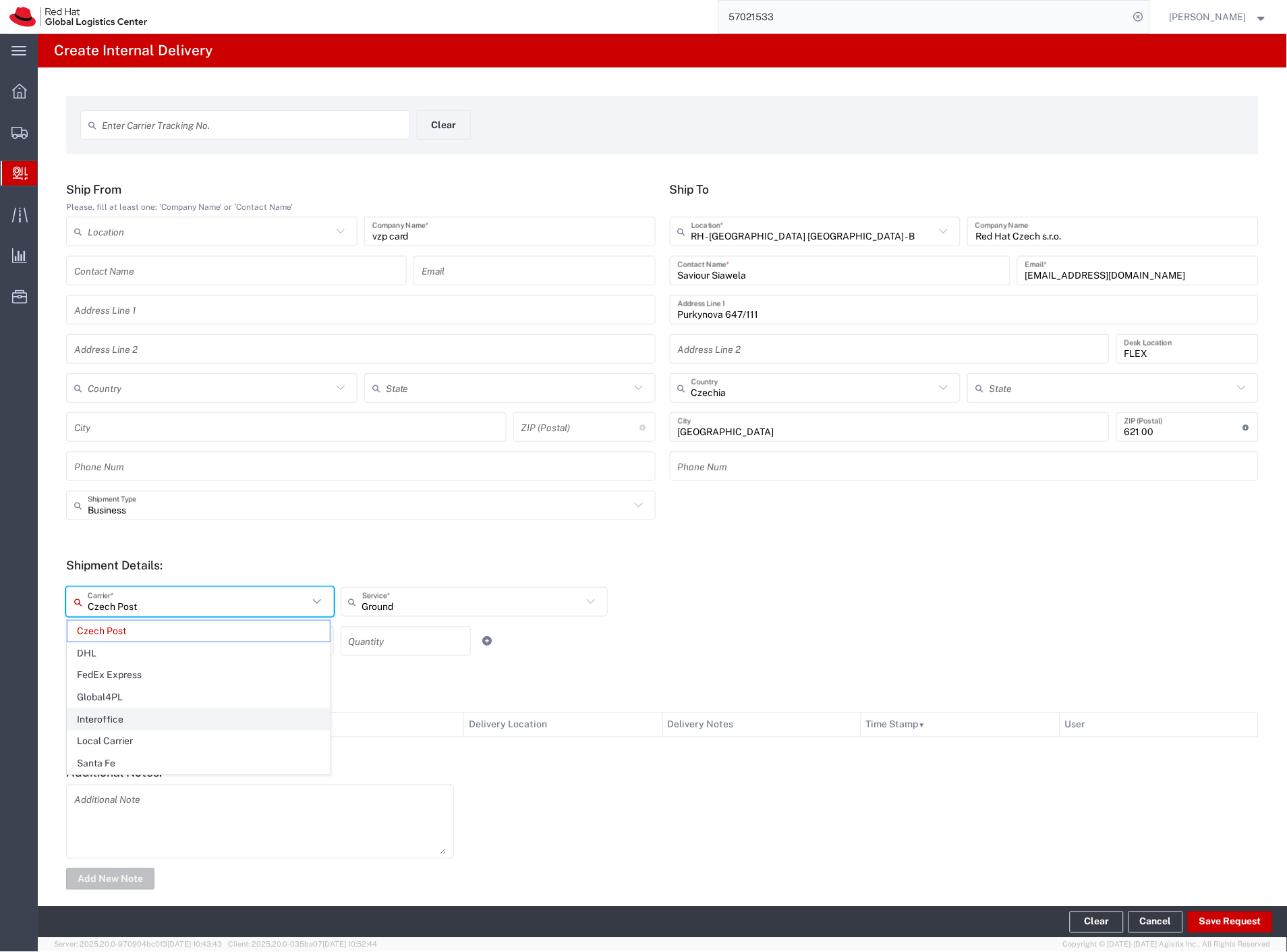
click at [145, 713] on span "Interoffice" at bounding box center [198, 719] width 263 height 21
type input "Interoffice"
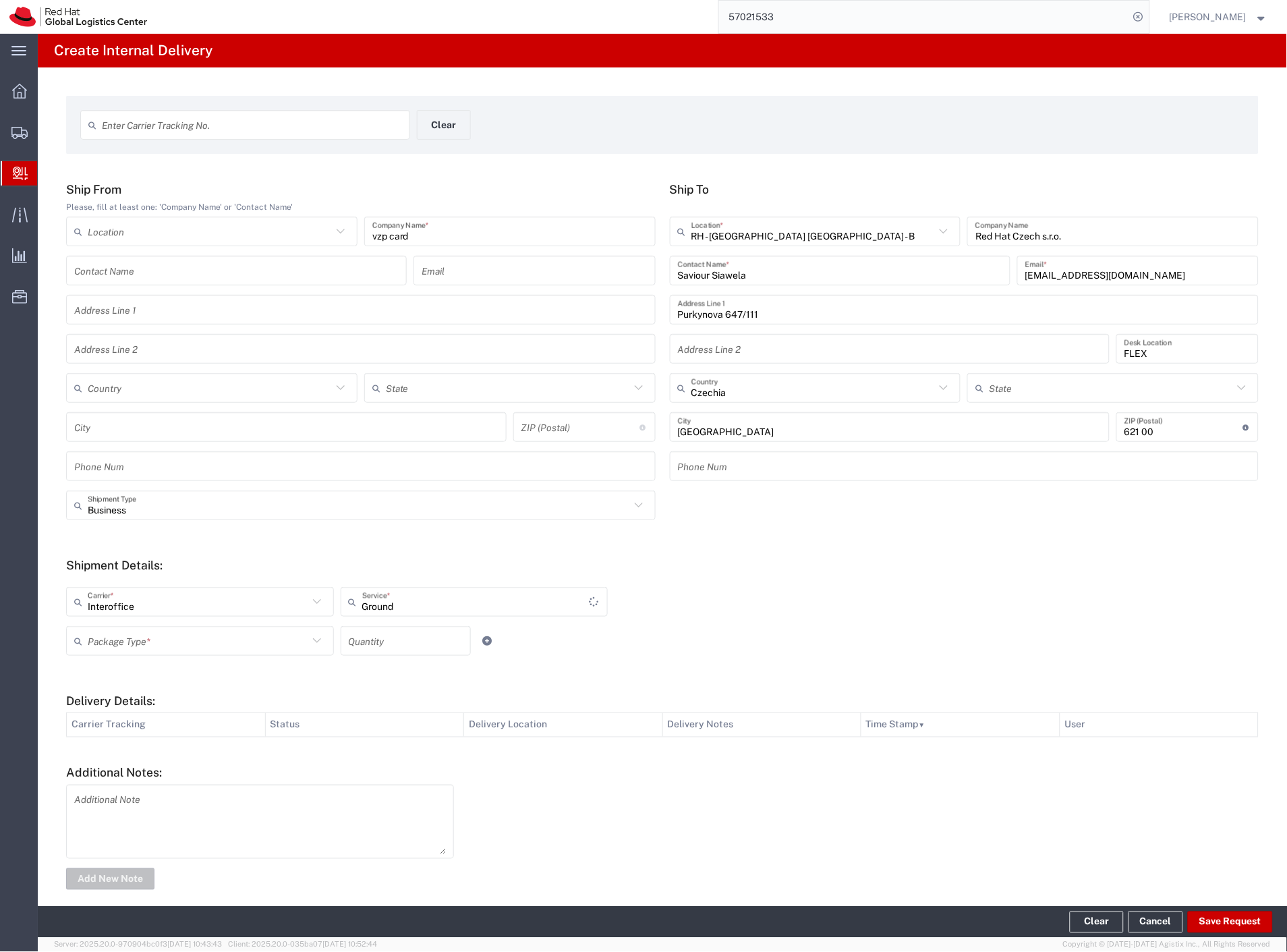
type input "IO_Ground"
click at [156, 644] on input "text" at bounding box center [197, 641] width 220 height 24
click at [186, 756] on span "Your Packaging" at bounding box center [198, 758] width 263 height 21
type input "Your Packaging"
click at [1228, 922] on button "Save Request" at bounding box center [1230, 922] width 85 height 22
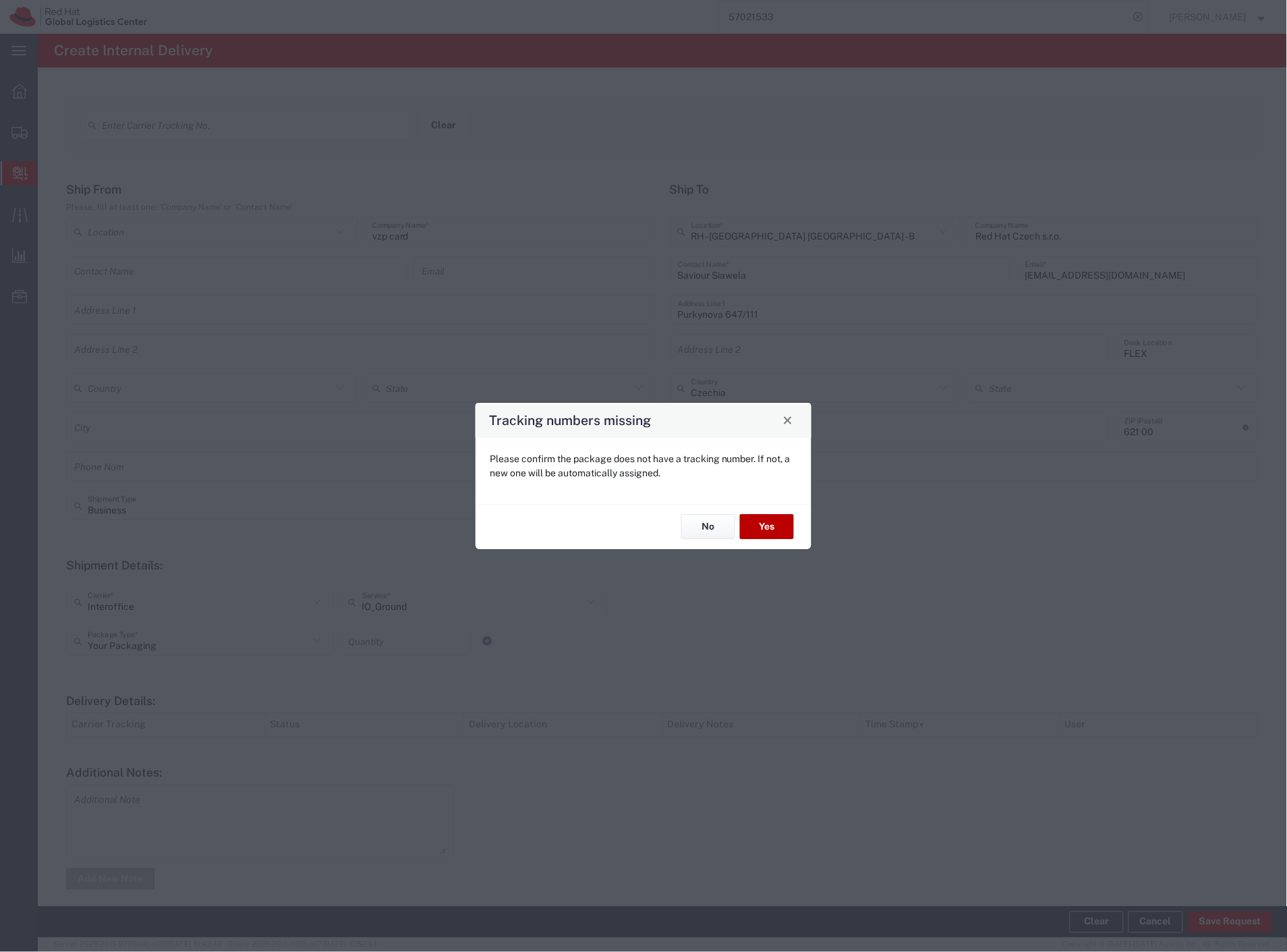
click at [774, 526] on button "Yes" at bounding box center [766, 527] width 54 height 25
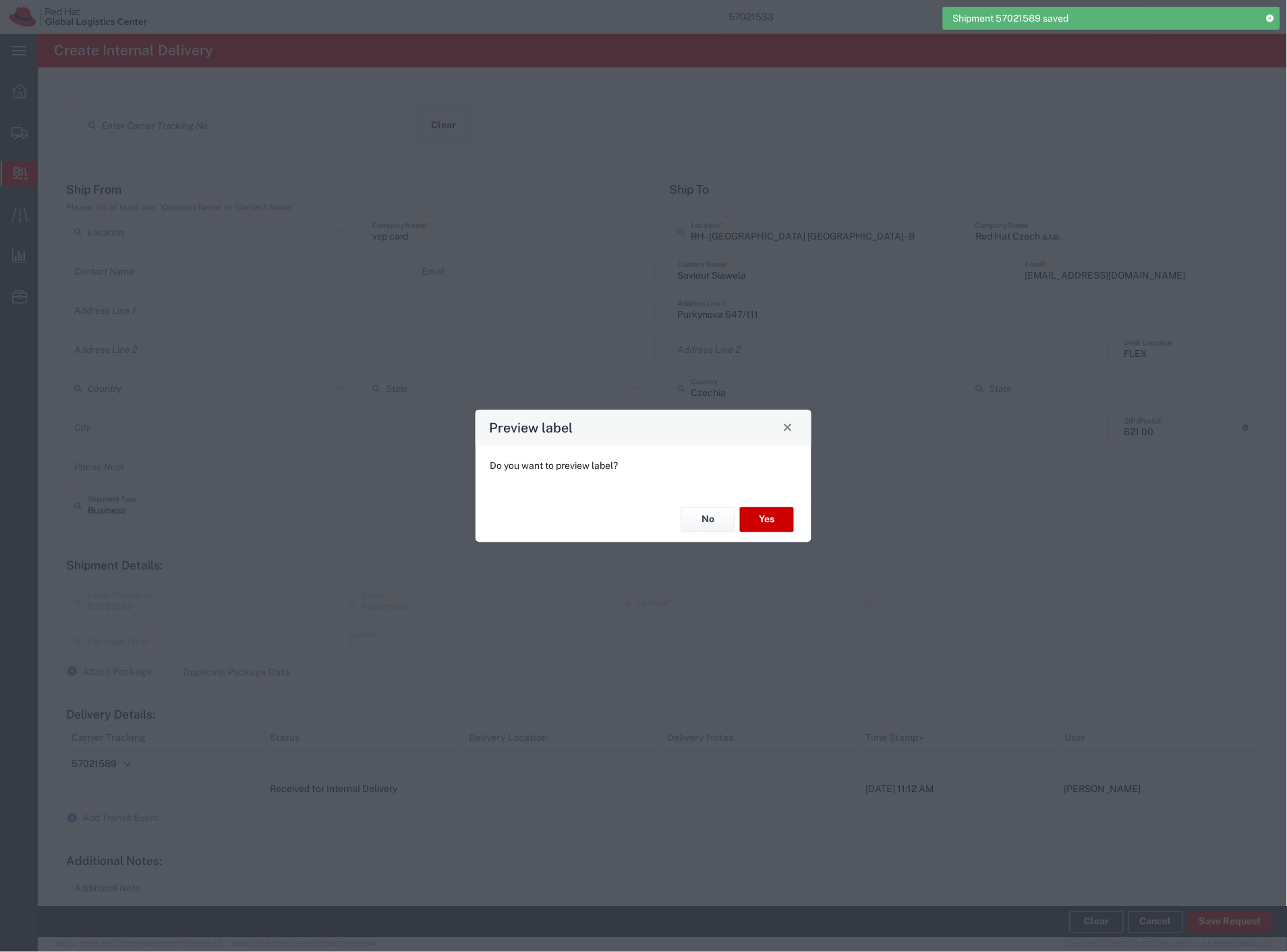
type input "Your Packaging"
type input "IO_Ground"
click at [760, 511] on button "Yes" at bounding box center [766, 519] width 54 height 25
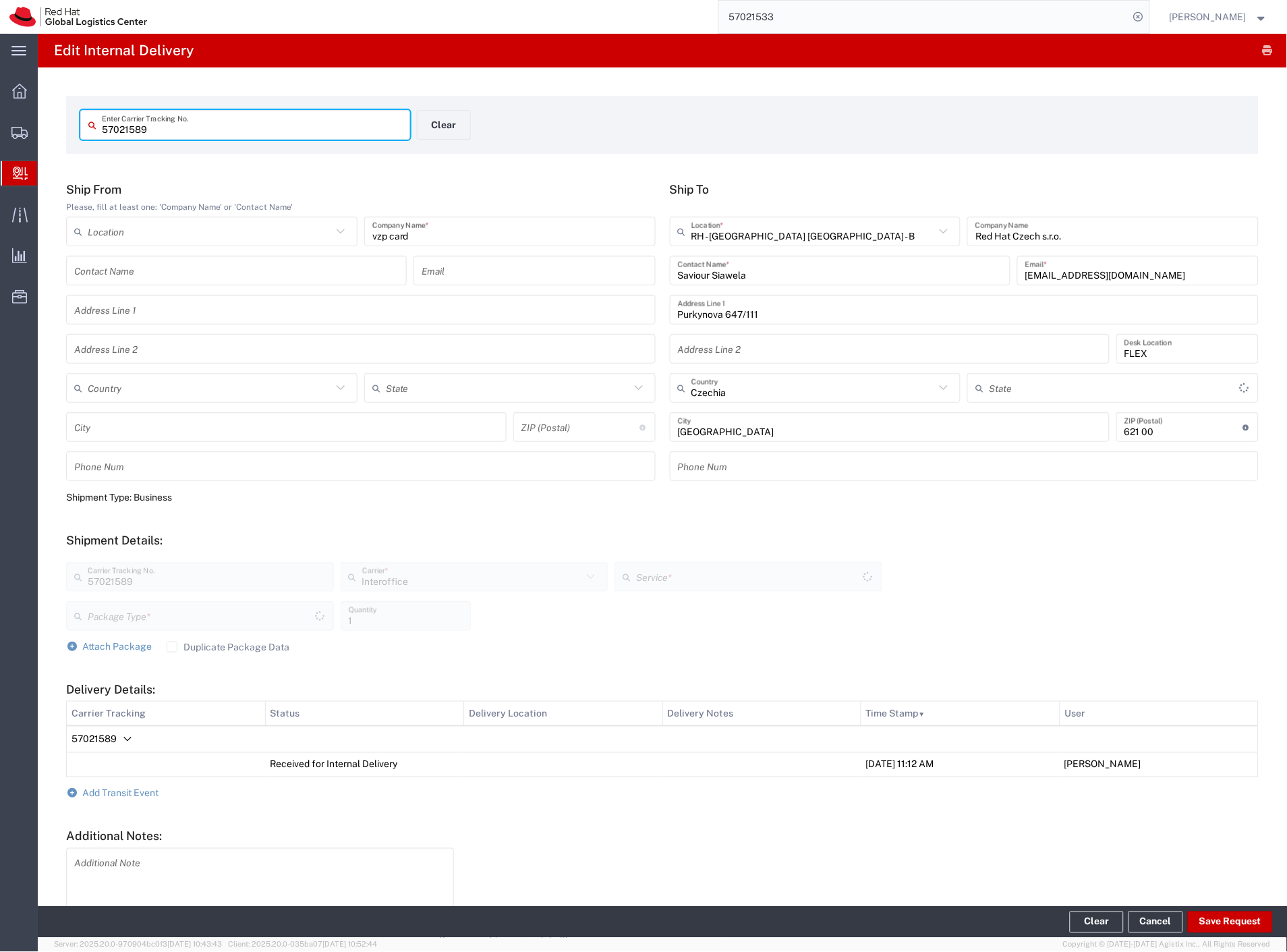
type input "Your Packaging"
type input "IO_Ground"
